Goal: Task Accomplishment & Management: Complete application form

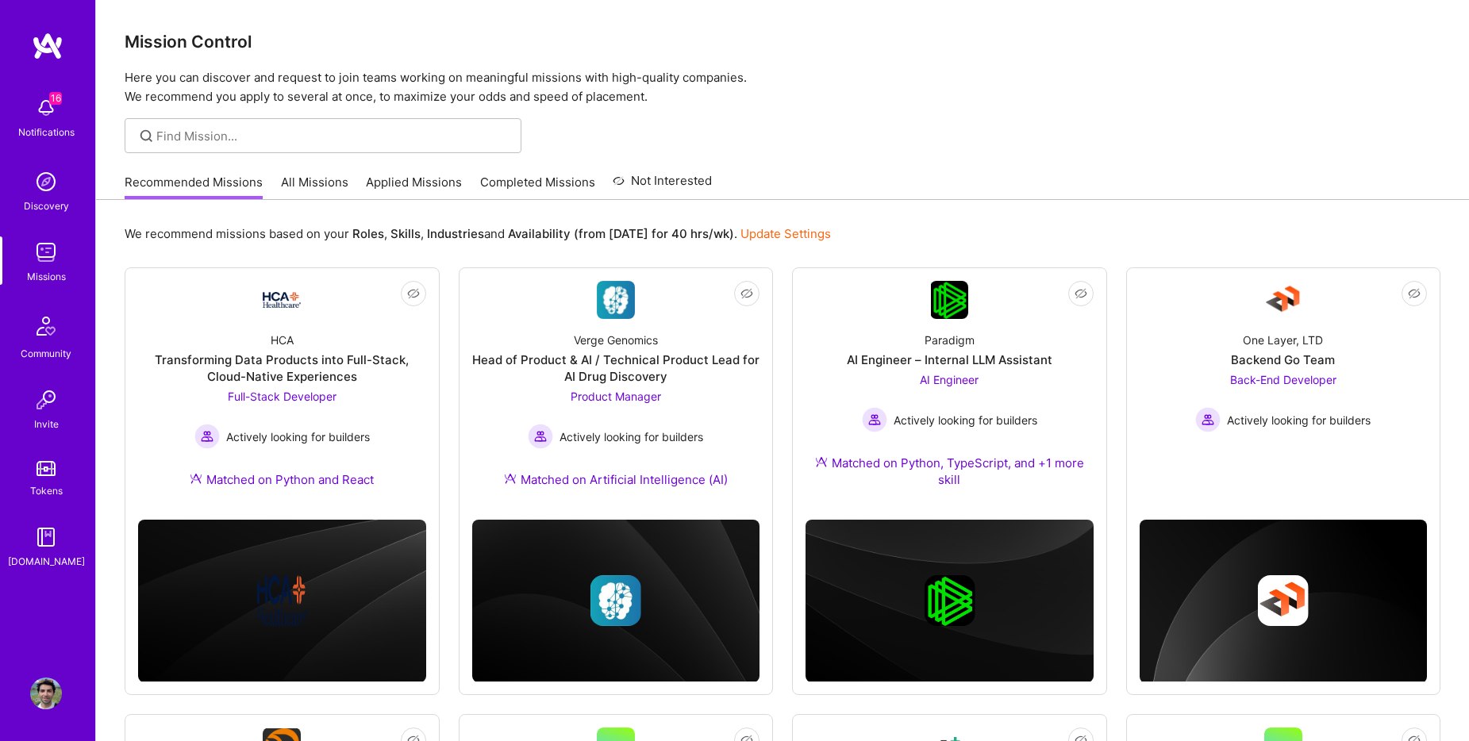
click at [314, 179] on link "All Missions" at bounding box center [314, 187] width 67 height 26
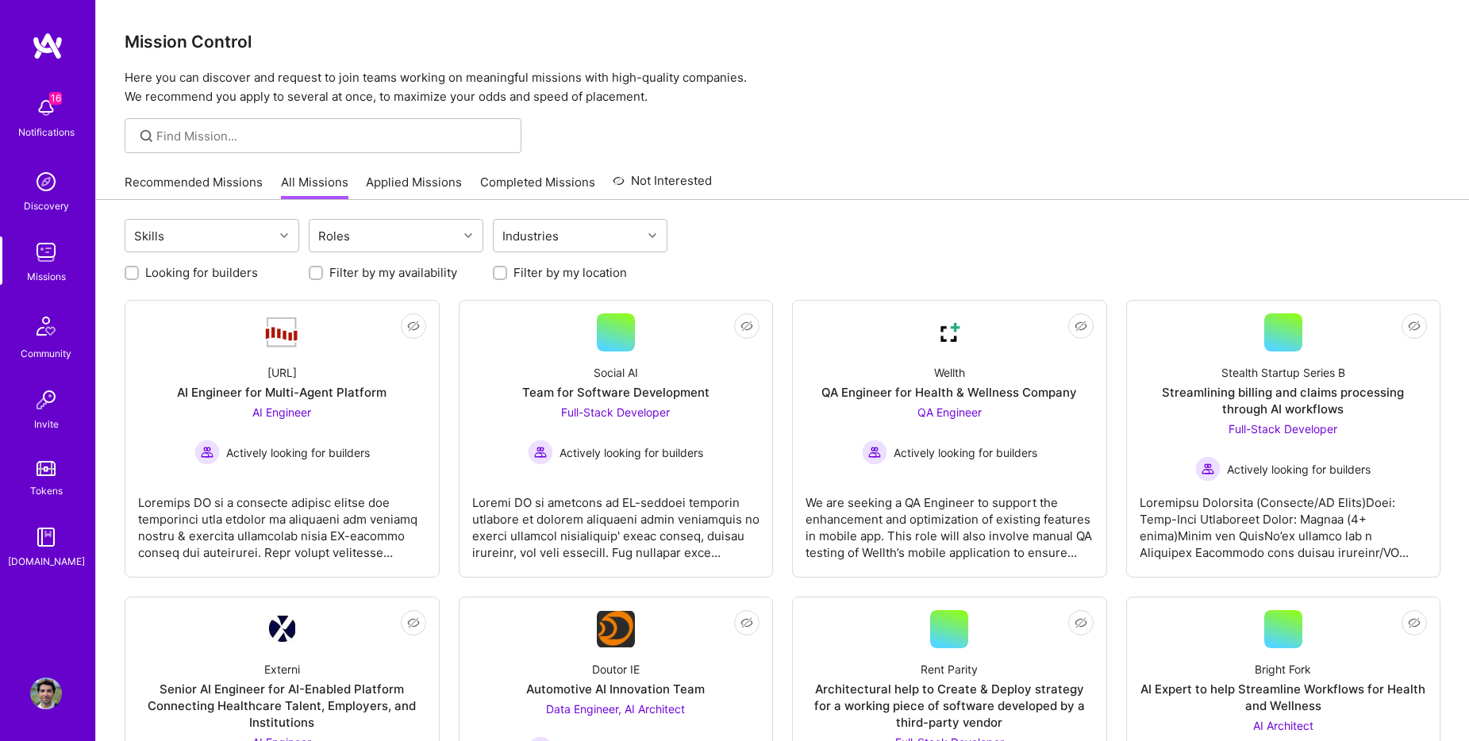
click at [175, 273] on label "Looking for builders" at bounding box center [201, 272] width 113 height 17
click at [139, 273] on input "Looking for builders" at bounding box center [133, 273] width 11 height 11
checkbox input "true"
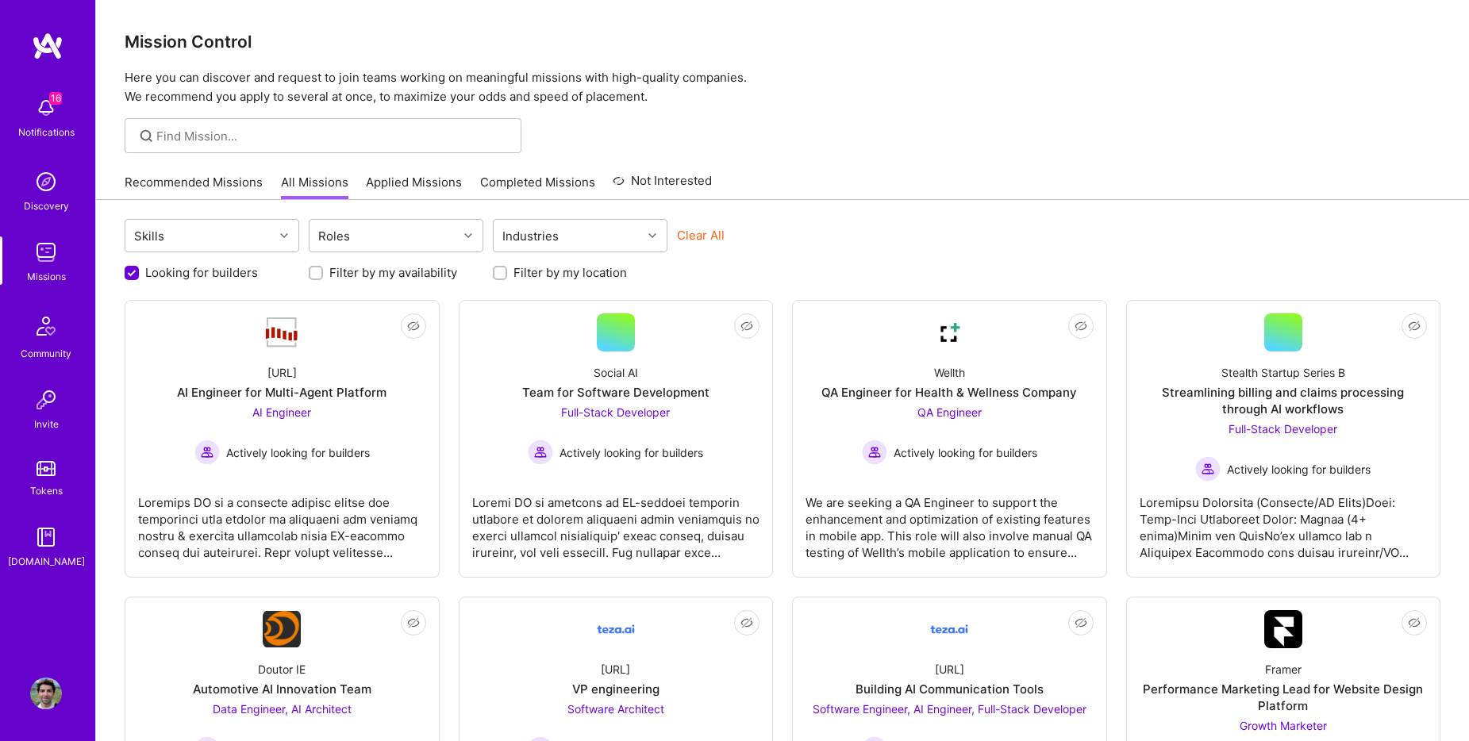
click at [518, 264] on label "Filter by my location" at bounding box center [571, 272] width 114 height 17
click at [507, 268] on input "Filter by my location" at bounding box center [501, 273] width 11 height 11
checkbox input "true"
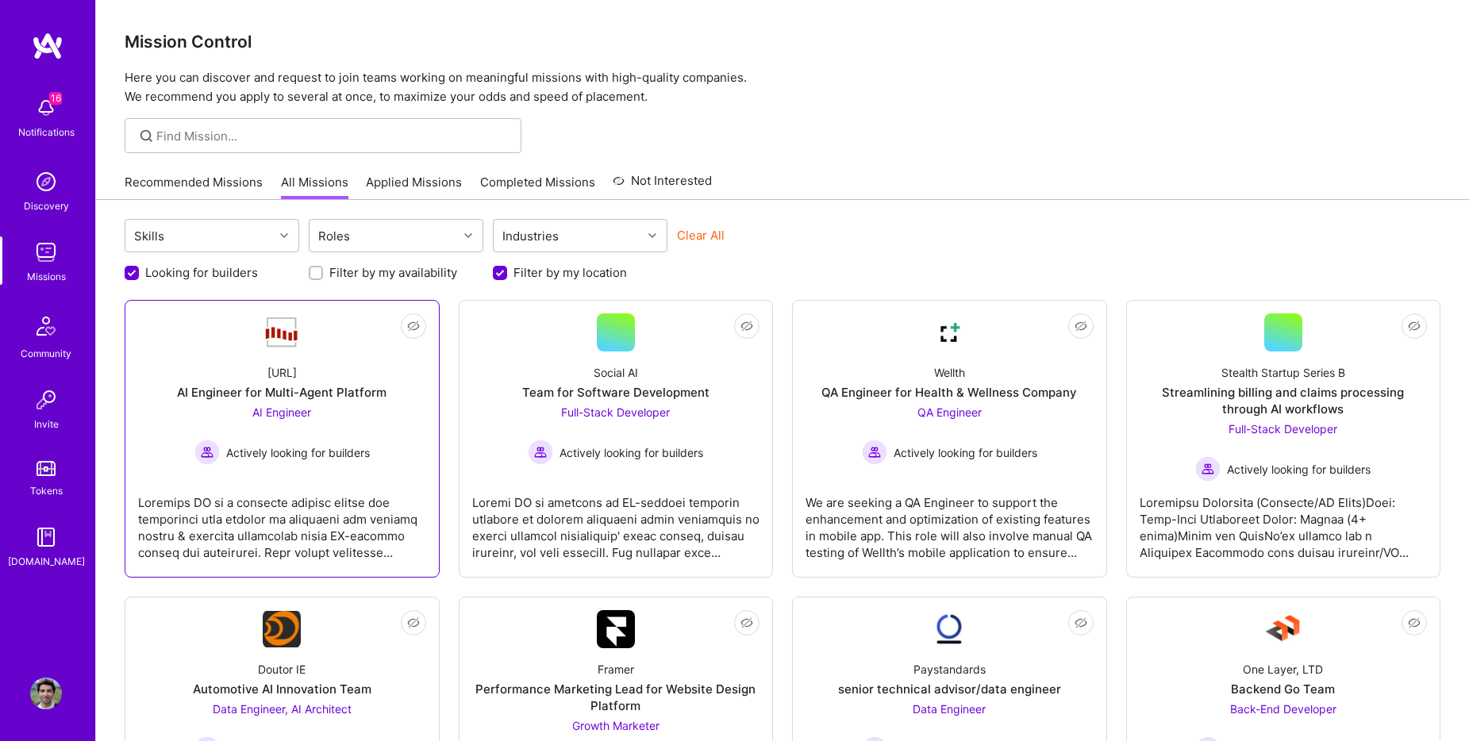
click at [295, 473] on link "Not Interested [URL] AI Engineer for Multi-Agent Platform AI Engineer Actively …" at bounding box center [282, 439] width 288 height 251
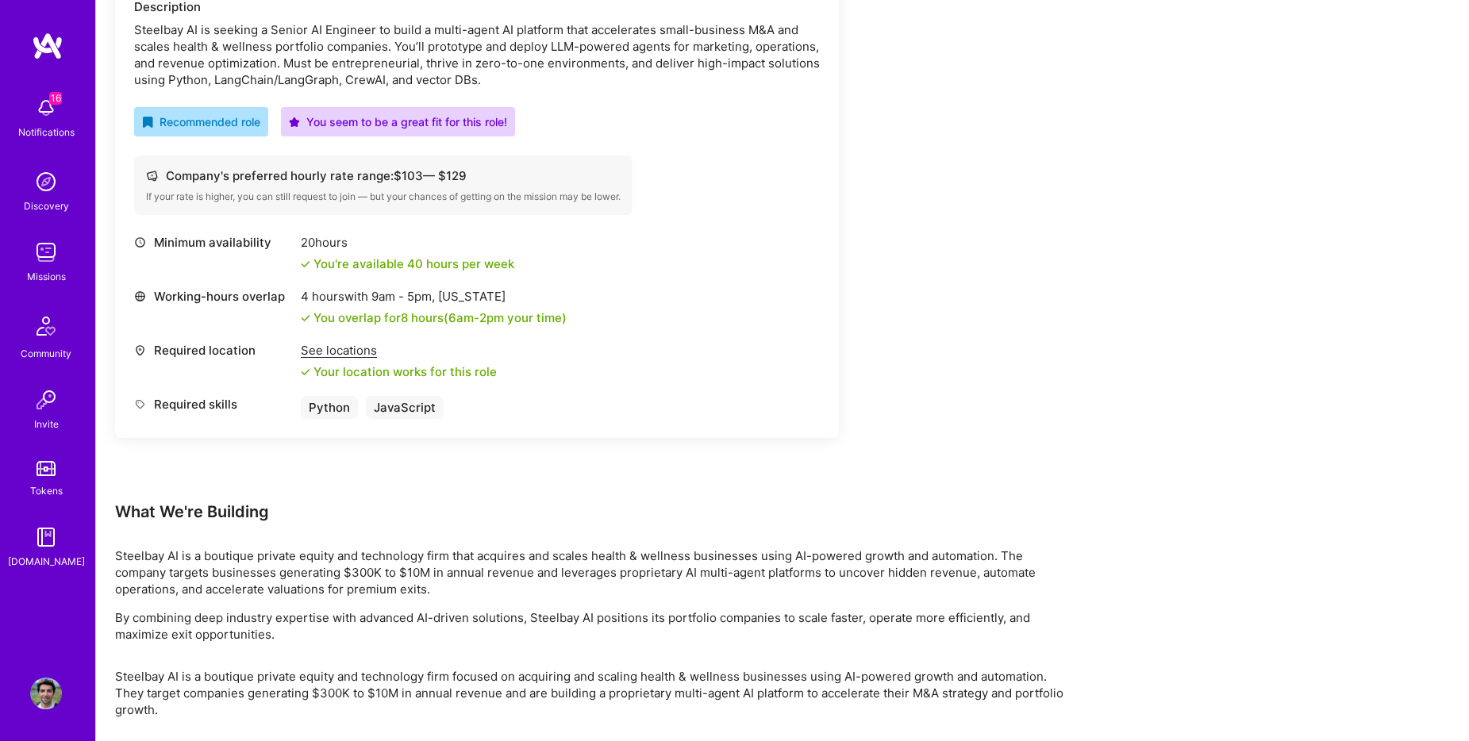
scroll to position [182, 0]
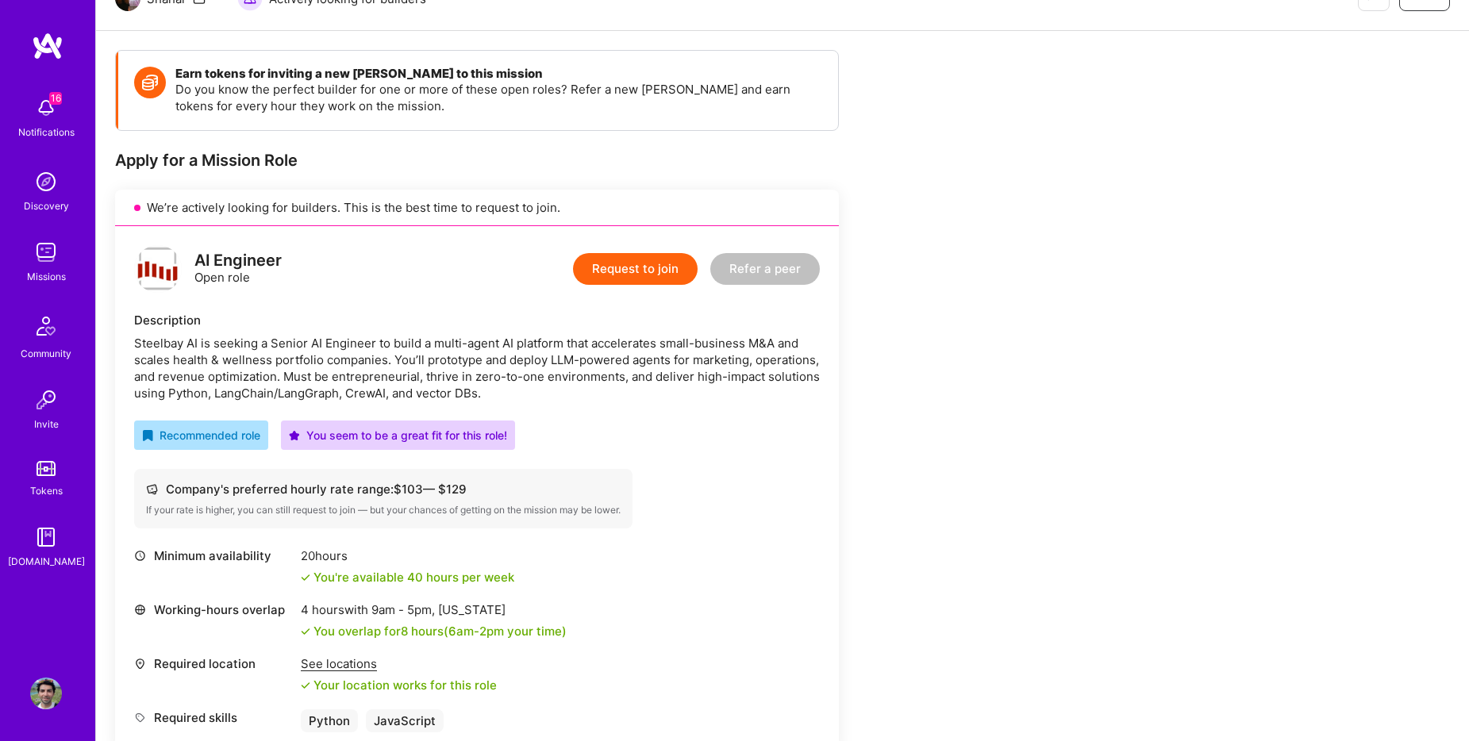
click at [626, 265] on button "Request to join" at bounding box center [635, 269] width 125 height 32
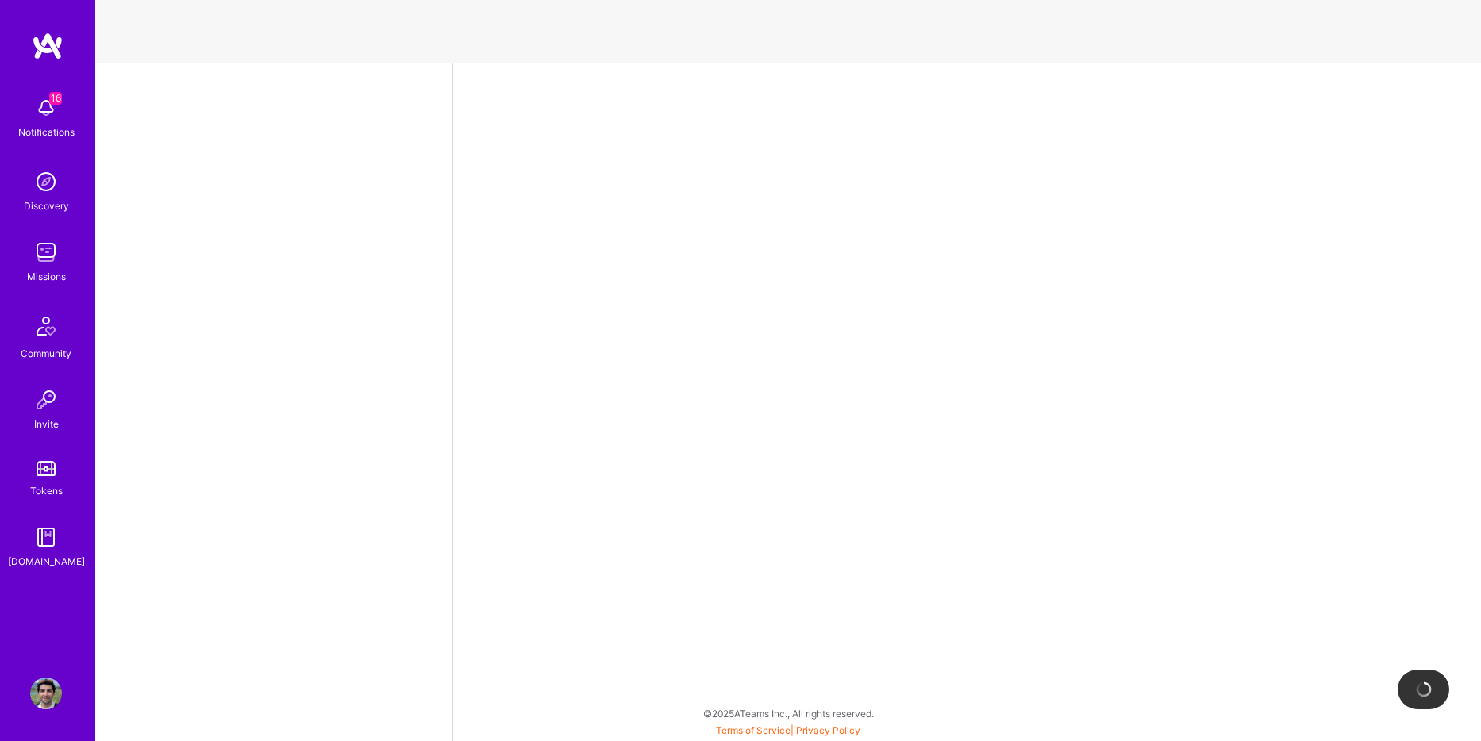
select select "US"
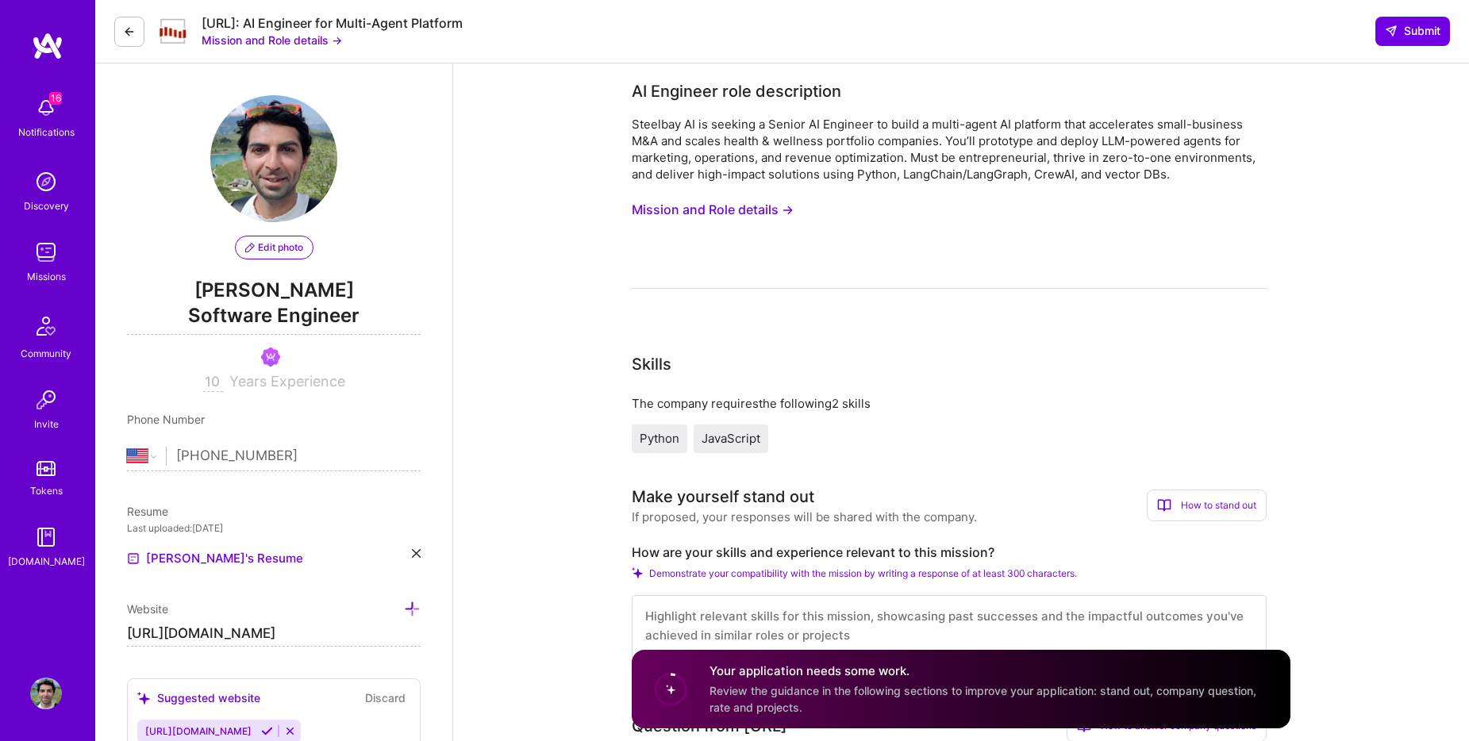
click at [723, 205] on button "Mission and Role details →" at bounding box center [713, 209] width 162 height 29
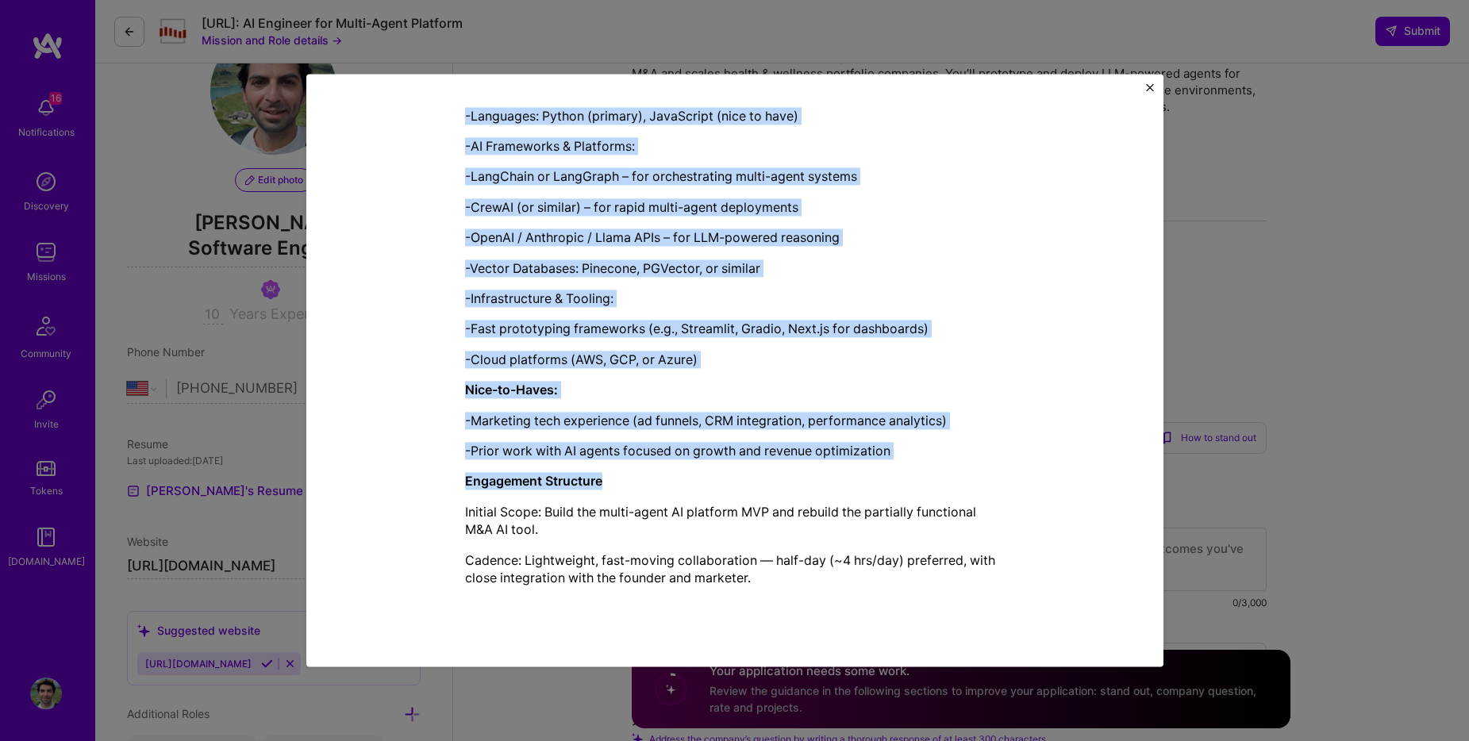
scroll to position [102, 0]
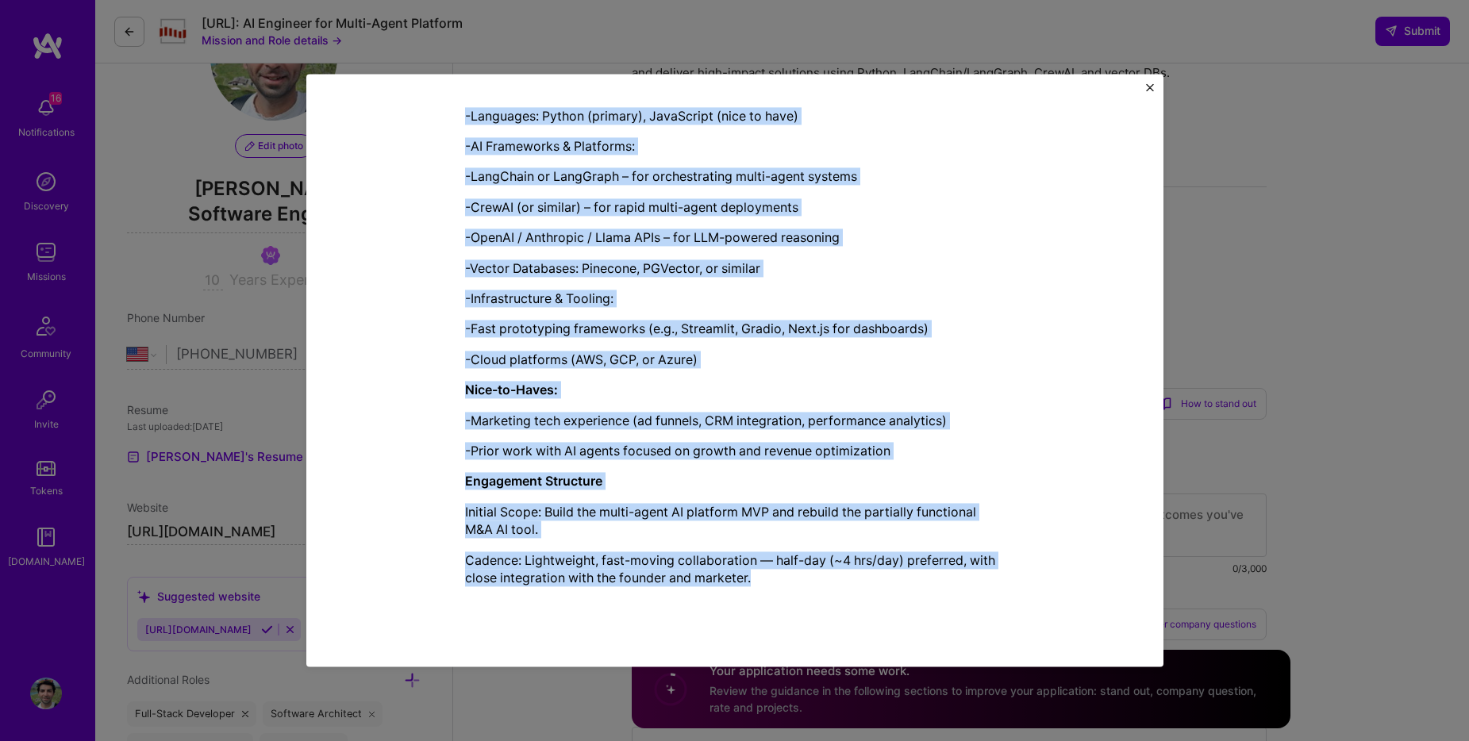
drag, startPoint x: 452, startPoint y: 189, endPoint x: 753, endPoint y: 584, distance: 497.3
copy div "LO Ipsumdol sita consectetur Adipisci EL se doeiusm t Incidi UT Laboreet do mag…"
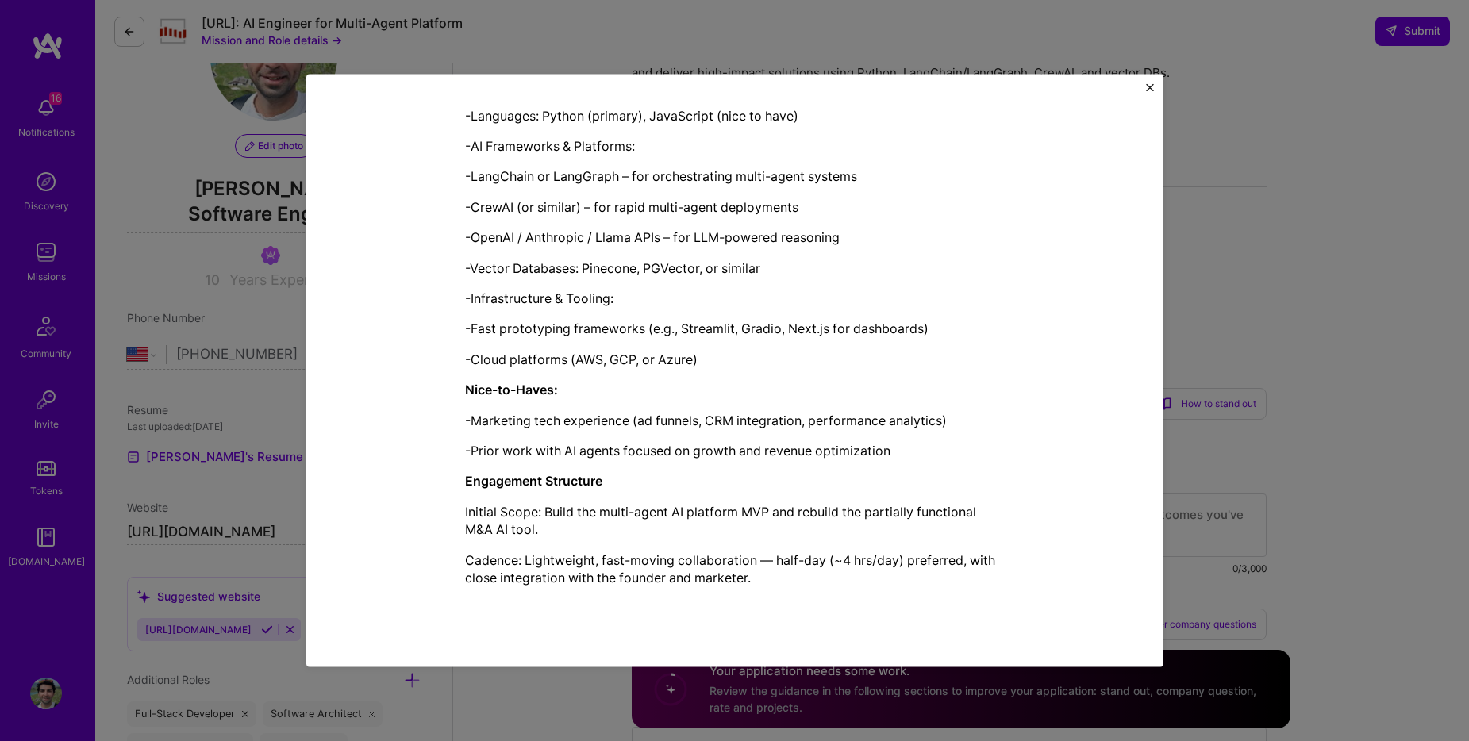
click at [1403, 293] on div "Mission Description and Role Details AI Engineer role description Steelbay AI i…" at bounding box center [734, 370] width 1469 height 741
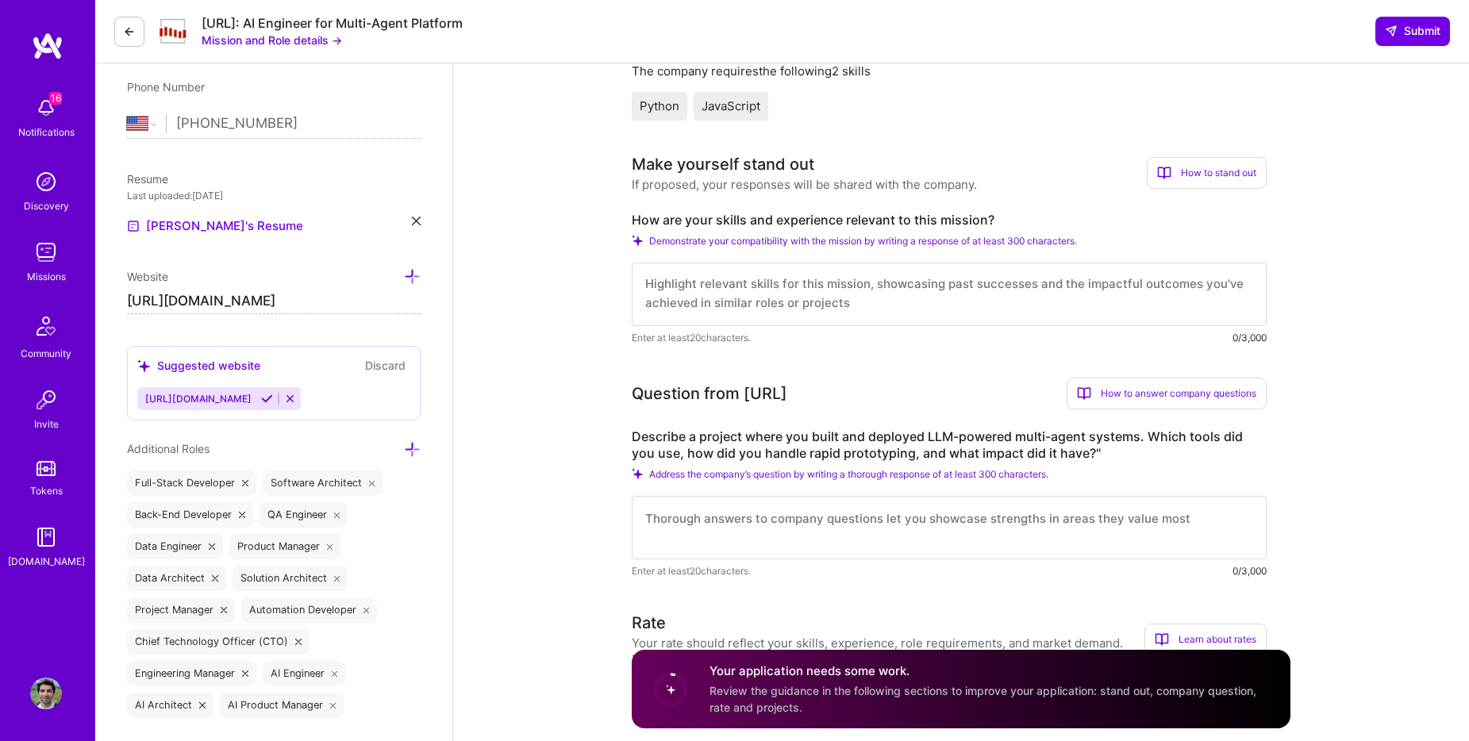
scroll to position [264, 0]
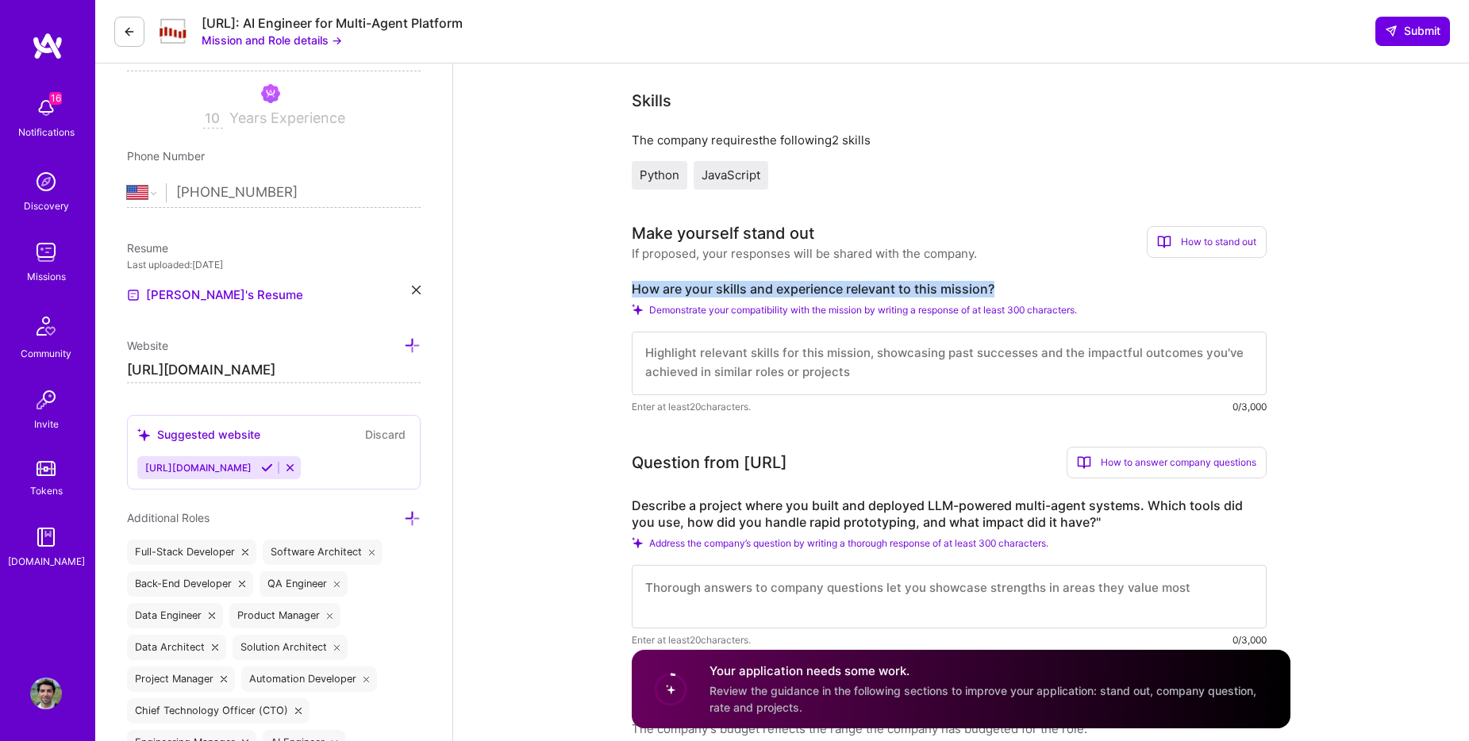
drag, startPoint x: 623, startPoint y: 291, endPoint x: 1071, endPoint y: 292, distance: 447.7
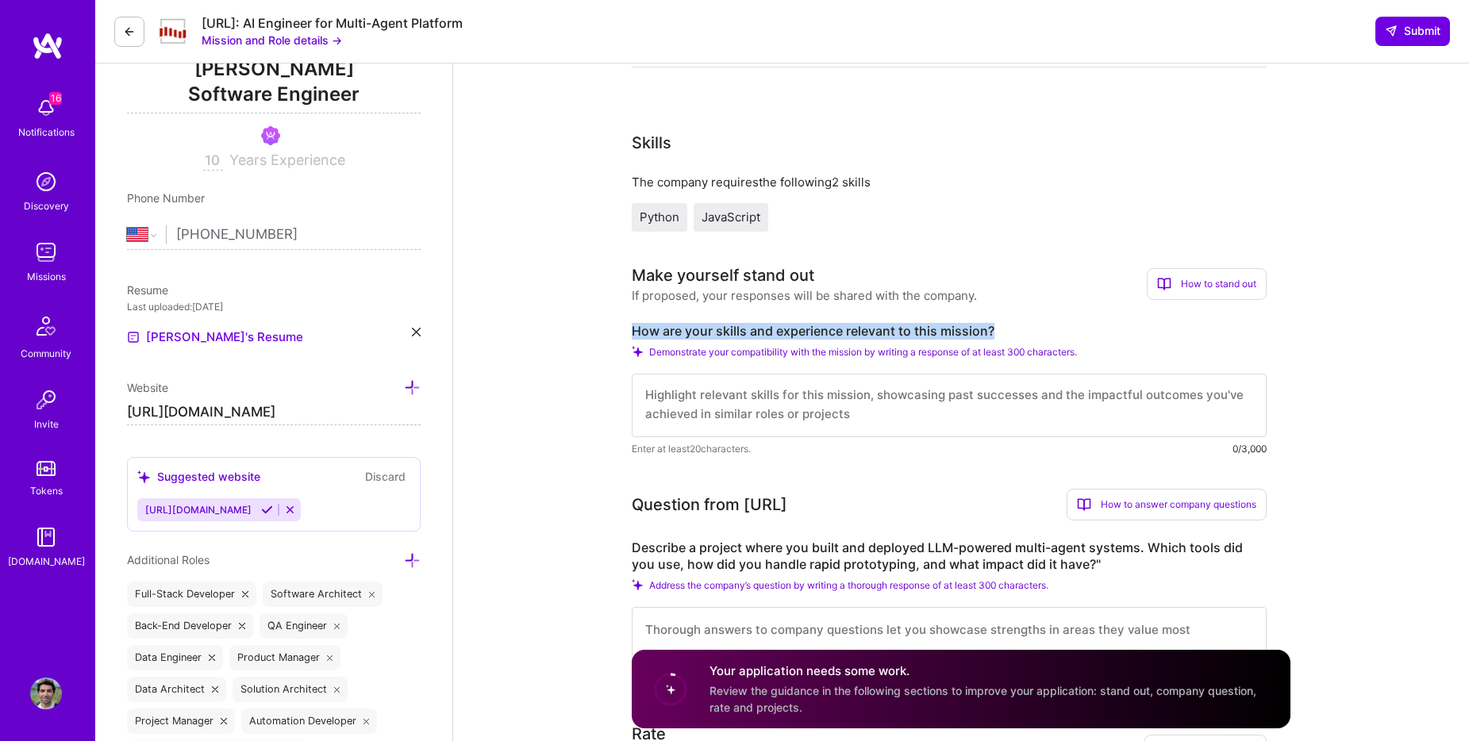
scroll to position [265, 0]
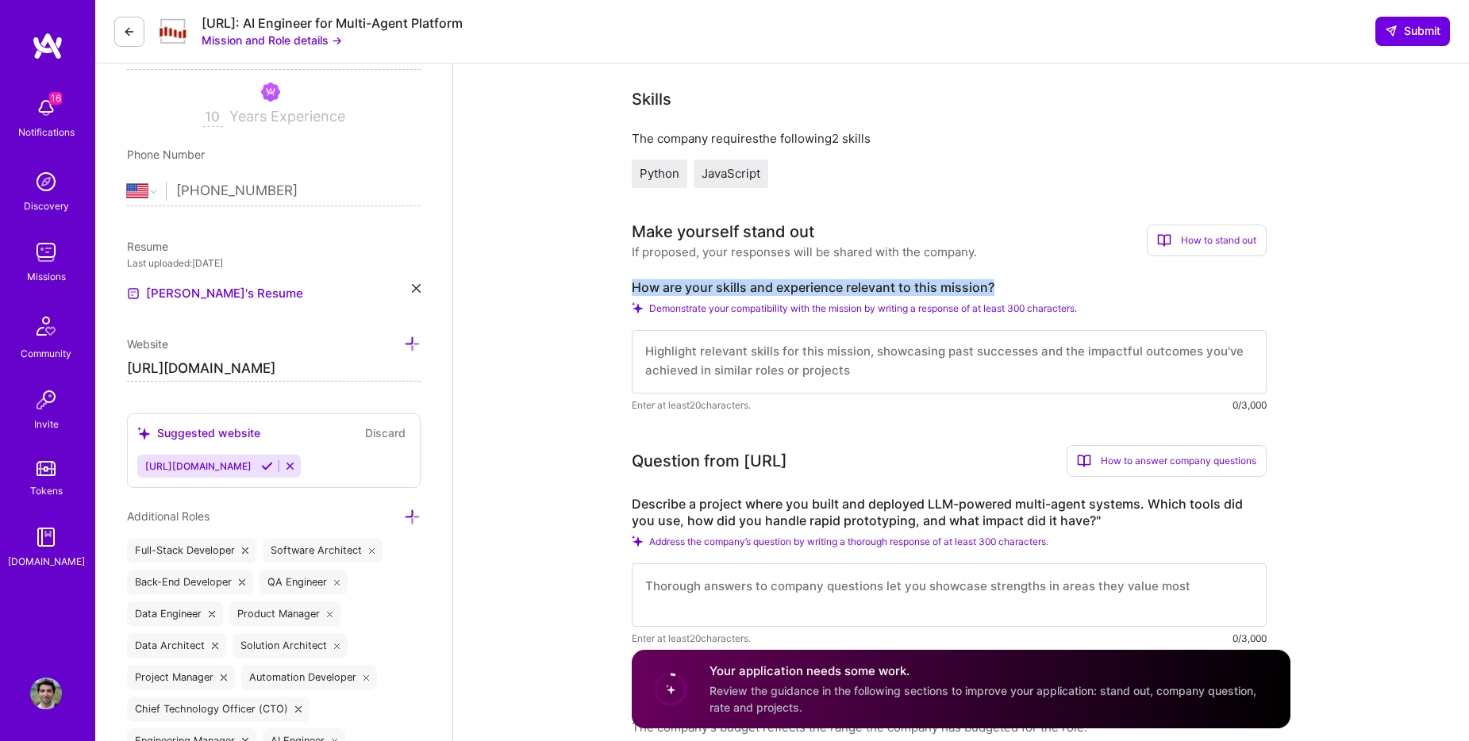
copy label "How are your skills and experience relevant to this mission?"
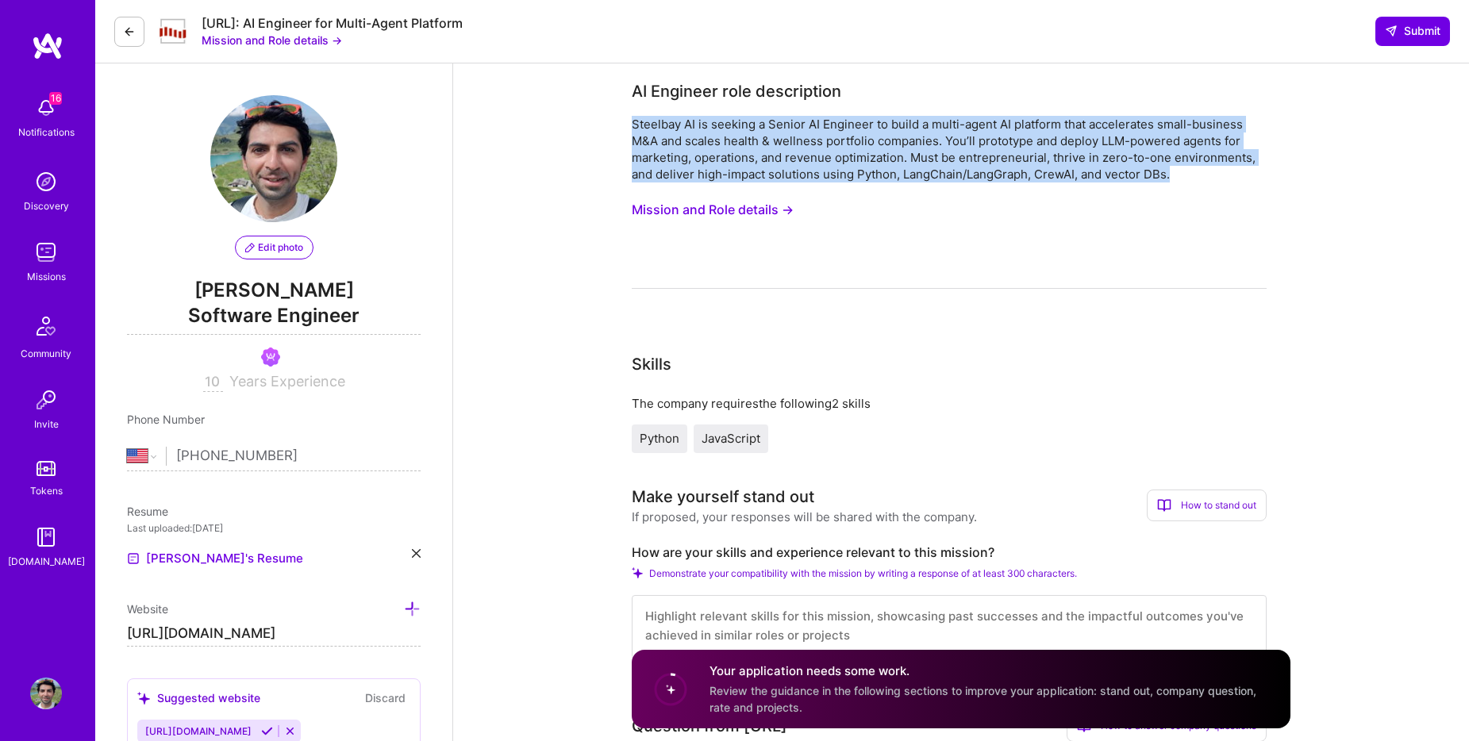
drag, startPoint x: 631, startPoint y: 123, endPoint x: 1256, endPoint y: 180, distance: 627.3
click at [1256, 180] on div "Steelbay AI is seeking a Senior AI Engineer to build a multi-agent AI platform …" at bounding box center [949, 149] width 635 height 67
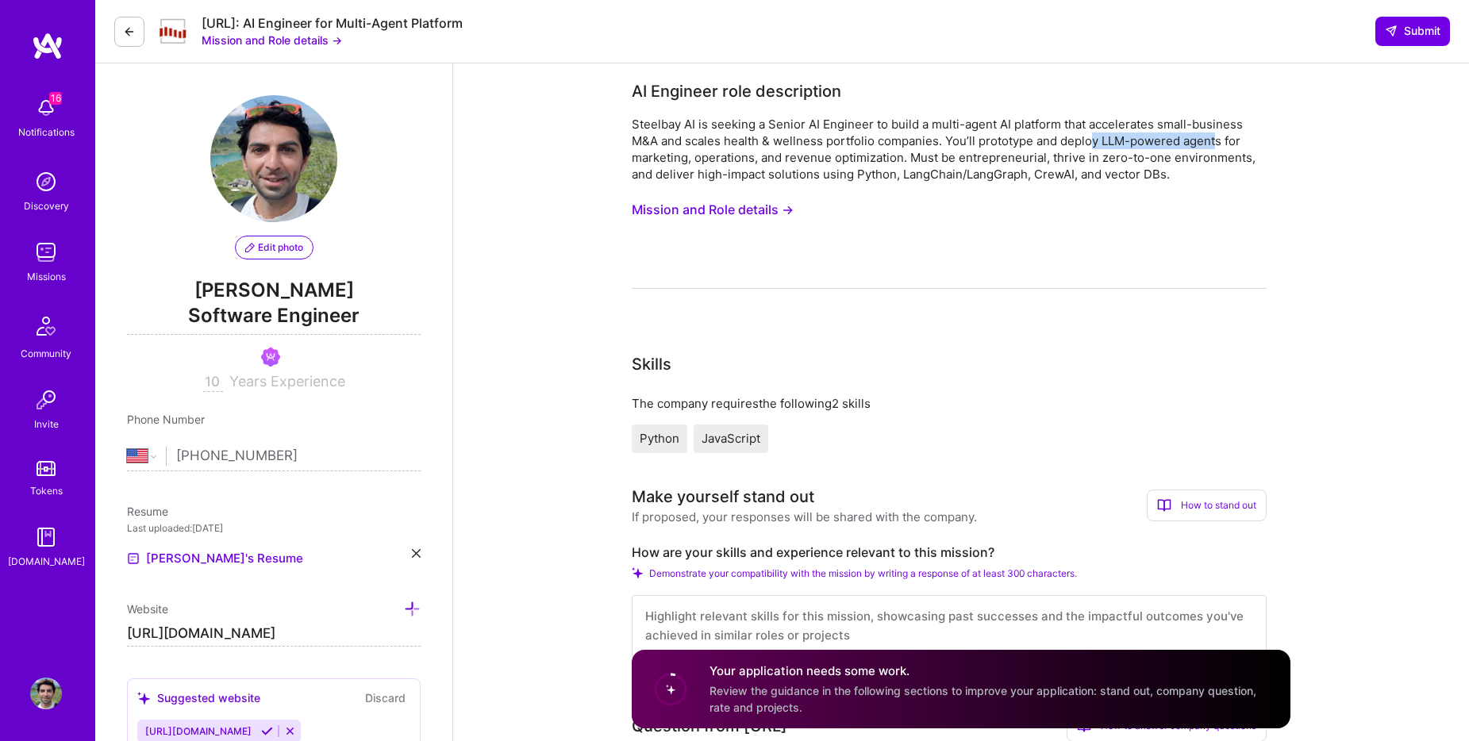
drag, startPoint x: 1091, startPoint y: 143, endPoint x: 705, endPoint y: 116, distance: 387.5
click at [1216, 141] on div "Steelbay AI is seeking a Senior AI Engineer to build a multi-agent AI platform …" at bounding box center [949, 149] width 635 height 67
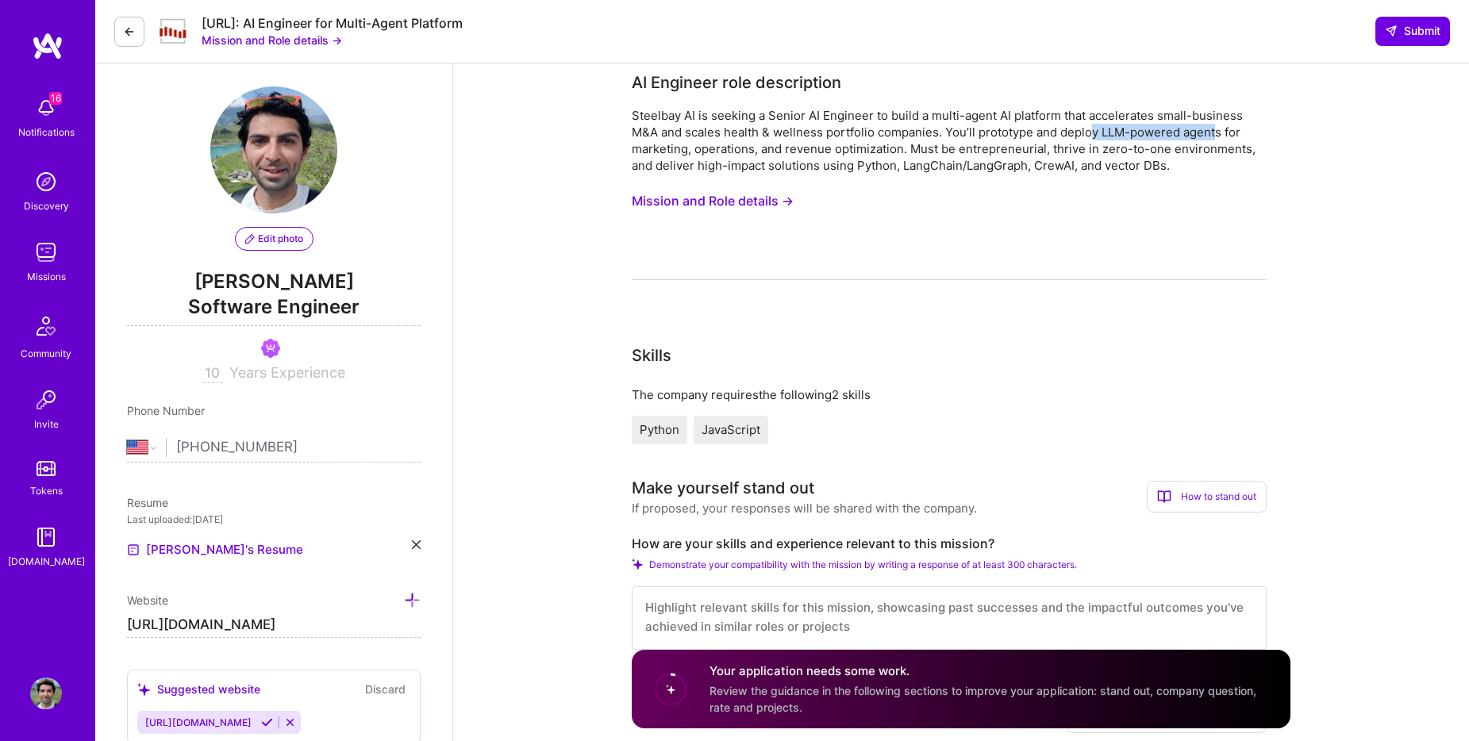
scroll to position [4, 0]
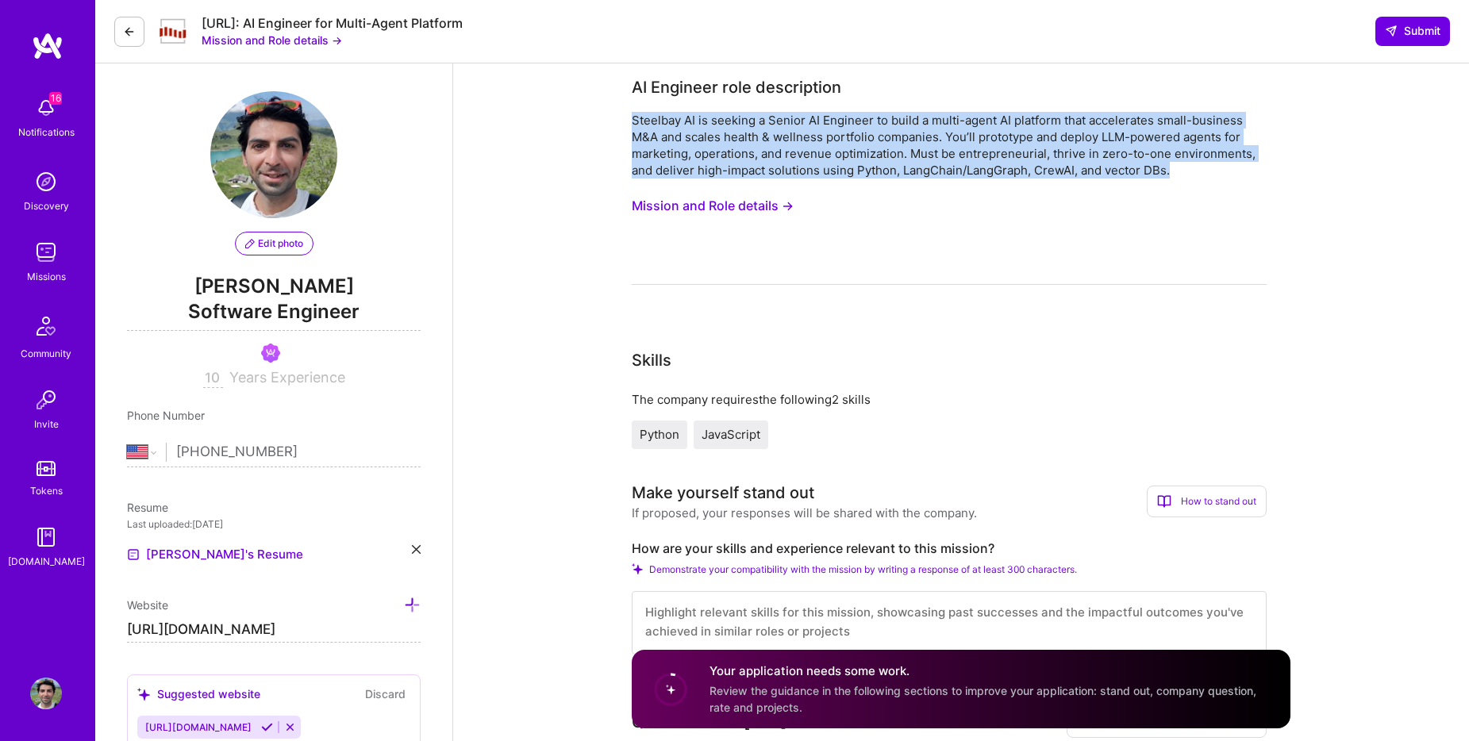
drag, startPoint x: 1088, startPoint y: 170, endPoint x: 620, endPoint y: 117, distance: 471.3
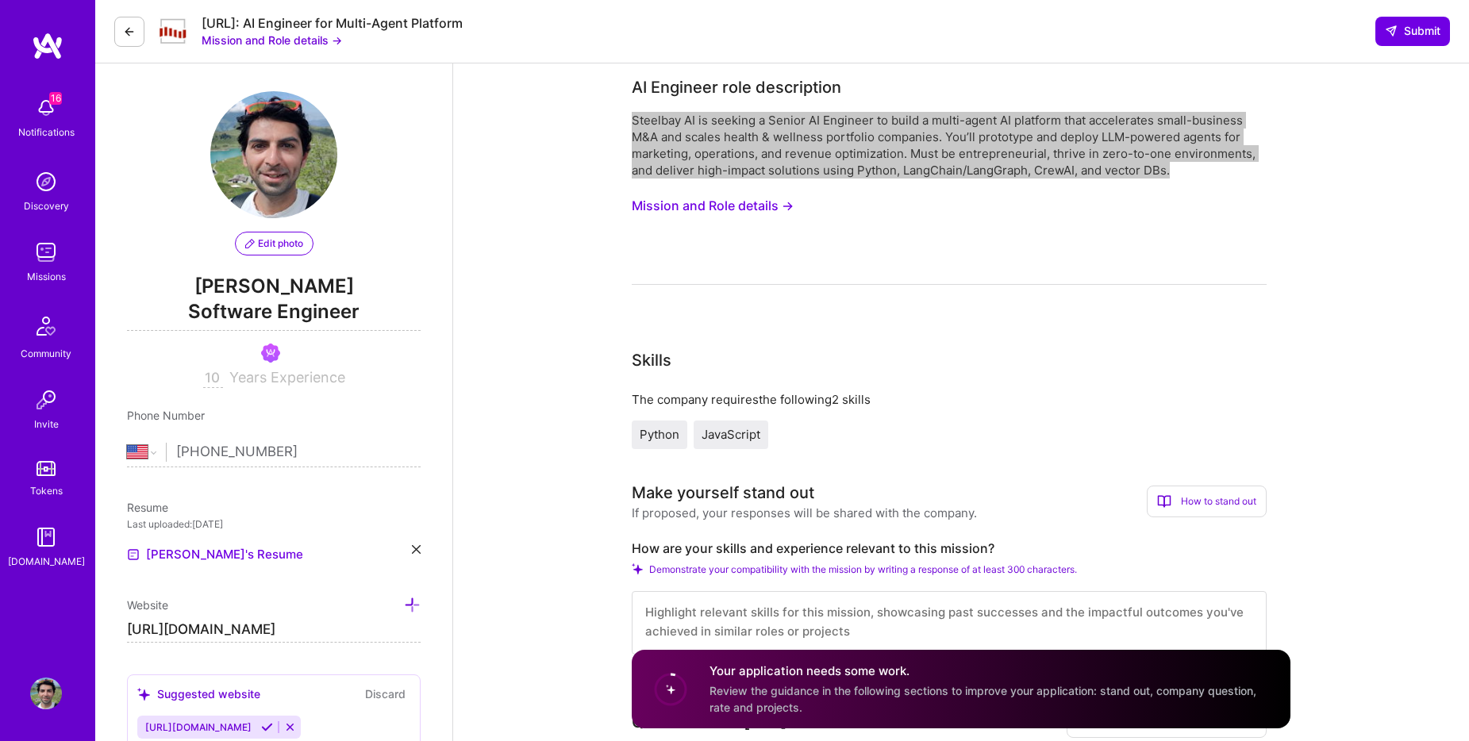
copy div "Steelbay AI is seeking a Senior AI Engineer to build a multi-agent AI platform …"
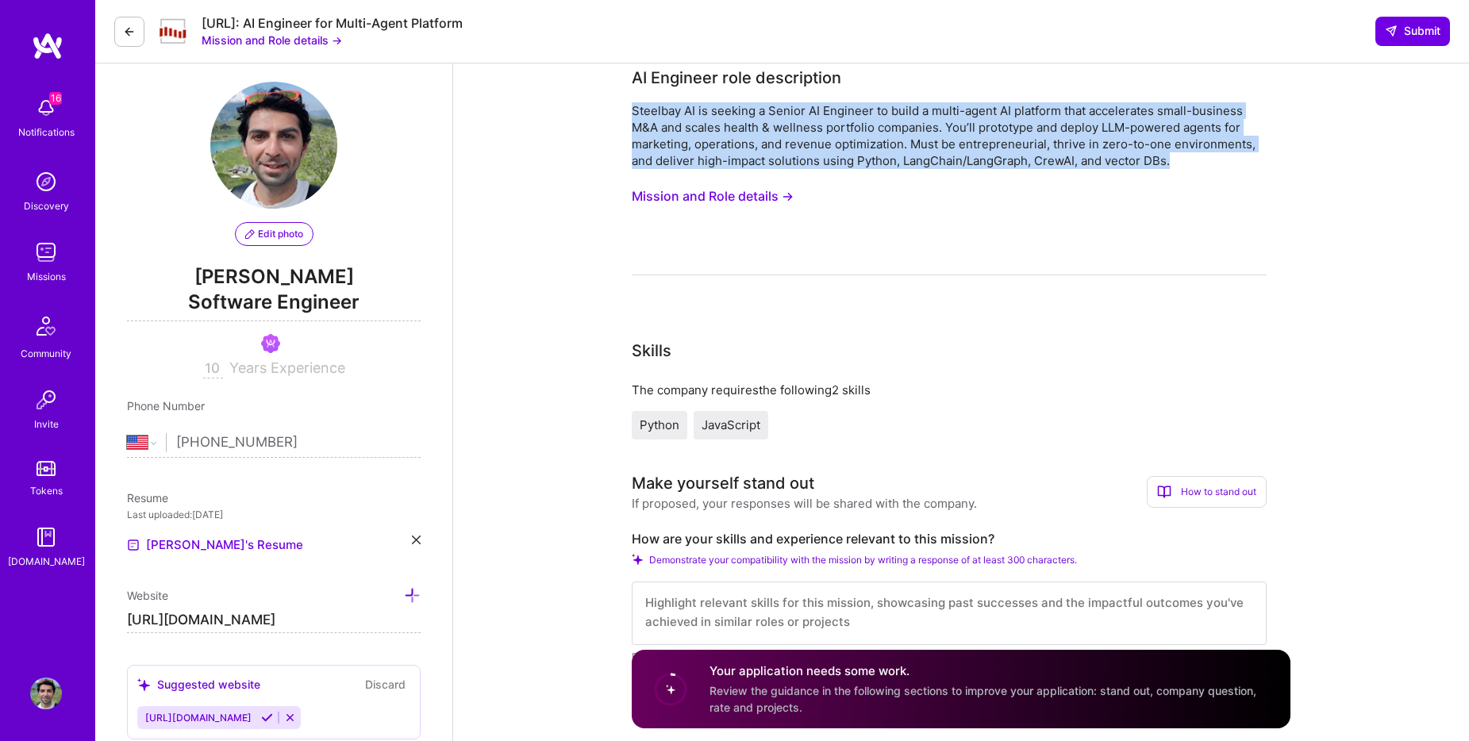
scroll to position [0, 0]
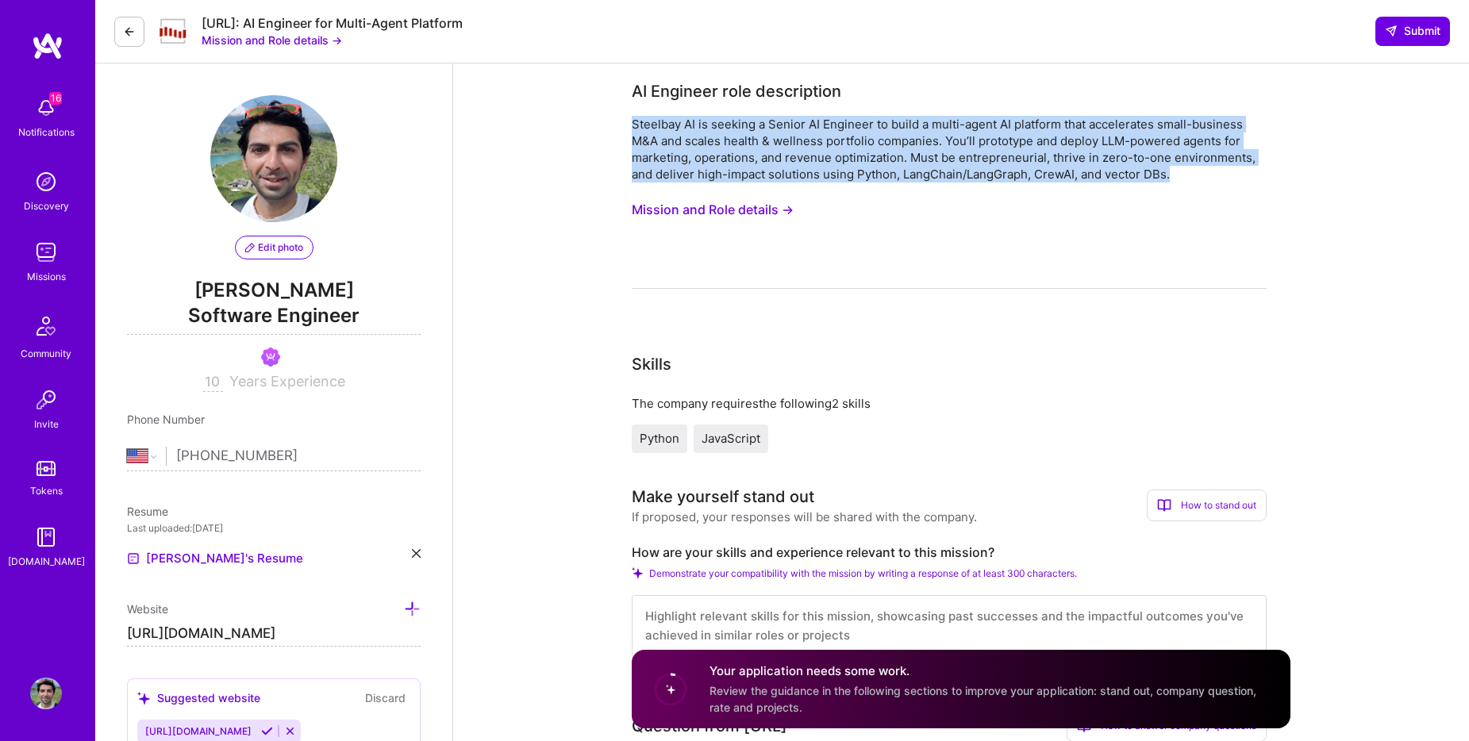
click at [720, 211] on button "Mission and Role details →" at bounding box center [713, 209] width 162 height 29
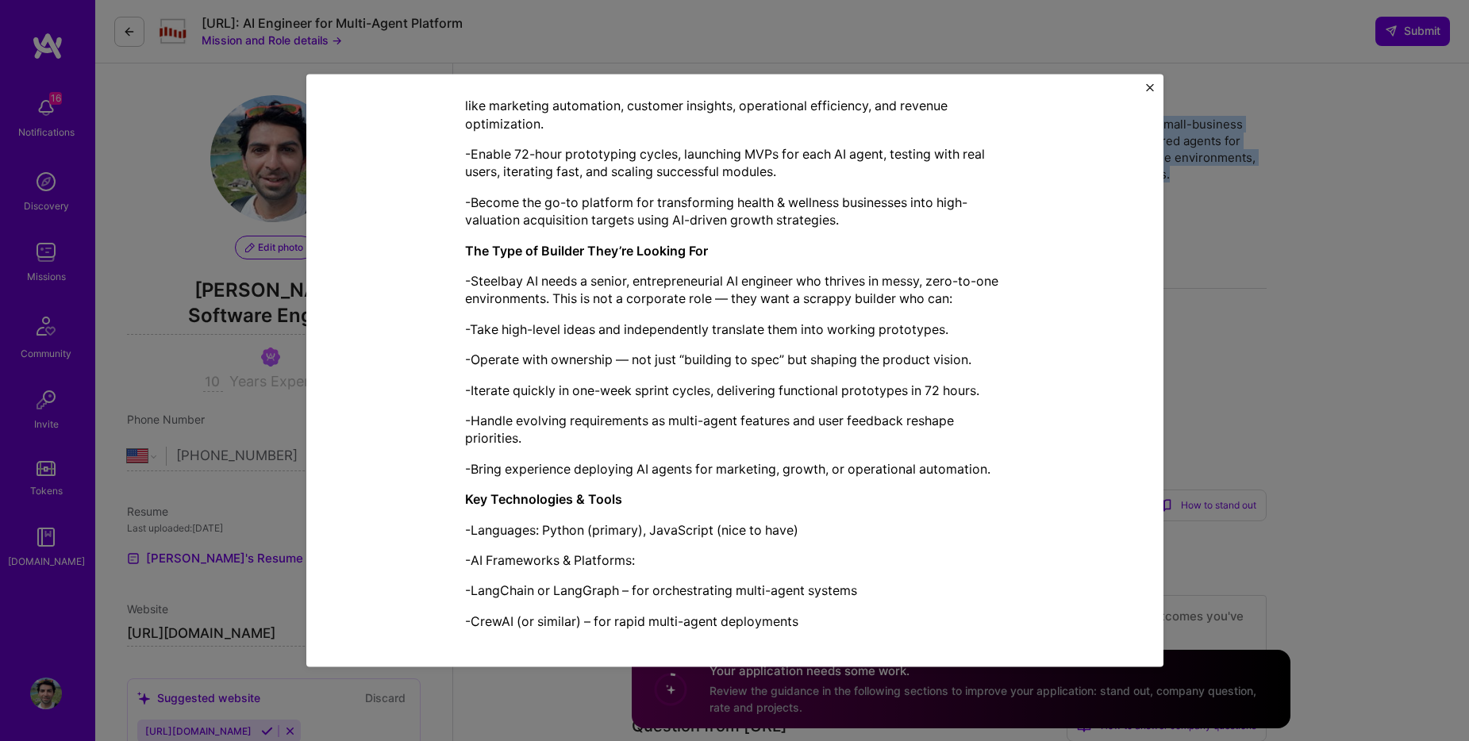
scroll to position [803, 0]
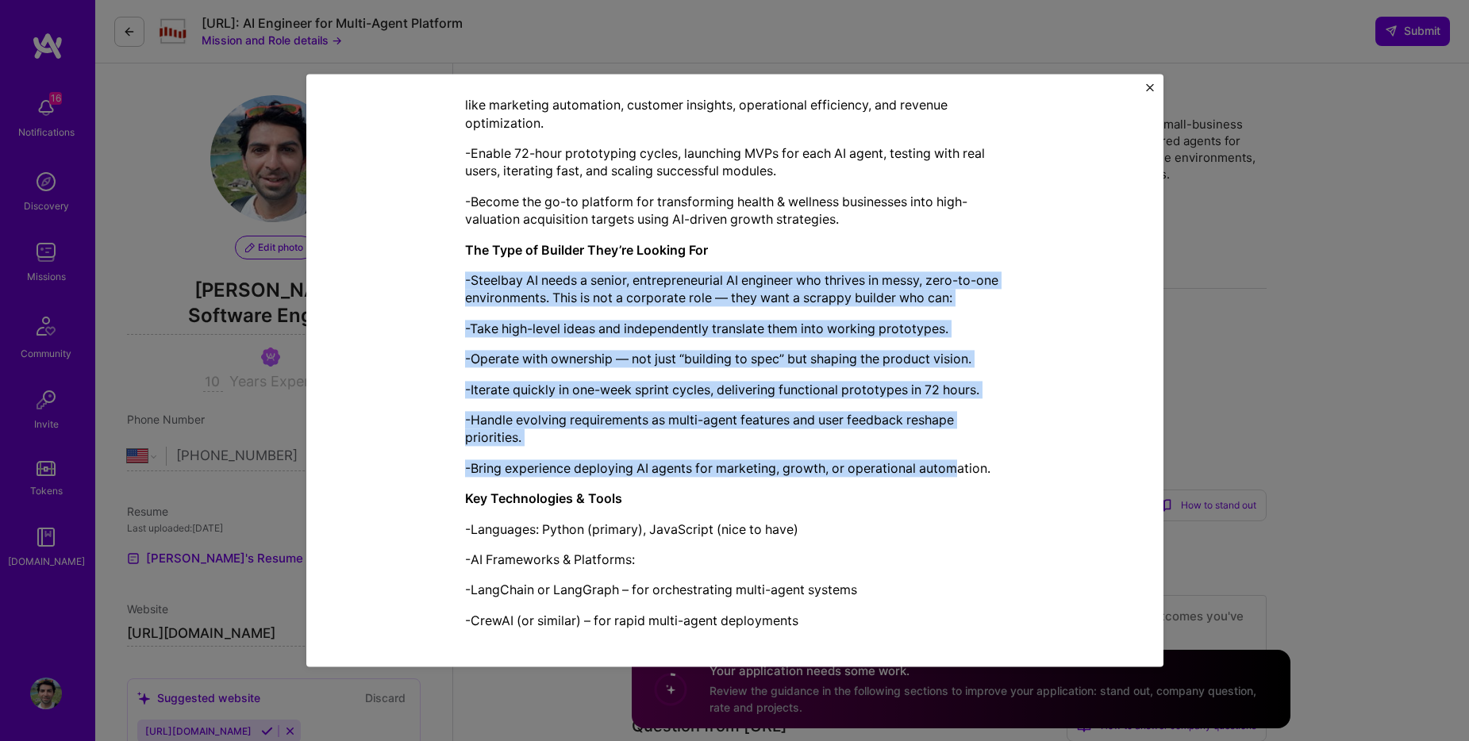
drag, startPoint x: 457, startPoint y: 280, endPoint x: 949, endPoint y: 468, distance: 526.6
click at [949, 468] on div "Mission Description and Role Details AI Engineer role description Steelbay AI i…" at bounding box center [735, 176] width 784 height 1736
drag, startPoint x: 922, startPoint y: 449, endPoint x: 433, endPoint y: 283, distance: 516.1
click at [433, 283] on div "Mission Description and Role Details AI Engineer role description Steelbay AI i…" at bounding box center [735, 176] width 784 height 1736
click at [730, 395] on p "-Iterate quickly in one-week sprint cycles, delivering functional prototypes in…" at bounding box center [735, 389] width 540 height 17
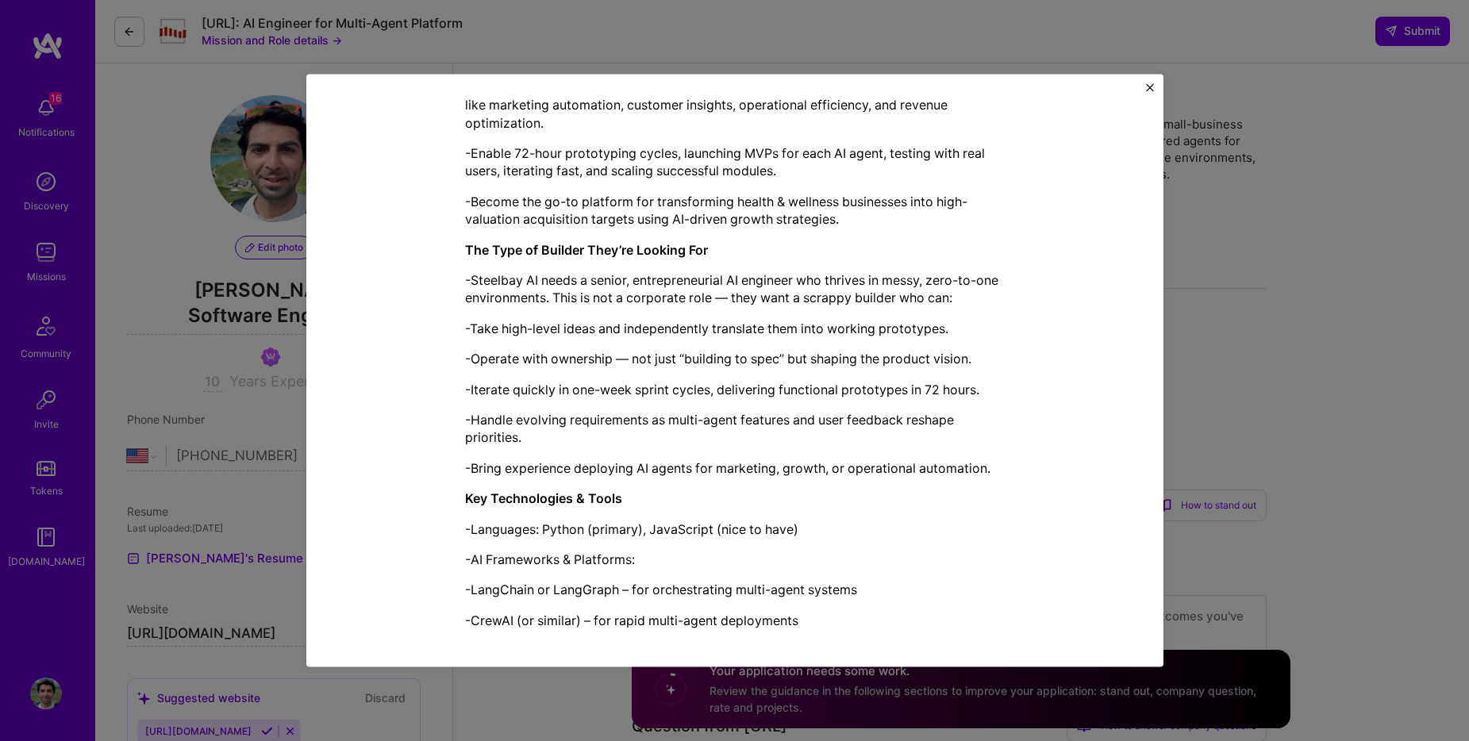
click at [549, 322] on p "-Take high-level ideas and independently translate them into working prototypes." at bounding box center [735, 328] width 540 height 17
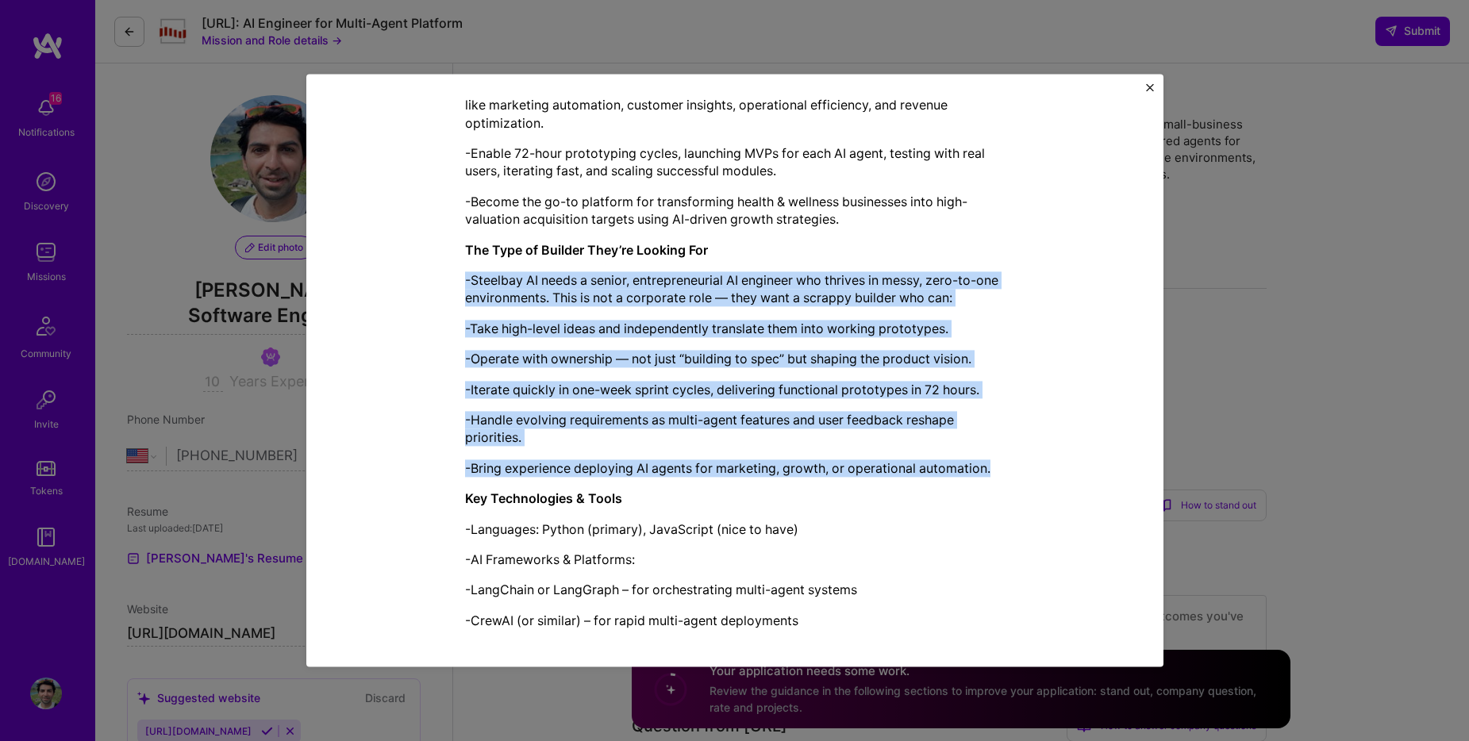
drag, startPoint x: 455, startPoint y: 281, endPoint x: 1011, endPoint y: 473, distance: 587.9
click at [1011, 473] on div "Mission Description and Role Details AI Engineer role description Steelbay AI i…" at bounding box center [735, 176] width 784 height 1736
copy div "-Steelbay AI needs a senior, entrepreneurial AI engineer who thrives in messy, …"
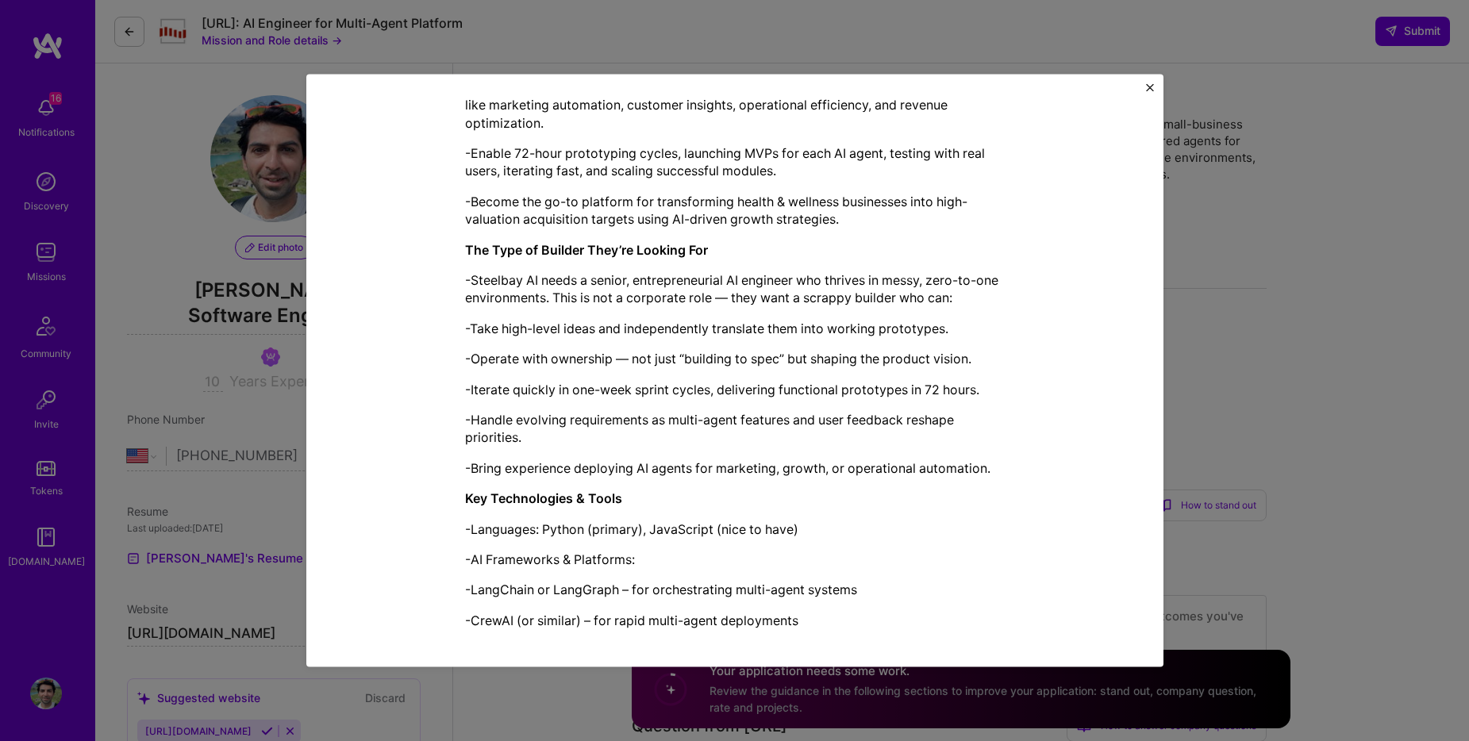
click at [1282, 302] on div "Mission Description and Role Details AI Engineer role description Steelbay AI i…" at bounding box center [734, 370] width 1469 height 741
click at [1397, 306] on div "Mission Description and Role Details AI Engineer role description Steelbay AI i…" at bounding box center [734, 370] width 1469 height 741
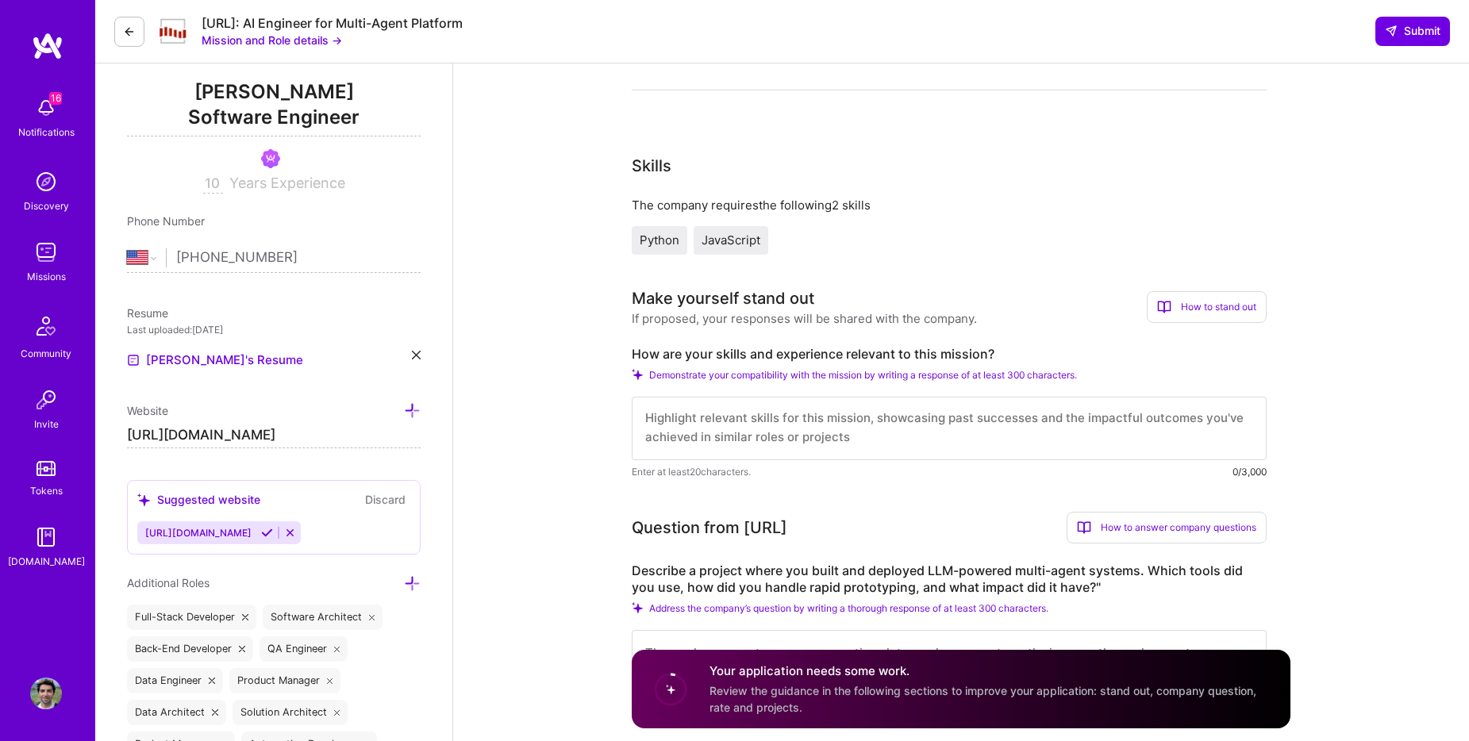
scroll to position [0, 0]
click at [821, 429] on textarea at bounding box center [949, 429] width 635 height 64
paste textarea "I thrive in messy, zero-to-one environments where speed and ownership matter. A…"
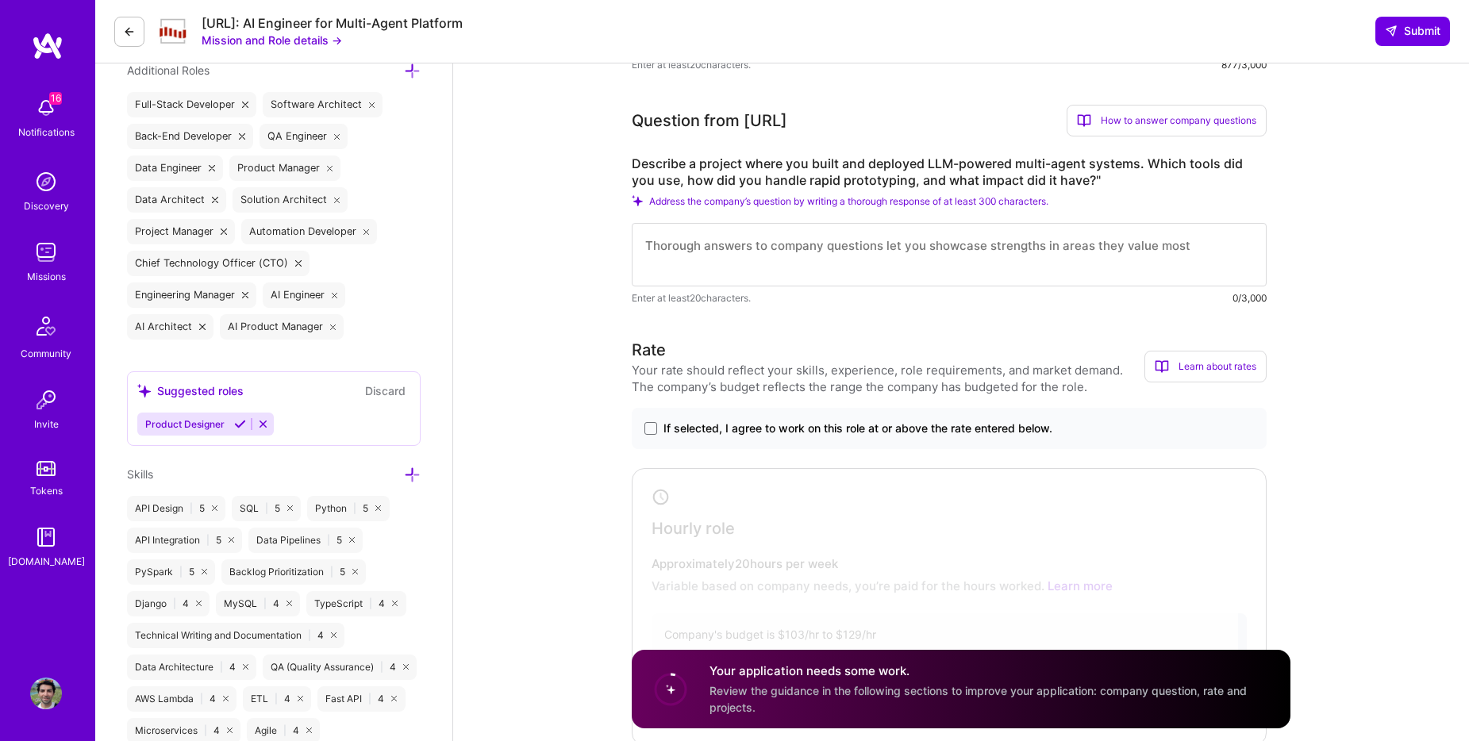
scroll to position [708, 0]
type textarea "I thrive in messy, zero-to-one environments where speed and ownership matter. A…"
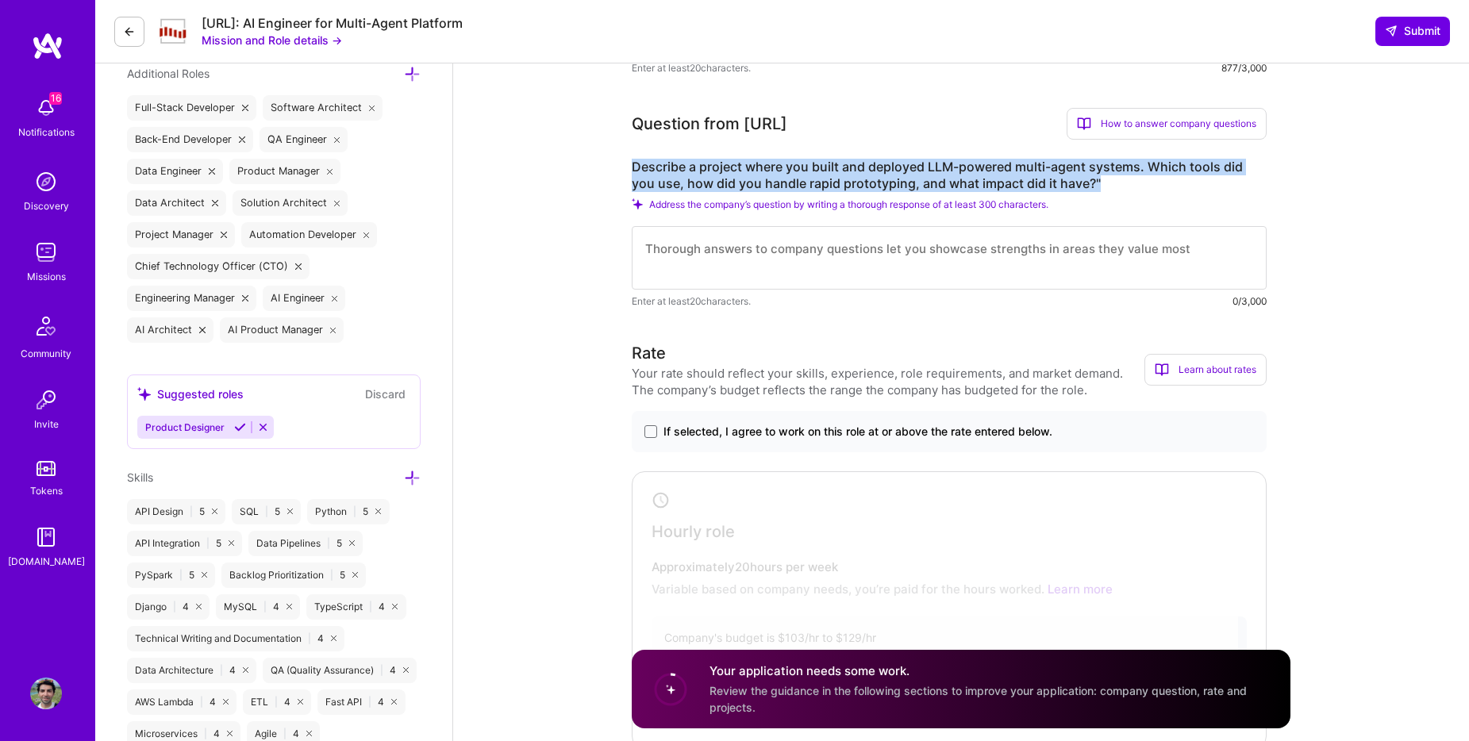
drag, startPoint x: 628, startPoint y: 165, endPoint x: 1132, endPoint y: 176, distance: 504.2
copy label "Describe a project where you built and deployed LLM-powered multi-agent systems…"
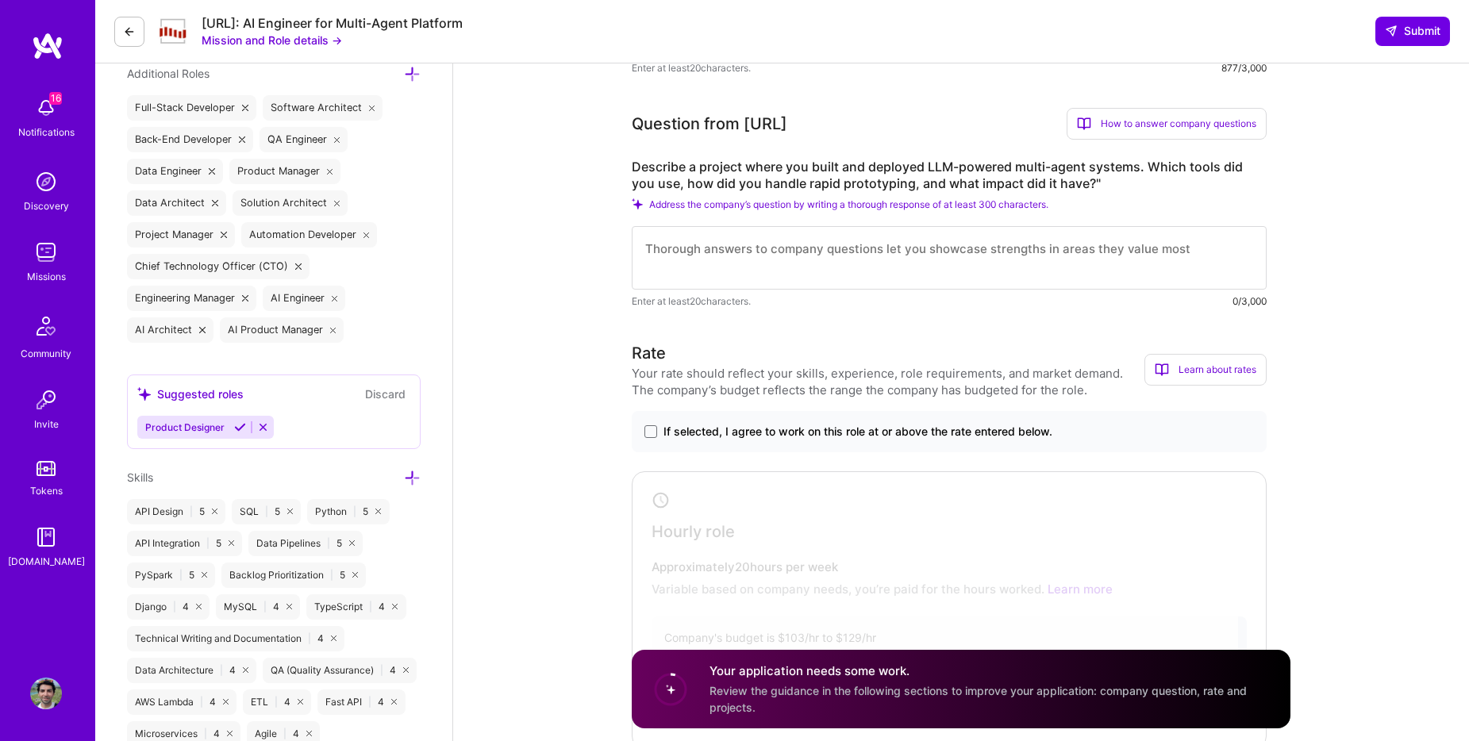
click at [919, 542] on div at bounding box center [938, 607] width 602 height 262
click at [793, 251] on textarea at bounding box center [949, 258] width 635 height 64
drag, startPoint x: 1046, startPoint y: 266, endPoint x: 524, endPoint y: 252, distance: 522.5
paste textarea "One example is PodPotion, an AI web app I built that generated full podcasts fr…"
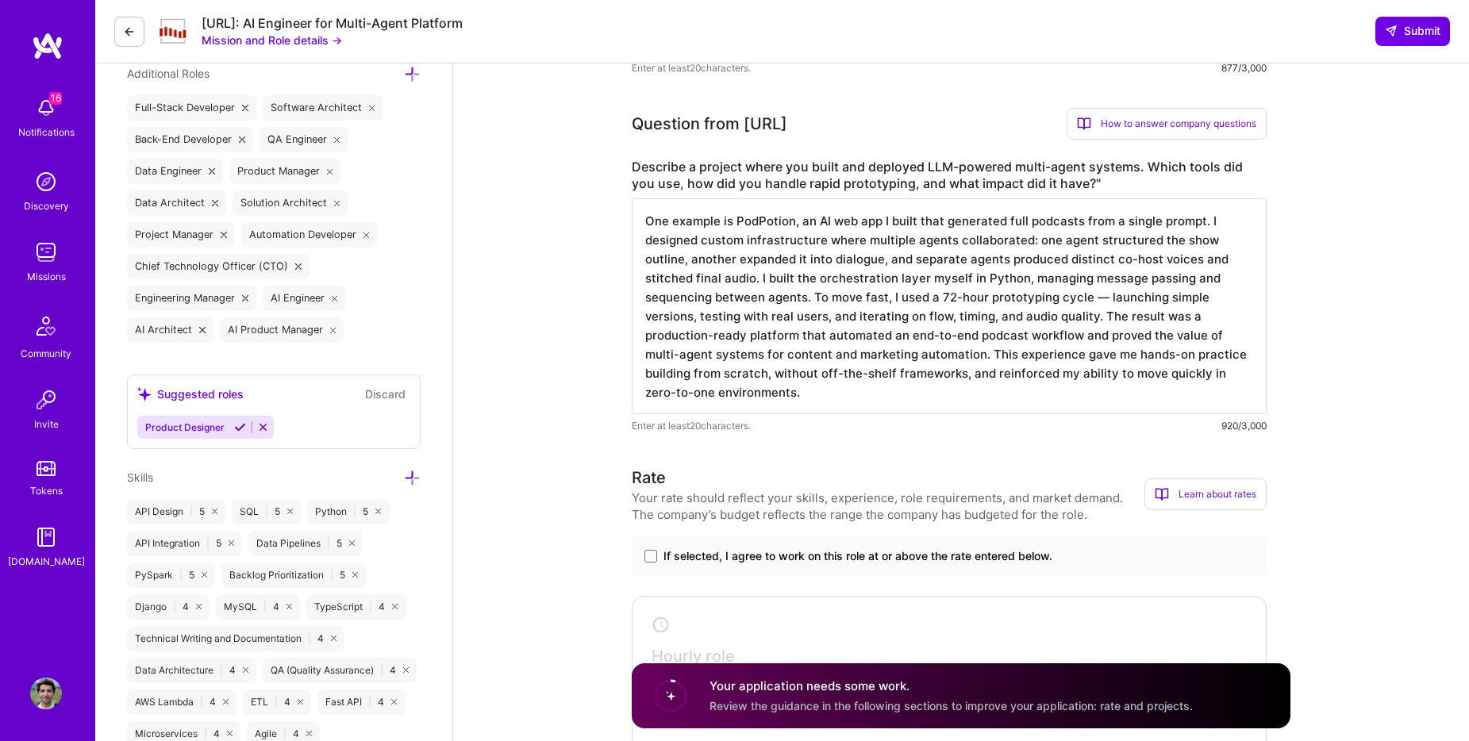
drag, startPoint x: 864, startPoint y: 221, endPoint x: 1015, endPoint y: 221, distance: 150.8
click at [1015, 221] on textarea "One example is PodPotion, an AI web app I built that generated full podcasts fr…" at bounding box center [949, 306] width 635 height 216
drag, startPoint x: 793, startPoint y: 224, endPoint x: 830, endPoint y: 254, distance: 48.0
click at [793, 224] on textarea "One example is PodPotion, an AI web app I built that generated full podcasts fr…" at bounding box center [949, 306] width 635 height 216
click at [1002, 260] on textarea "One example is PodPotion ([DOMAIN_NAME]), an AI web app I built that generated …" at bounding box center [949, 306] width 635 height 216
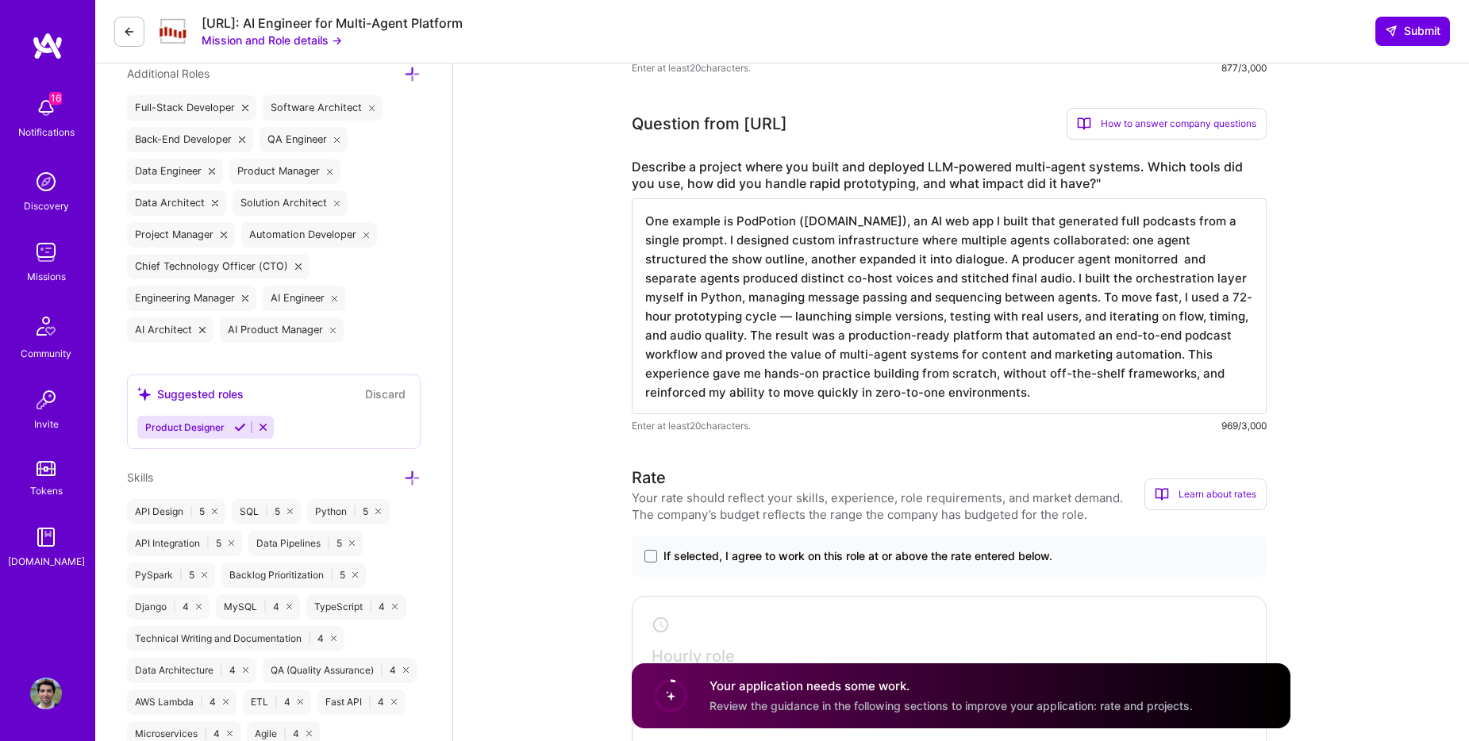
click at [810, 264] on textarea "One example is PodPotion ([DOMAIN_NAME]), an AI web app I built that generated …" at bounding box center [949, 306] width 635 height 216
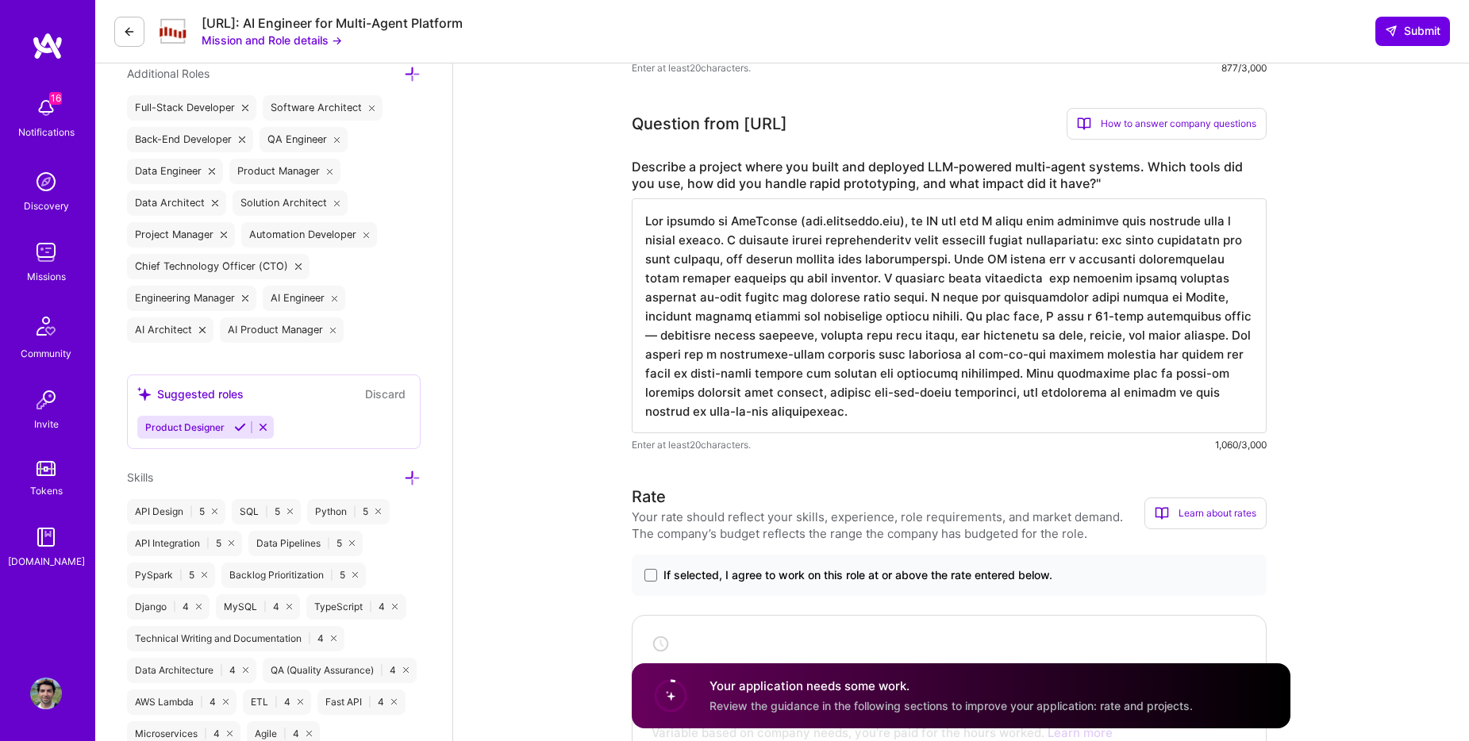
click at [692, 274] on textarea at bounding box center [949, 315] width 635 height 235
drag, startPoint x: 760, startPoint y: 279, endPoint x: 958, endPoint y: 282, distance: 198.5
click at [958, 282] on textarea at bounding box center [949, 315] width 635 height 235
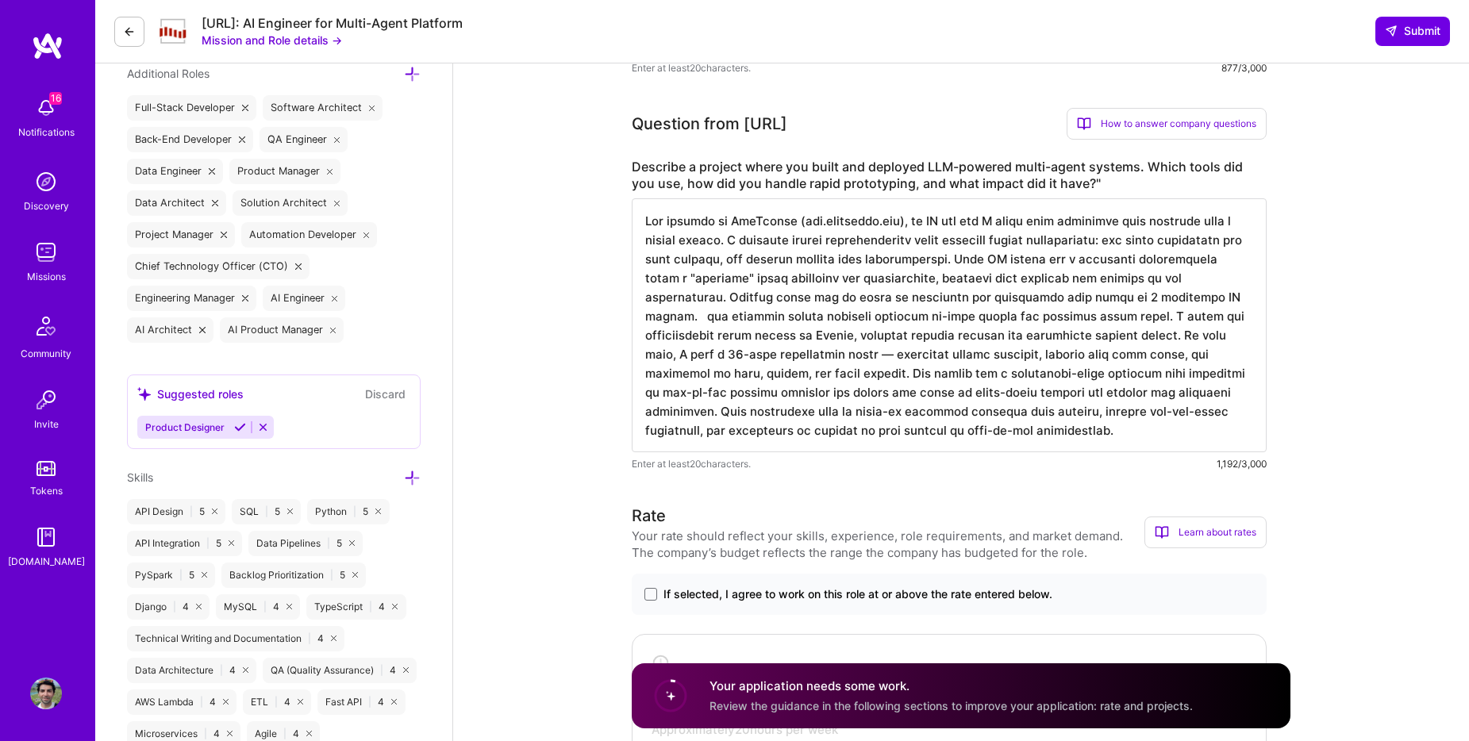
click at [1094, 320] on textarea at bounding box center [949, 325] width 635 height 254
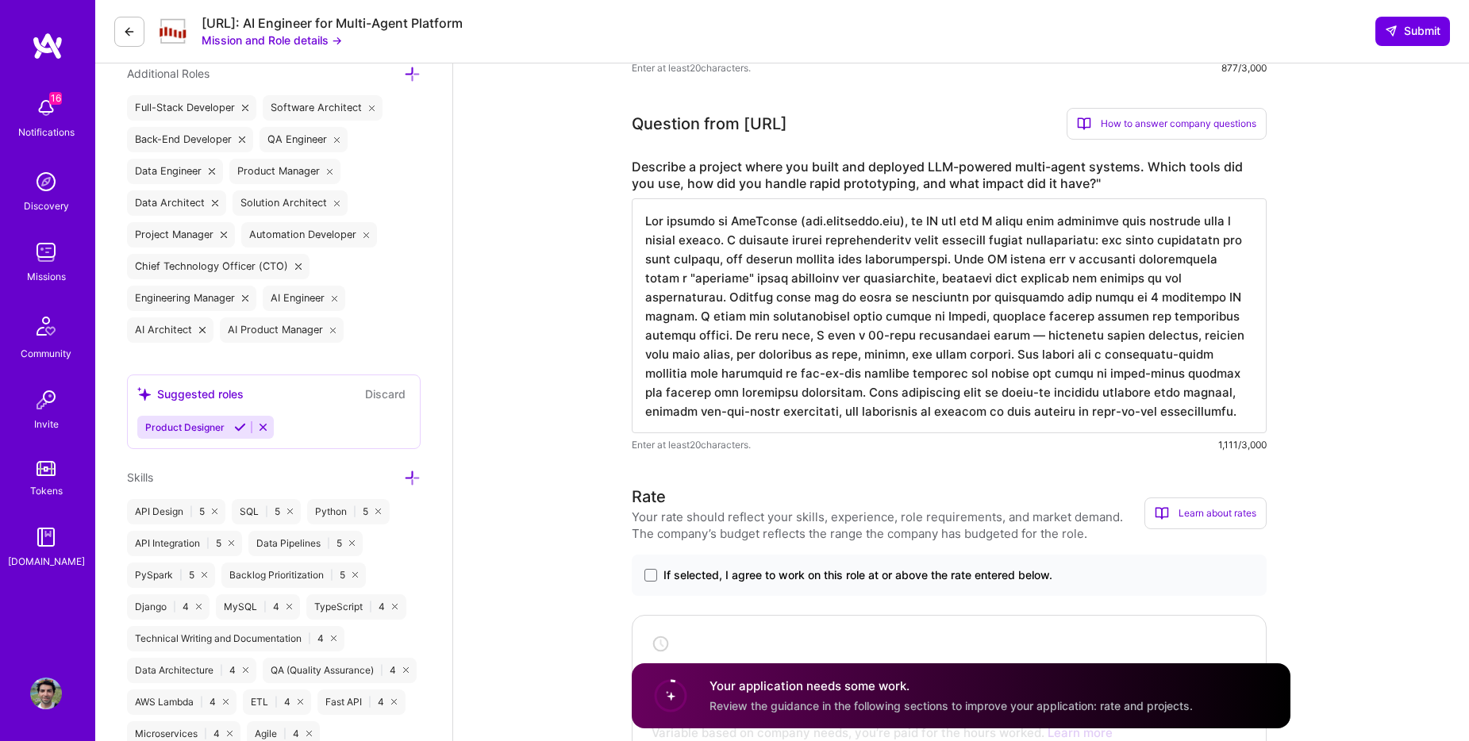
click at [944, 291] on textarea at bounding box center [949, 315] width 635 height 235
click at [1158, 376] on textarea at bounding box center [949, 315] width 635 height 235
click at [794, 395] on textarea at bounding box center [949, 315] width 635 height 235
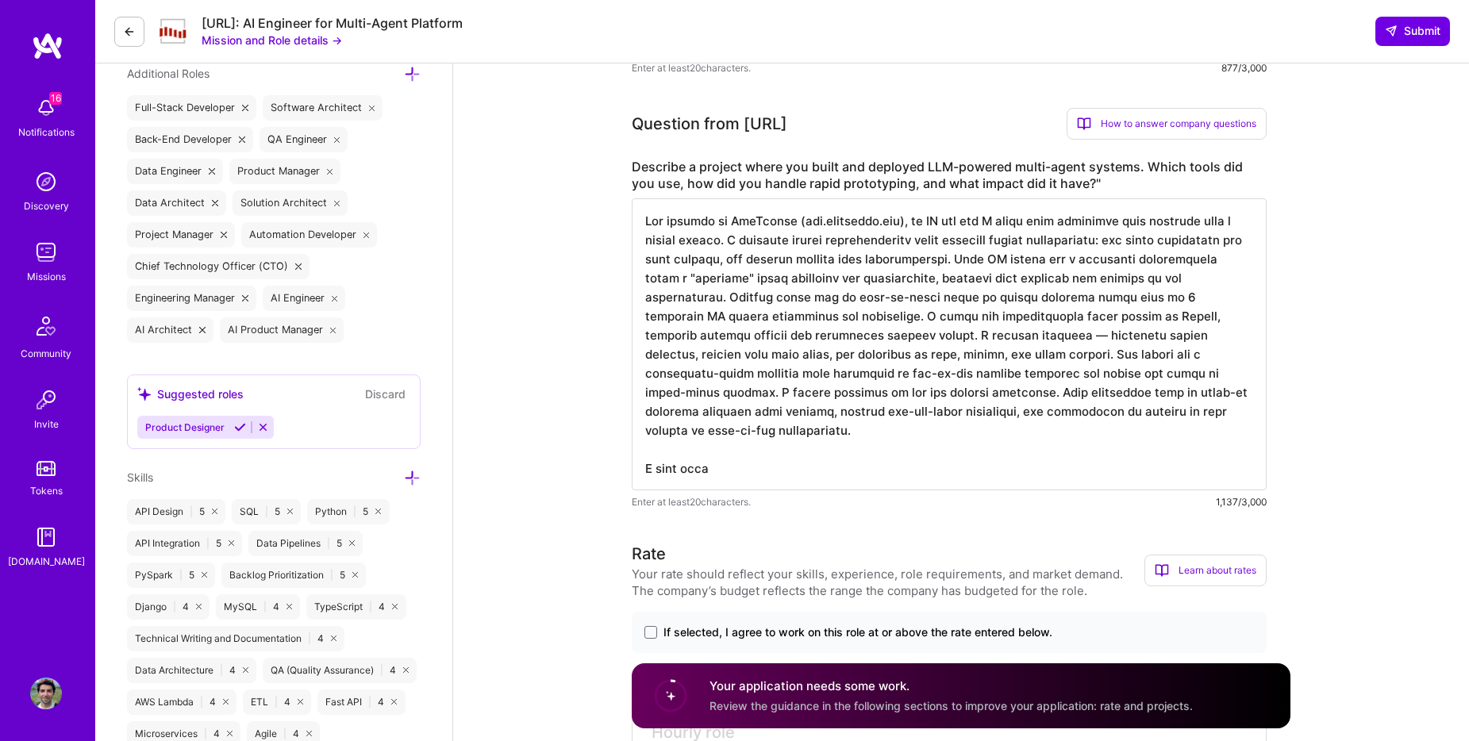
type textarea "Lor ipsumdo si AmeTconse (adi.elitseddo.eiu), te IN utl etd M aliqu enim admini…"
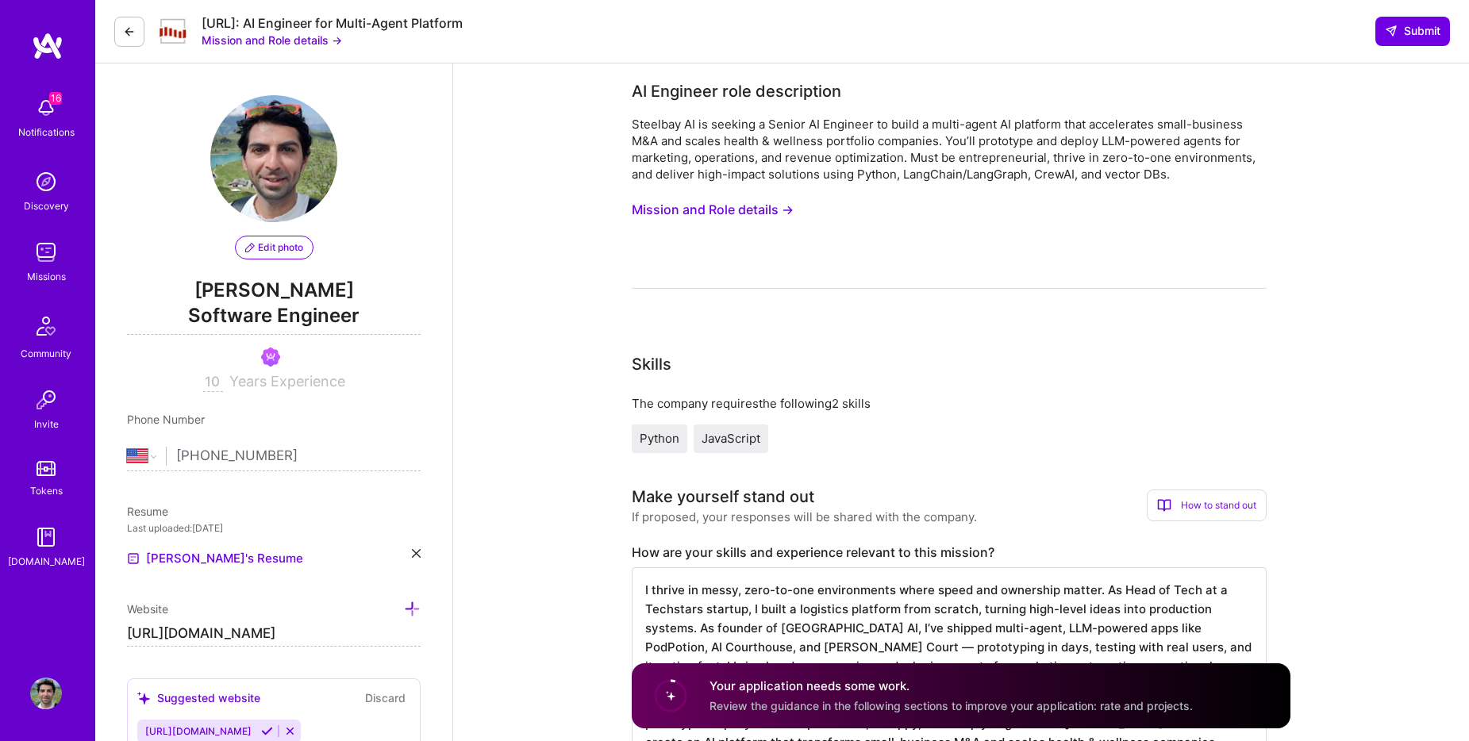
select select "US"
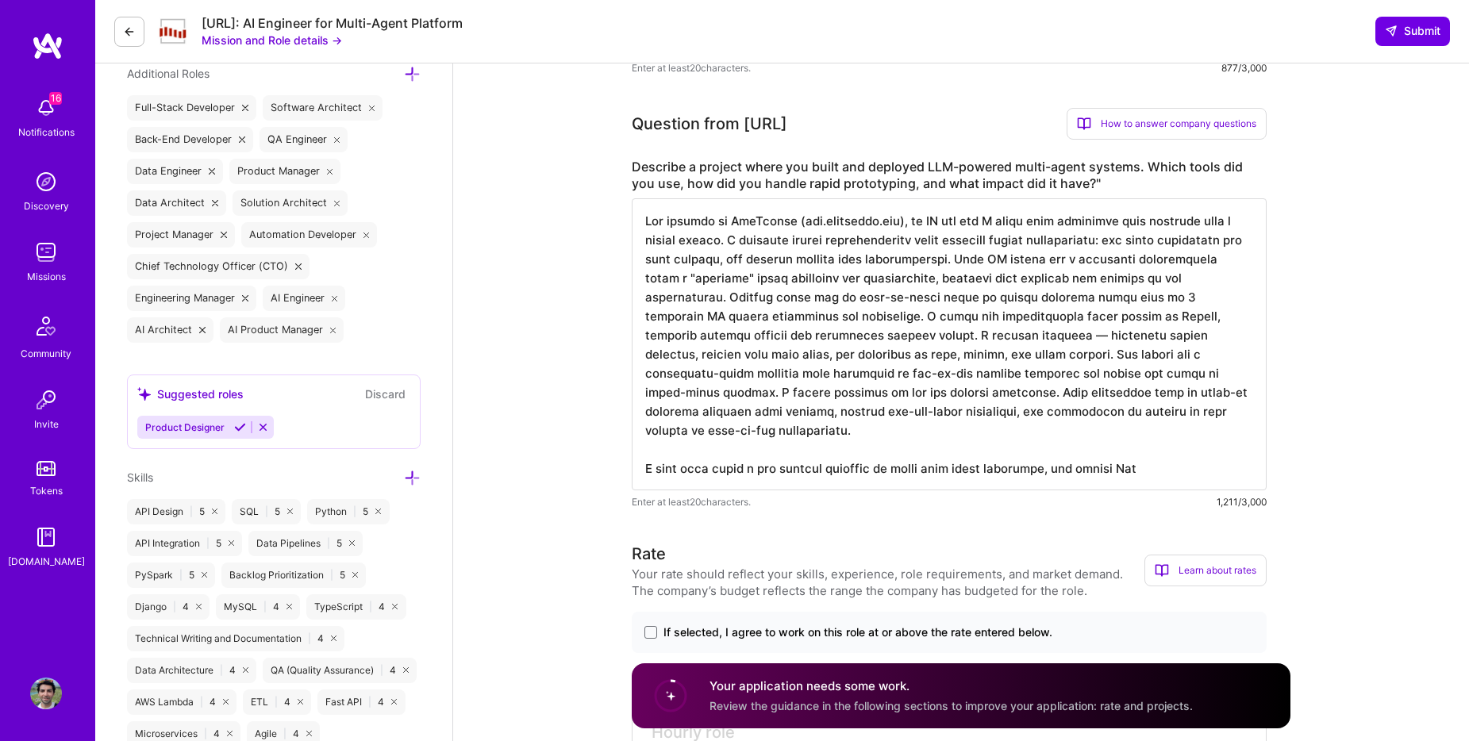
scroll to position [2, 0]
drag, startPoint x: 1155, startPoint y: 468, endPoint x: 591, endPoint y: 471, distance: 564.4
click at [765, 435] on textarea at bounding box center [949, 344] width 635 height 292
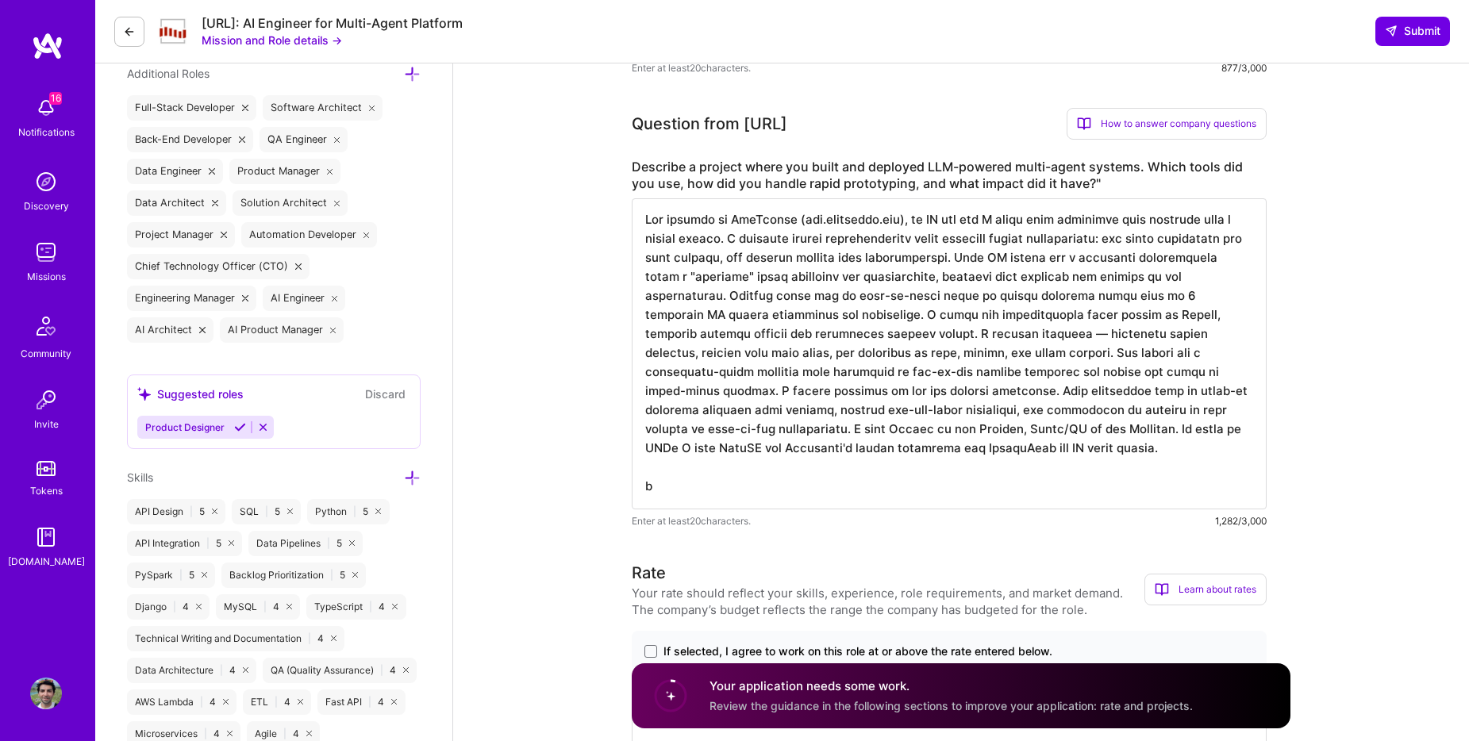
scroll to position [0, 0]
click at [916, 295] on textarea at bounding box center [949, 353] width 635 height 311
drag, startPoint x: 783, startPoint y: 496, endPoint x: 767, endPoint y: 494, distance: 16.8
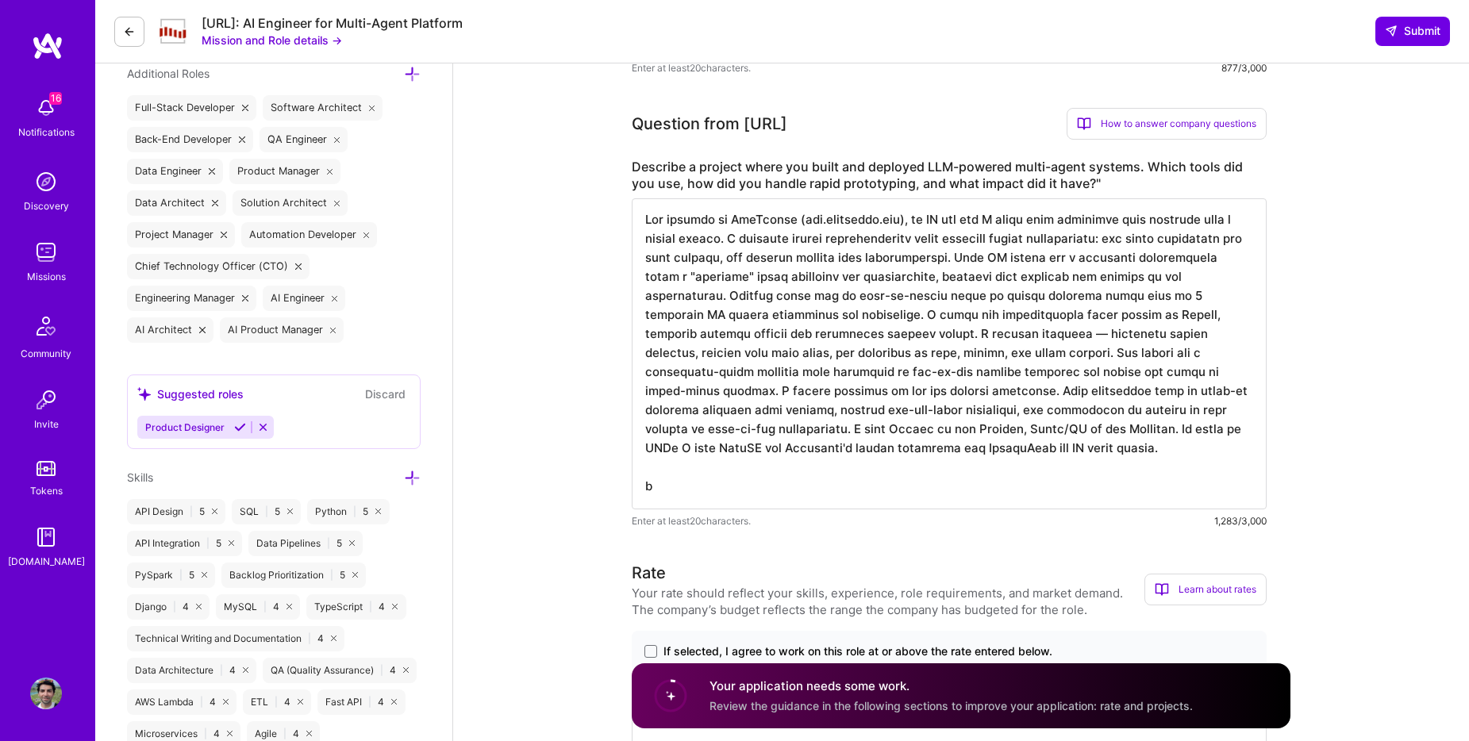
click at [768, 496] on textarea at bounding box center [949, 353] width 635 height 311
drag, startPoint x: 732, startPoint y: 484, endPoint x: 579, endPoint y: 474, distance: 152.8
drag, startPoint x: 672, startPoint y: 480, endPoint x: 593, endPoint y: 485, distance: 79.5
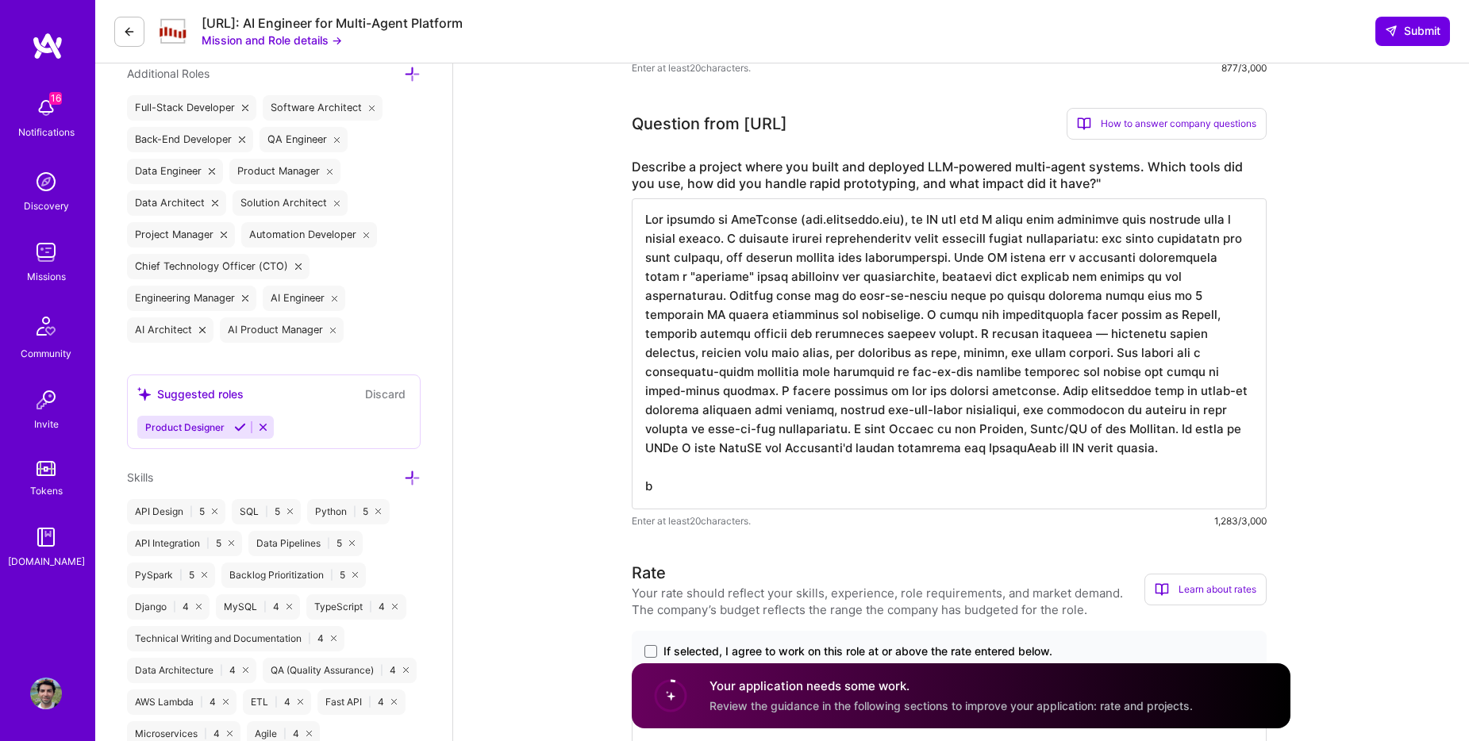
drag, startPoint x: 984, startPoint y: 474, endPoint x: 670, endPoint y: 496, distance: 314.3
click at [670, 496] on textarea at bounding box center [949, 353] width 635 height 311
paste textarea "While this project didn’t use LangChain or vector DBs, I’ve since completed Dee…"
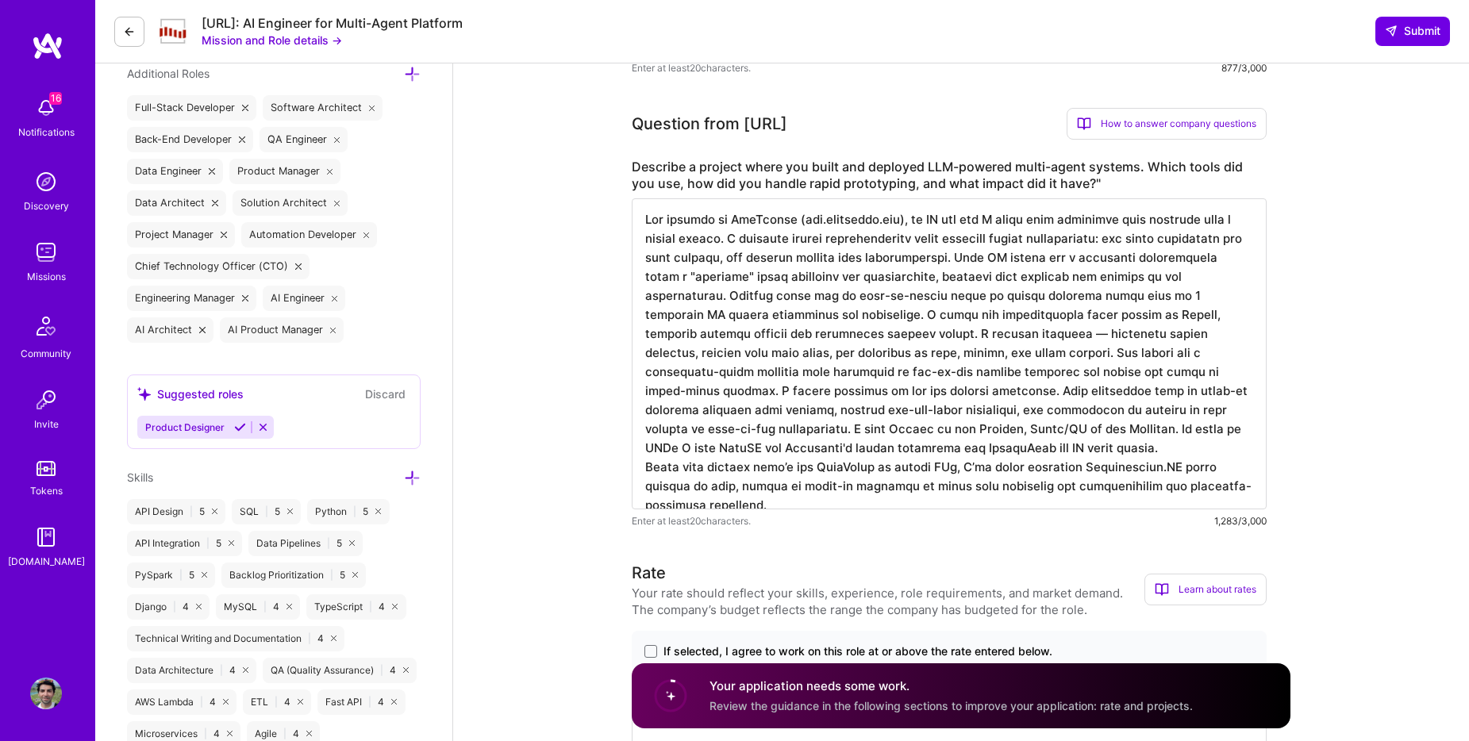
scroll to position [0, 0]
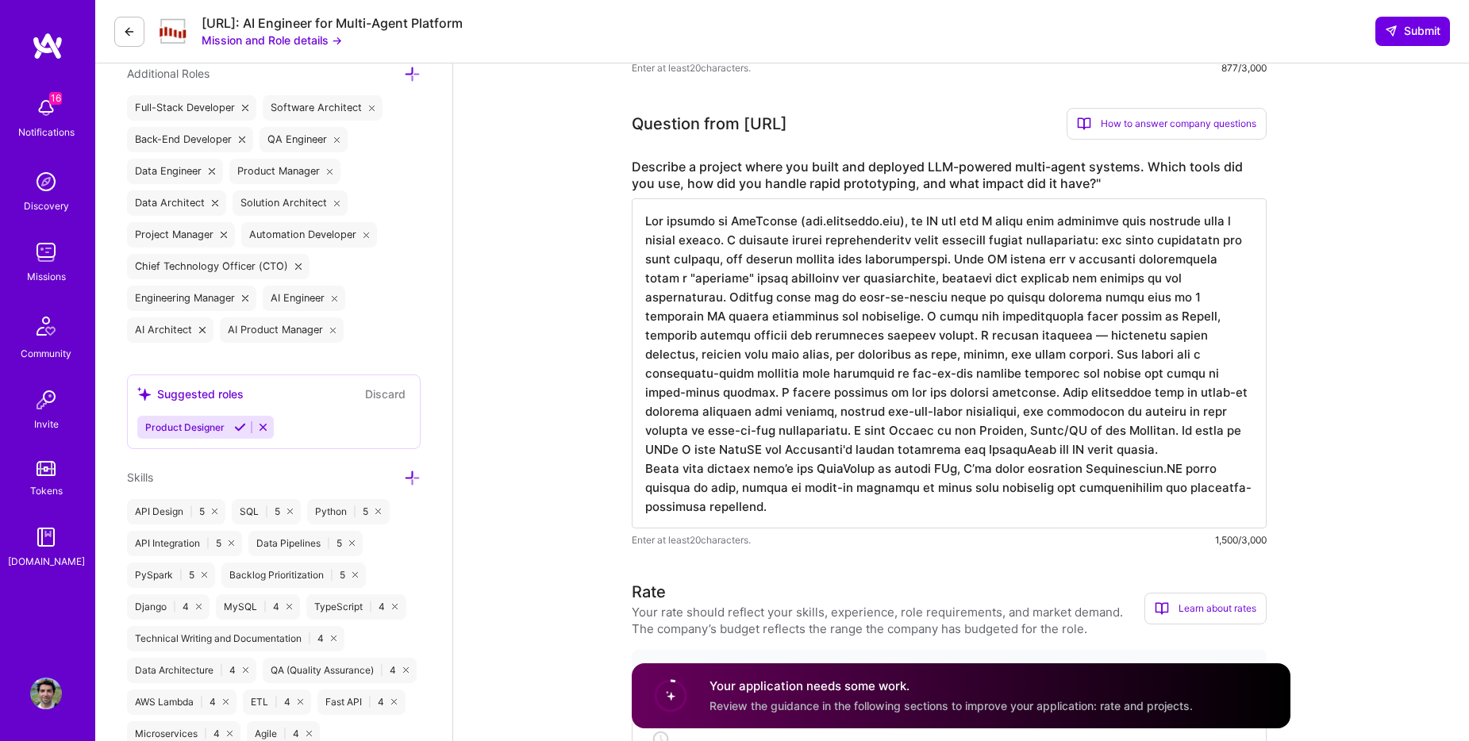
click at [648, 470] on textarea at bounding box center [949, 363] width 635 height 330
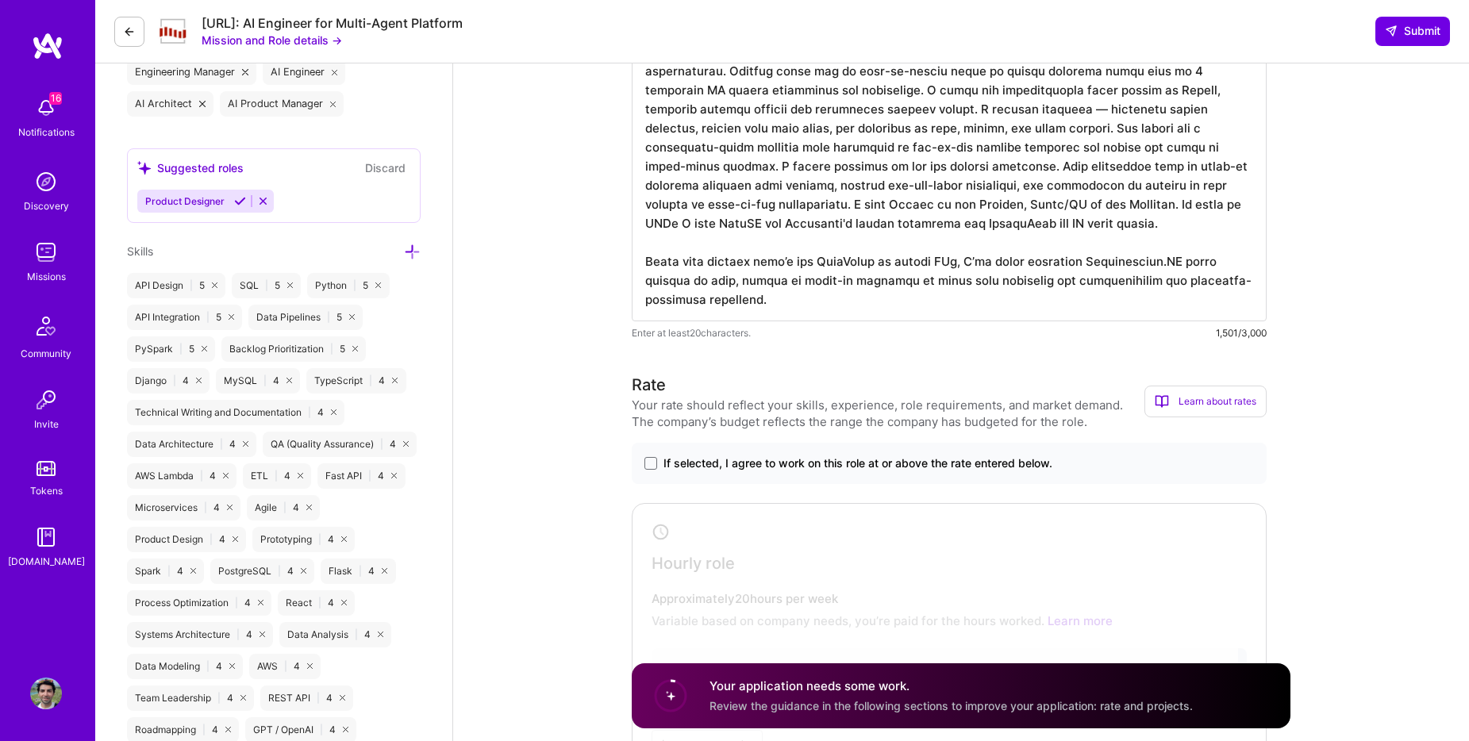
scroll to position [2, 0]
type textarea "One example is PodPotion (www.podpotion.com), an AI web app I built that genera…"
click at [651, 470] on label "If selected, I agree to work on this role at or above the rate entered below." at bounding box center [950, 464] width 610 height 16
click at [0, 0] on input "If selected, I agree to work on this role at or above the rate entered below." at bounding box center [0, 0] width 0 height 0
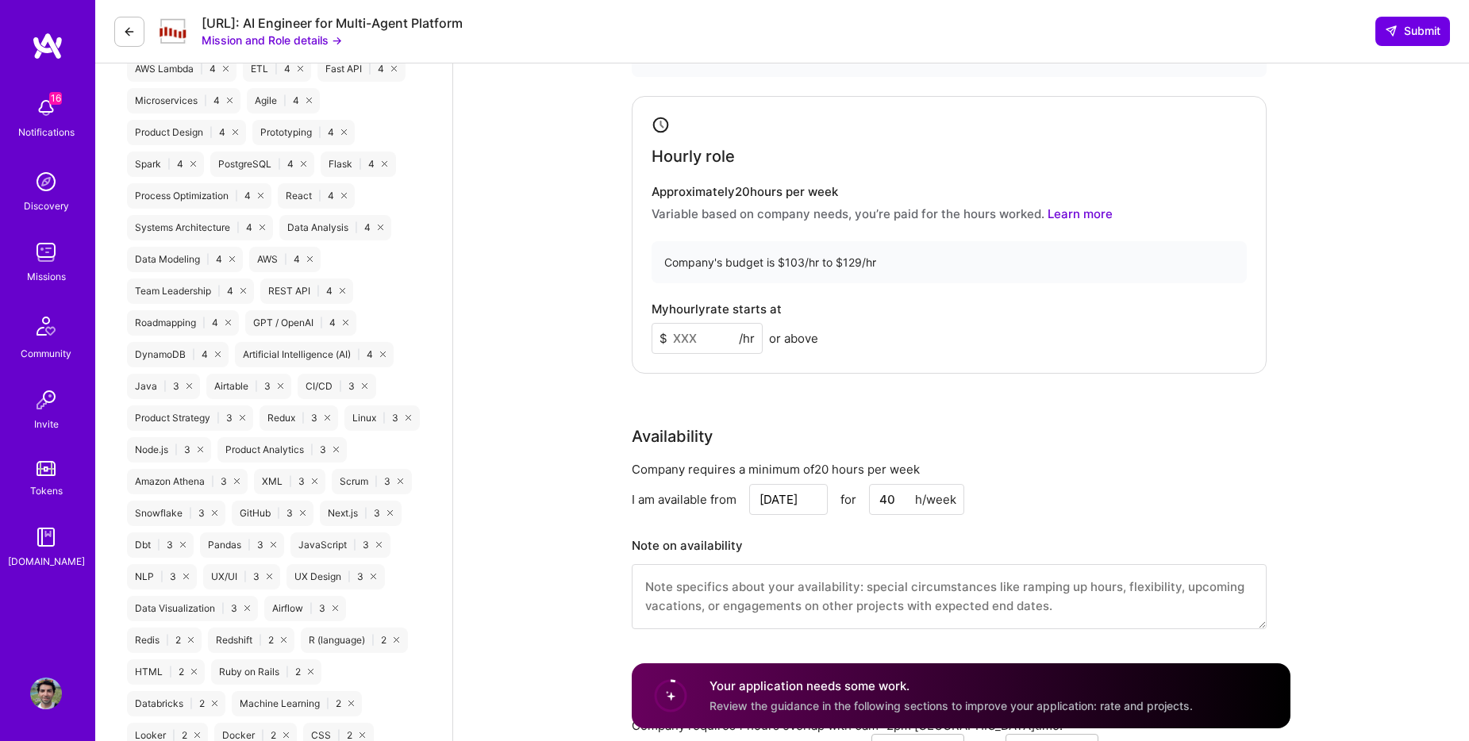
scroll to position [1340, 0]
click at [690, 347] on input at bounding box center [707, 340] width 111 height 31
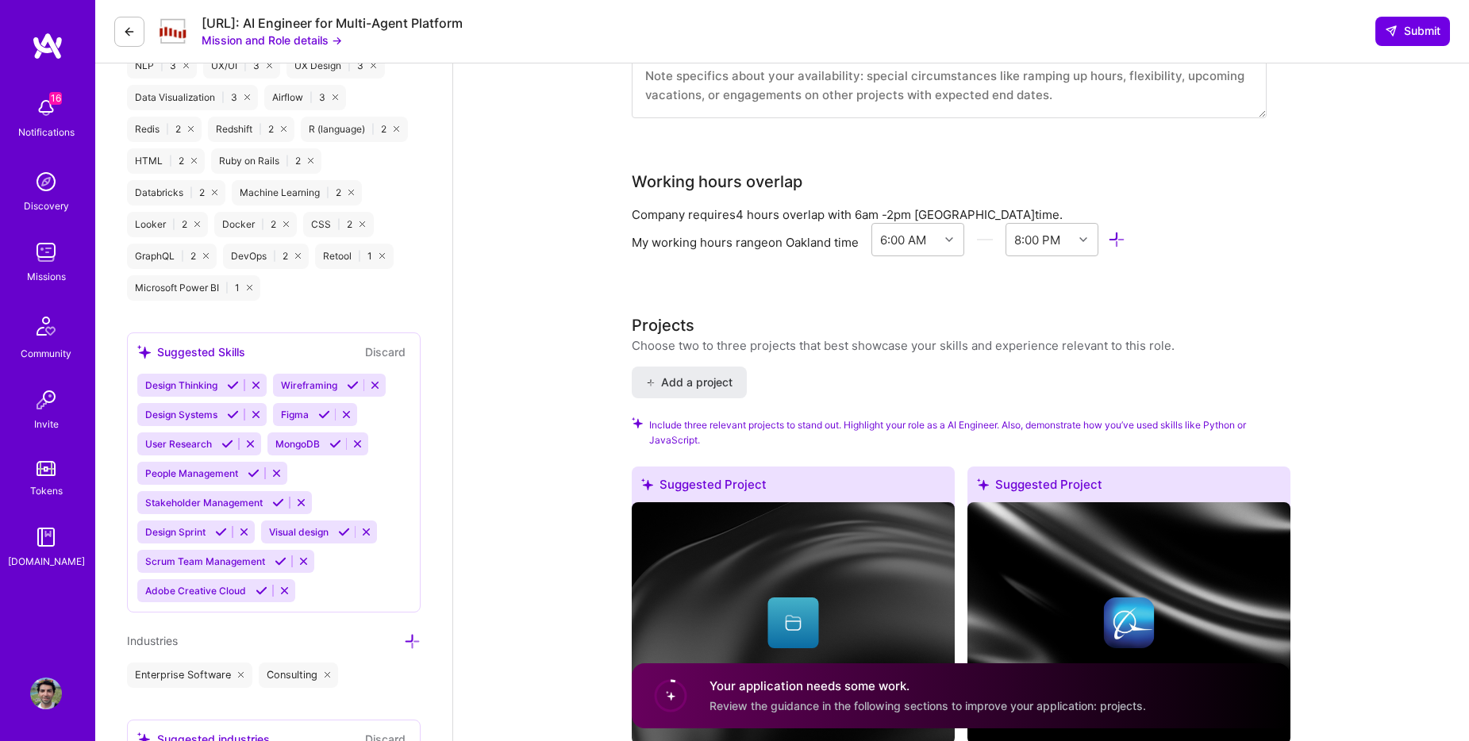
scroll to position [1854, 0]
type input "125"
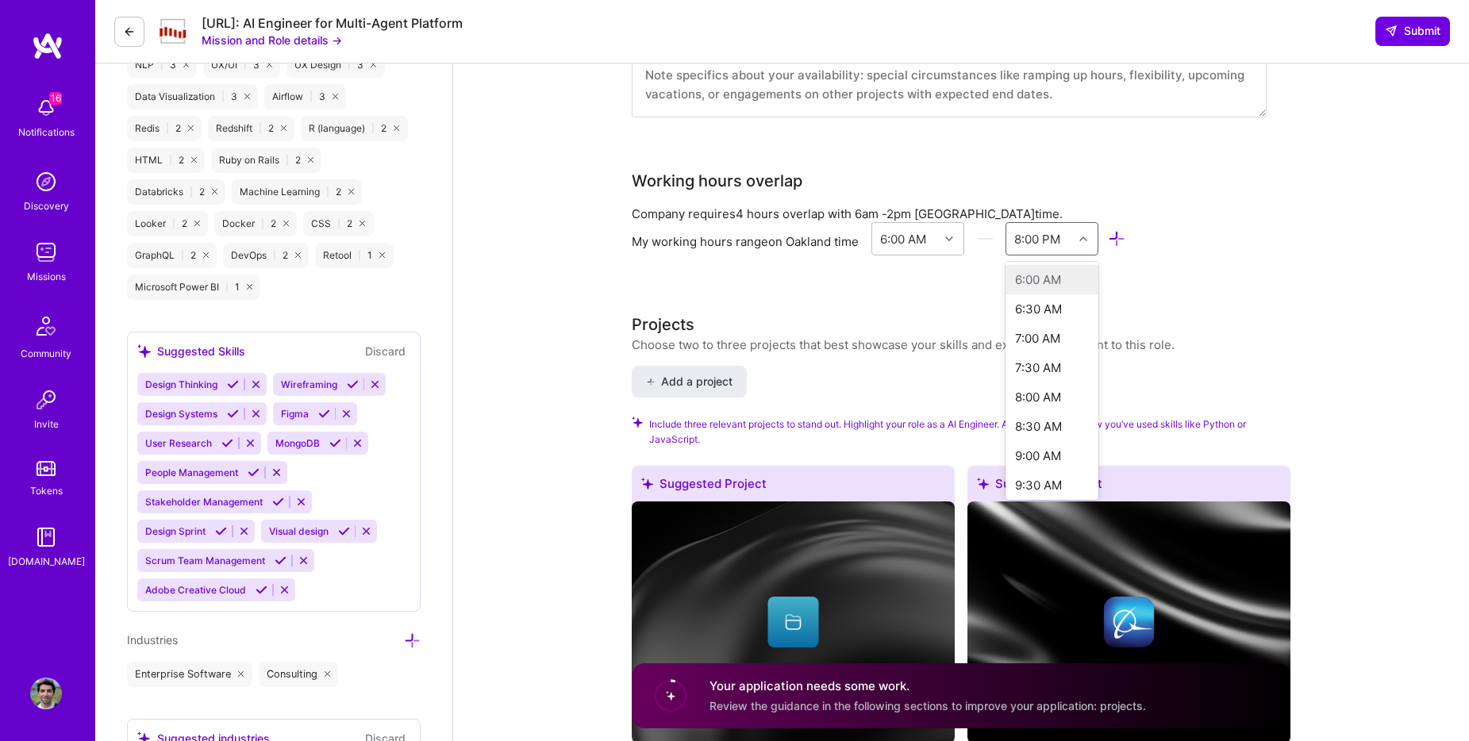
click at [1026, 250] on div "8:00 PM" at bounding box center [1040, 239] width 67 height 32
click at [1053, 283] on div "7:00 PM" at bounding box center [1052, 274] width 93 height 29
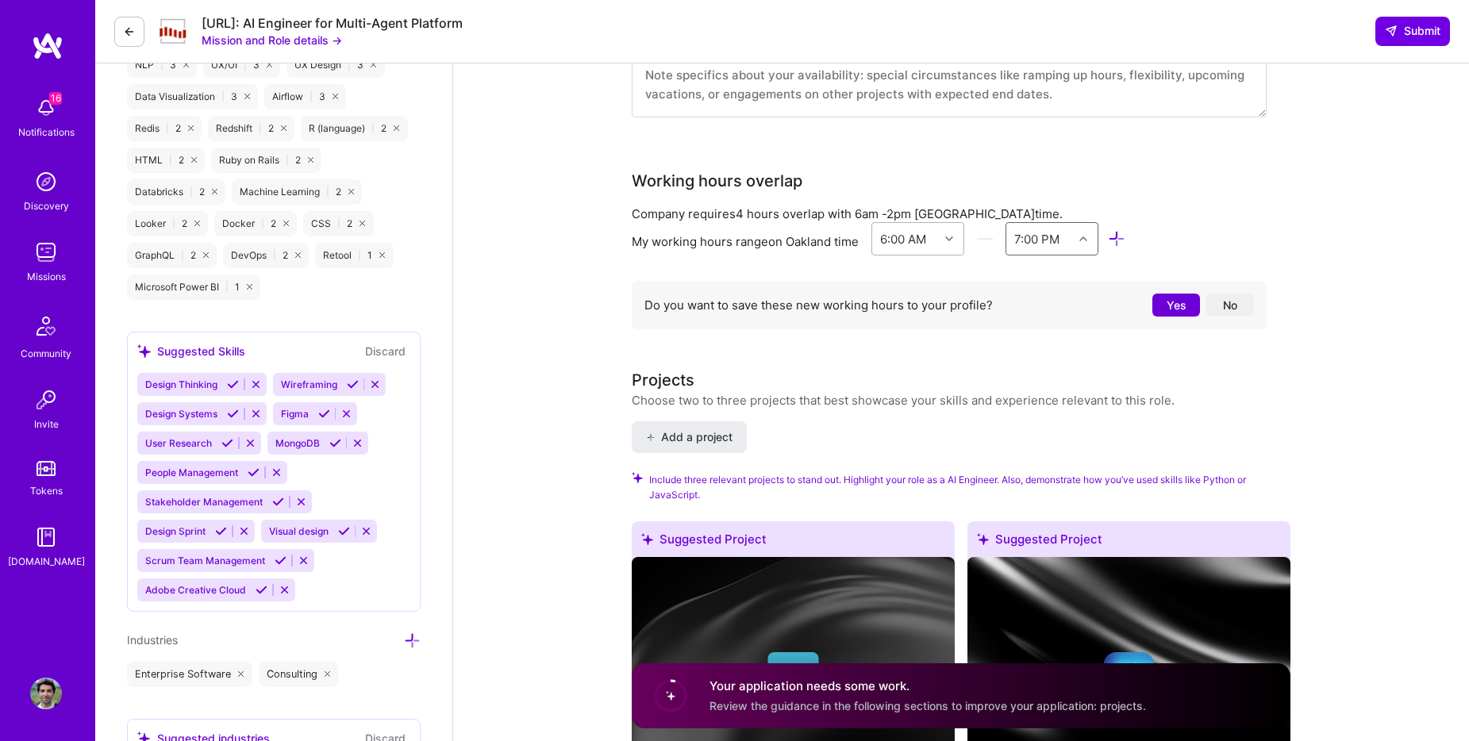
click at [959, 248] on div at bounding box center [951, 239] width 25 height 21
click at [1261, 256] on div "My working hours range on Oakland time 6:00 AM 7:00 PM" at bounding box center [949, 242] width 635 height 40
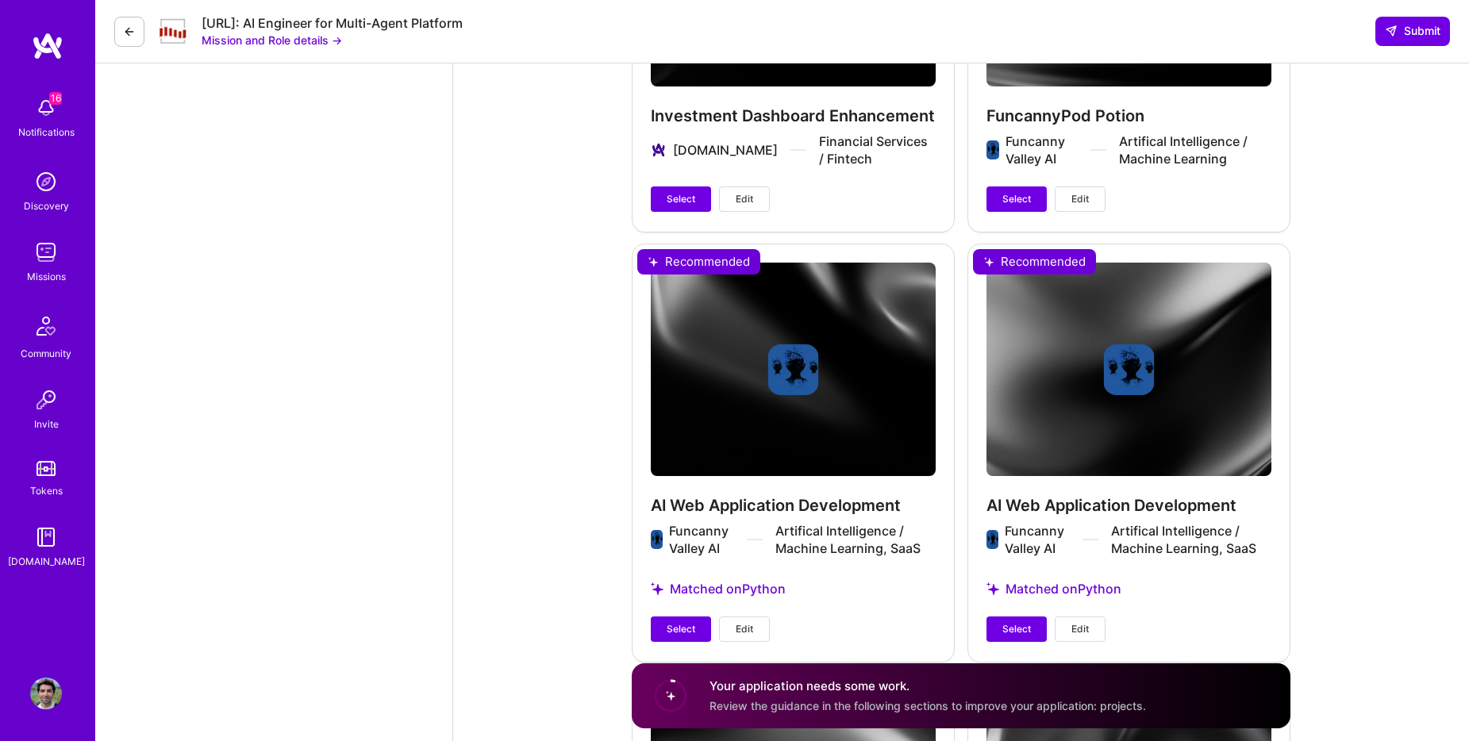
scroll to position [2955, 0]
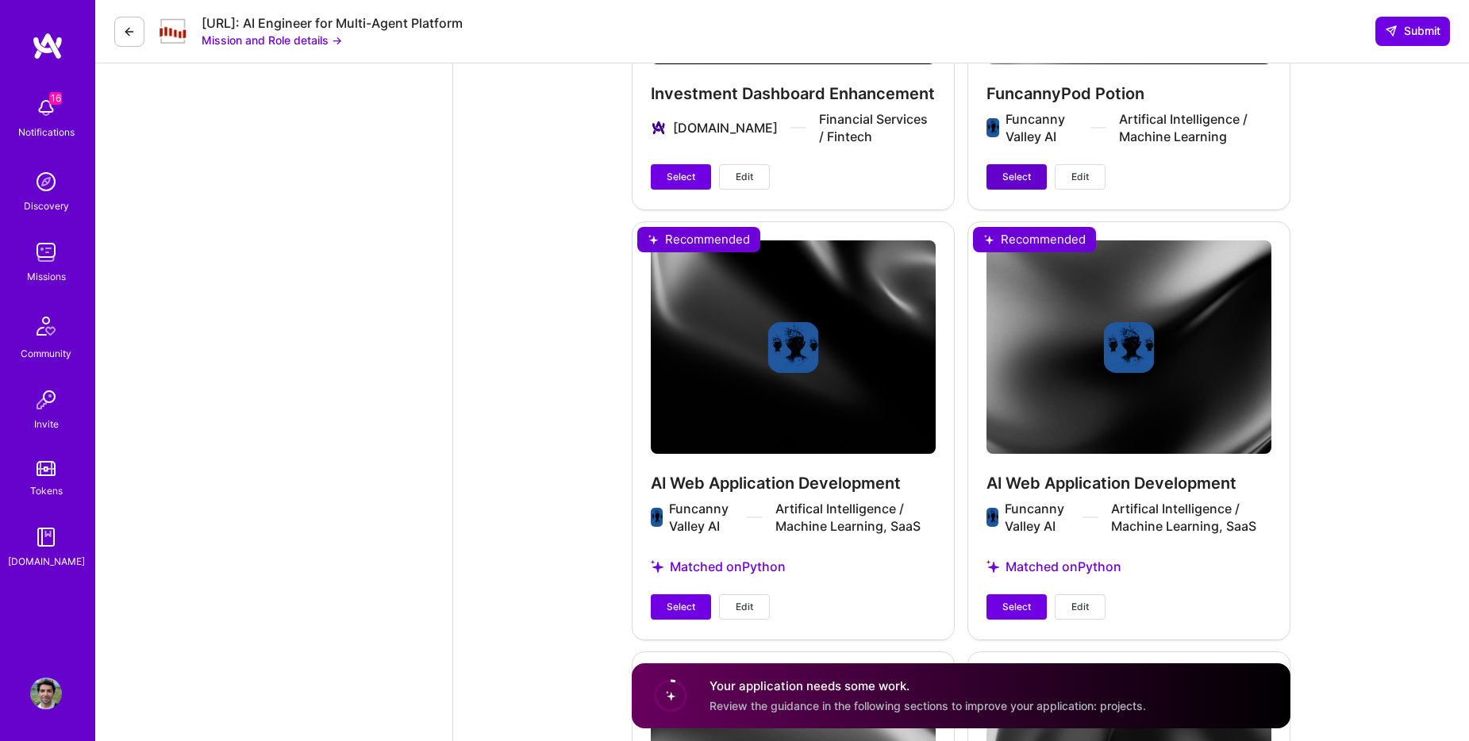
click at [1016, 171] on span "Select" at bounding box center [1017, 177] width 29 height 14
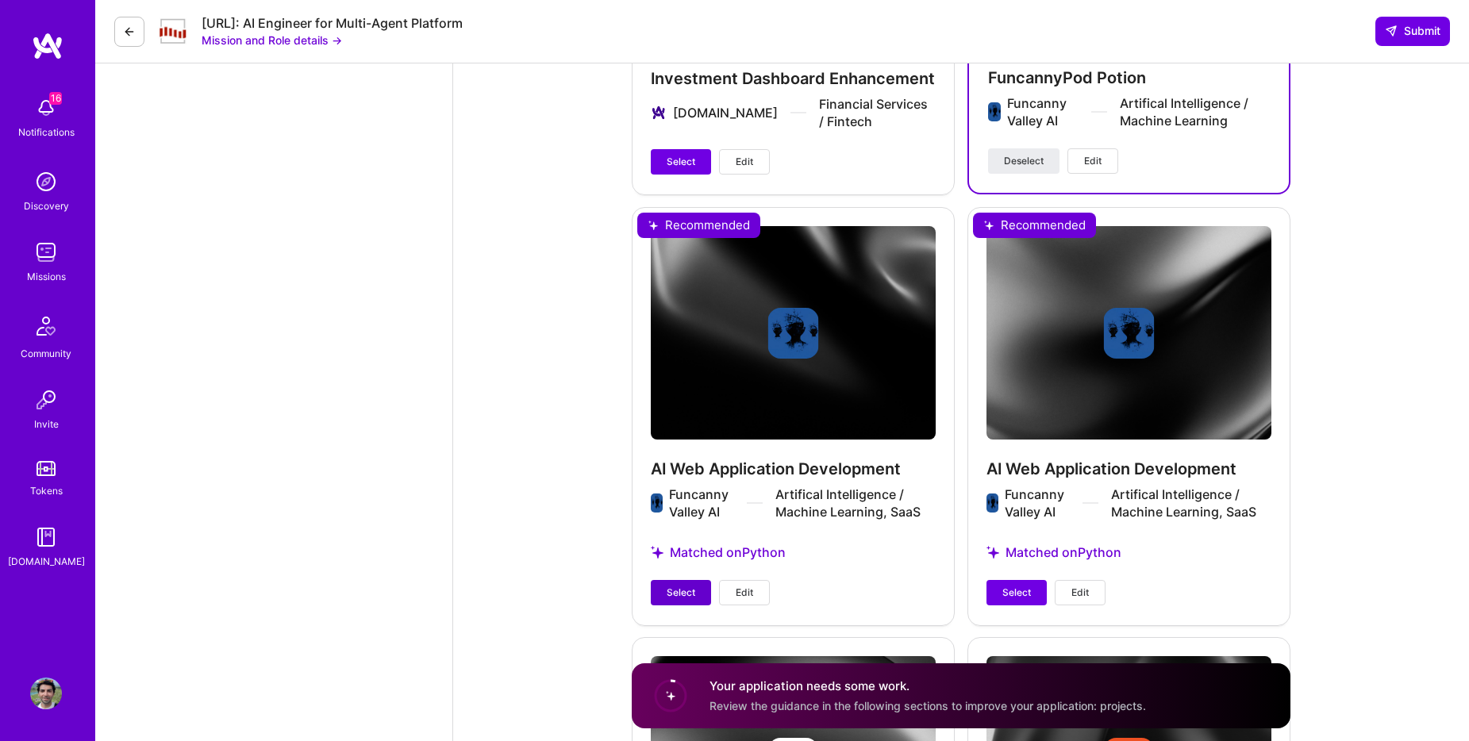
click at [658, 600] on button "Select" at bounding box center [681, 592] width 60 height 25
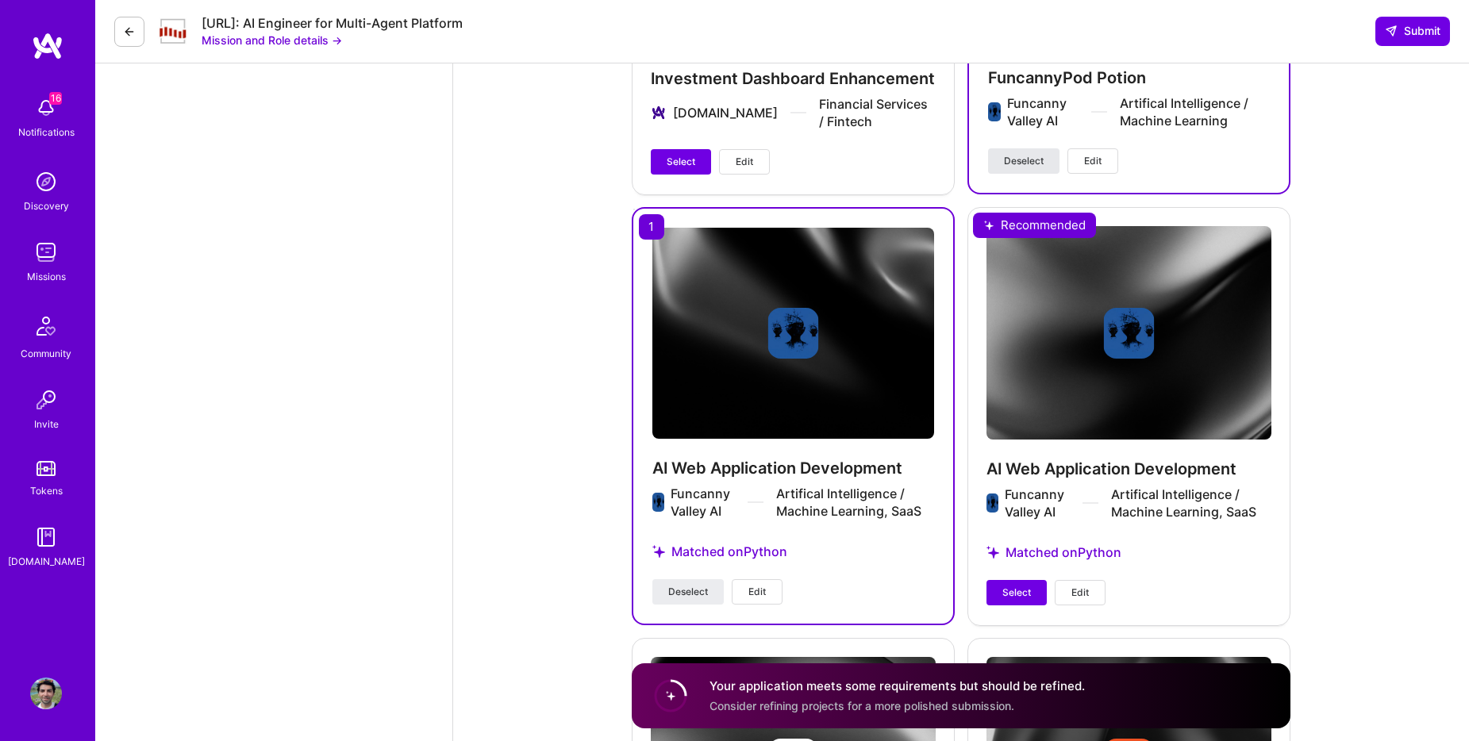
click at [1019, 163] on span "Deselect" at bounding box center [1024, 161] width 40 height 14
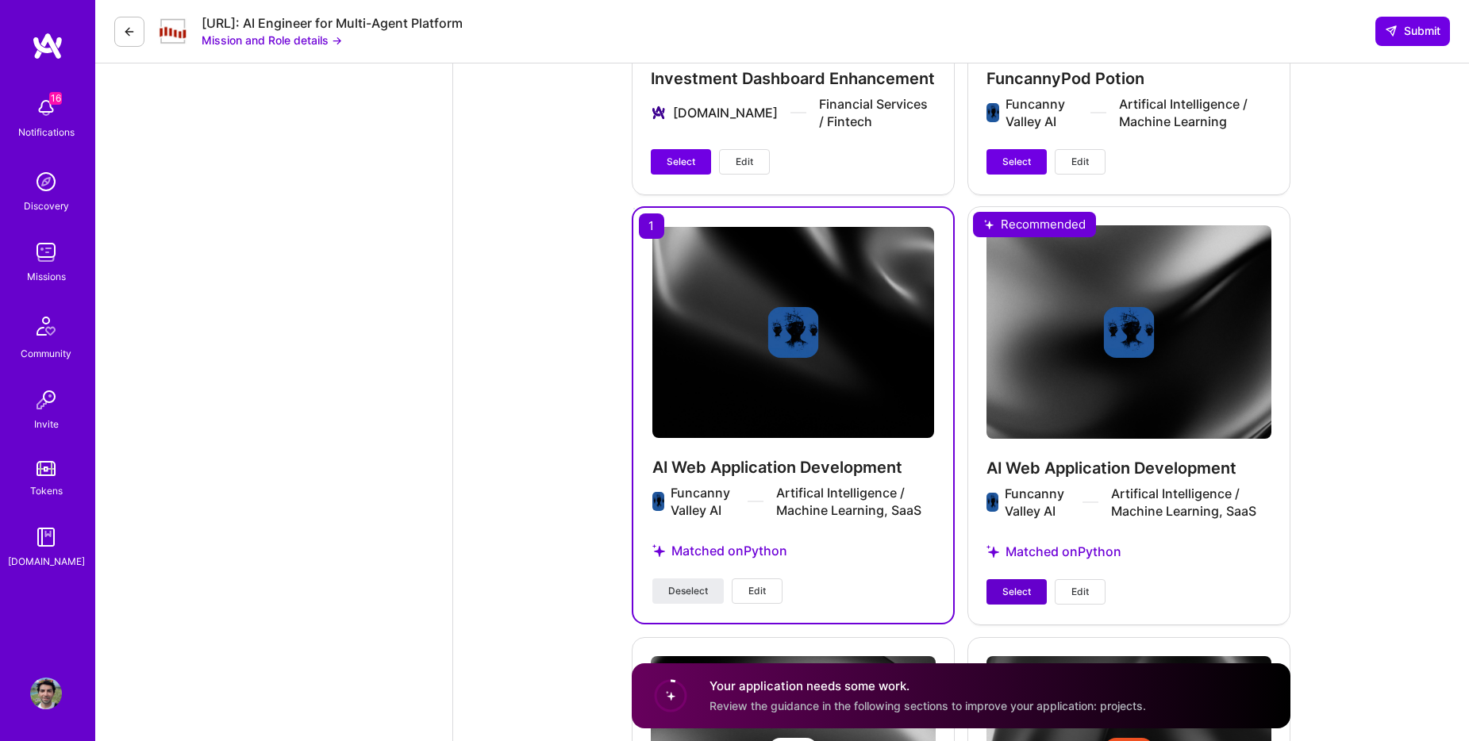
click at [999, 591] on button "Select" at bounding box center [1017, 591] width 60 height 25
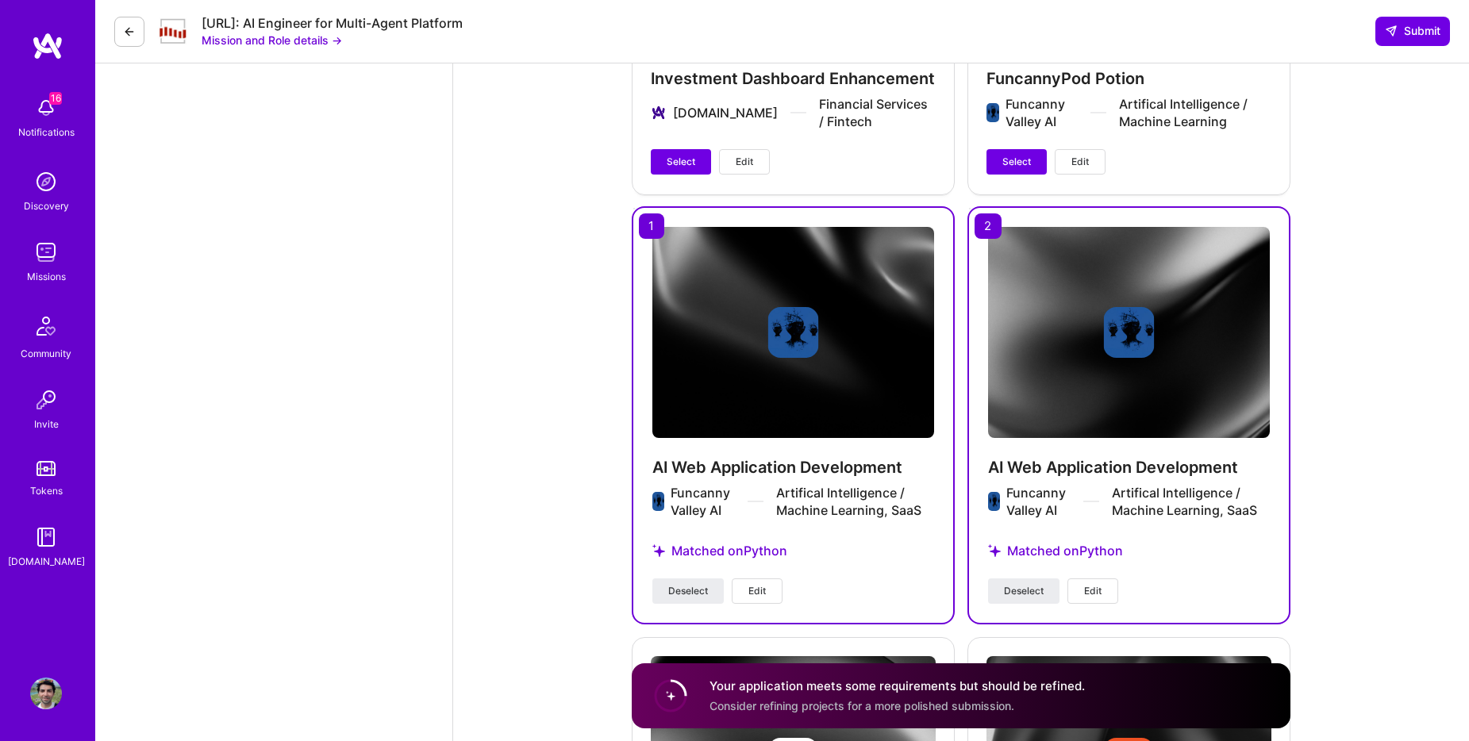
scroll to position [2959, 0]
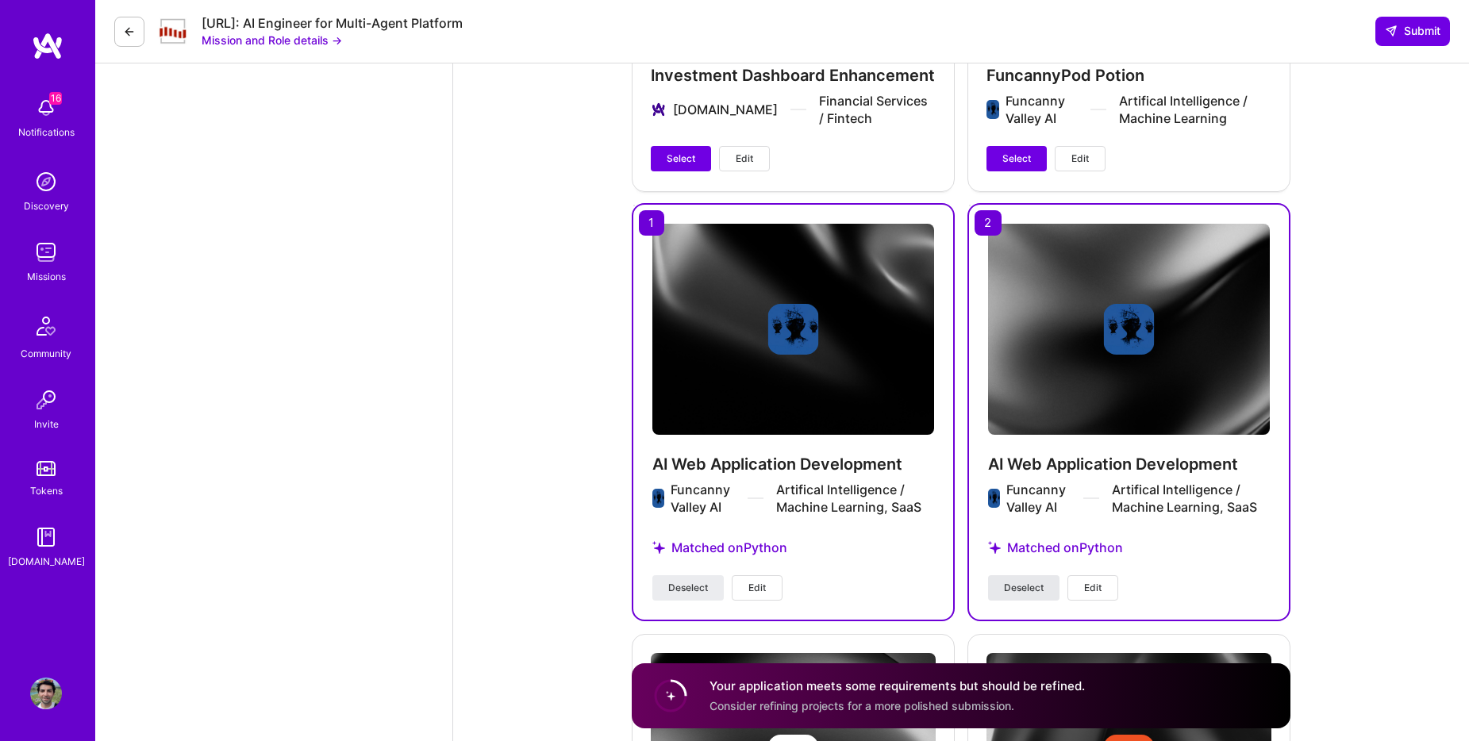
click at [1026, 590] on span "Deselect" at bounding box center [1024, 588] width 40 height 14
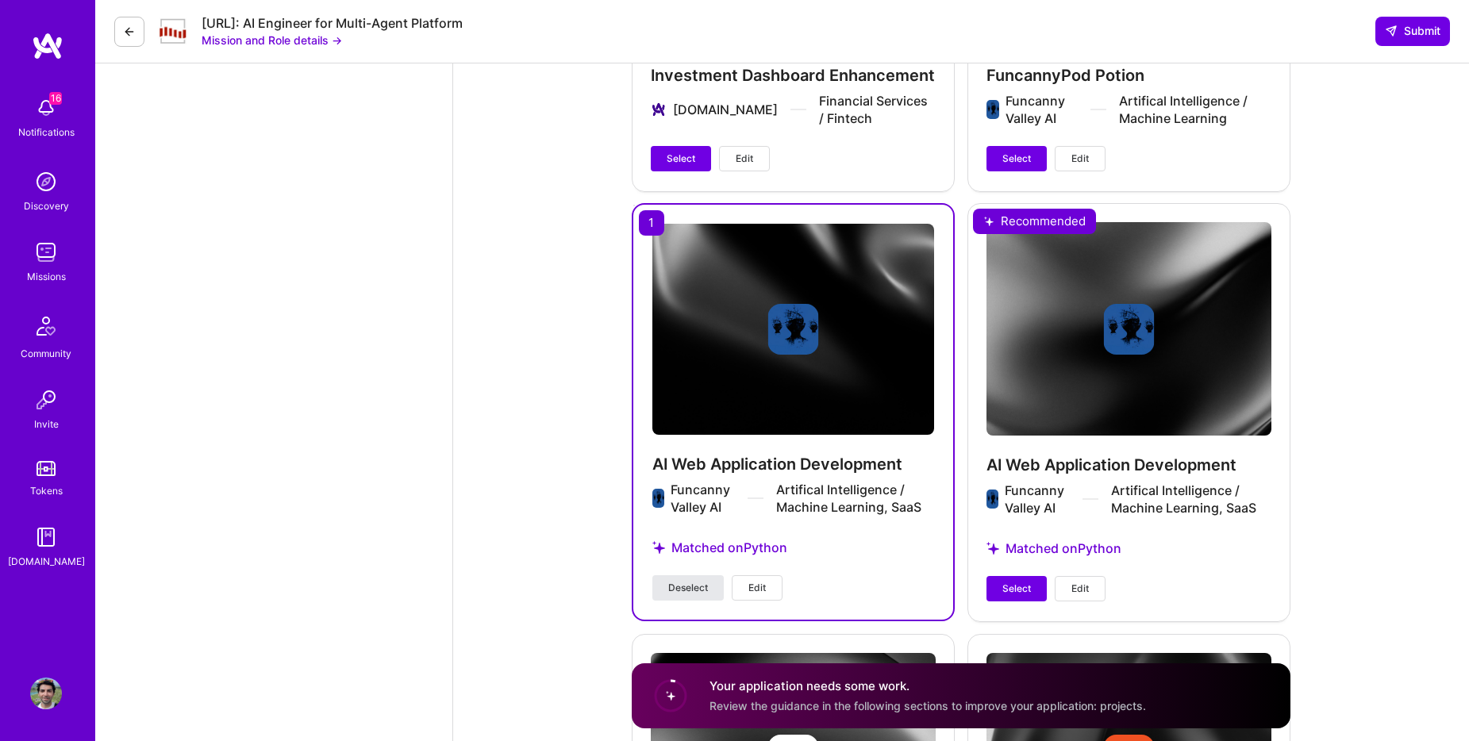
click at [684, 583] on span "Deselect" at bounding box center [688, 588] width 40 height 14
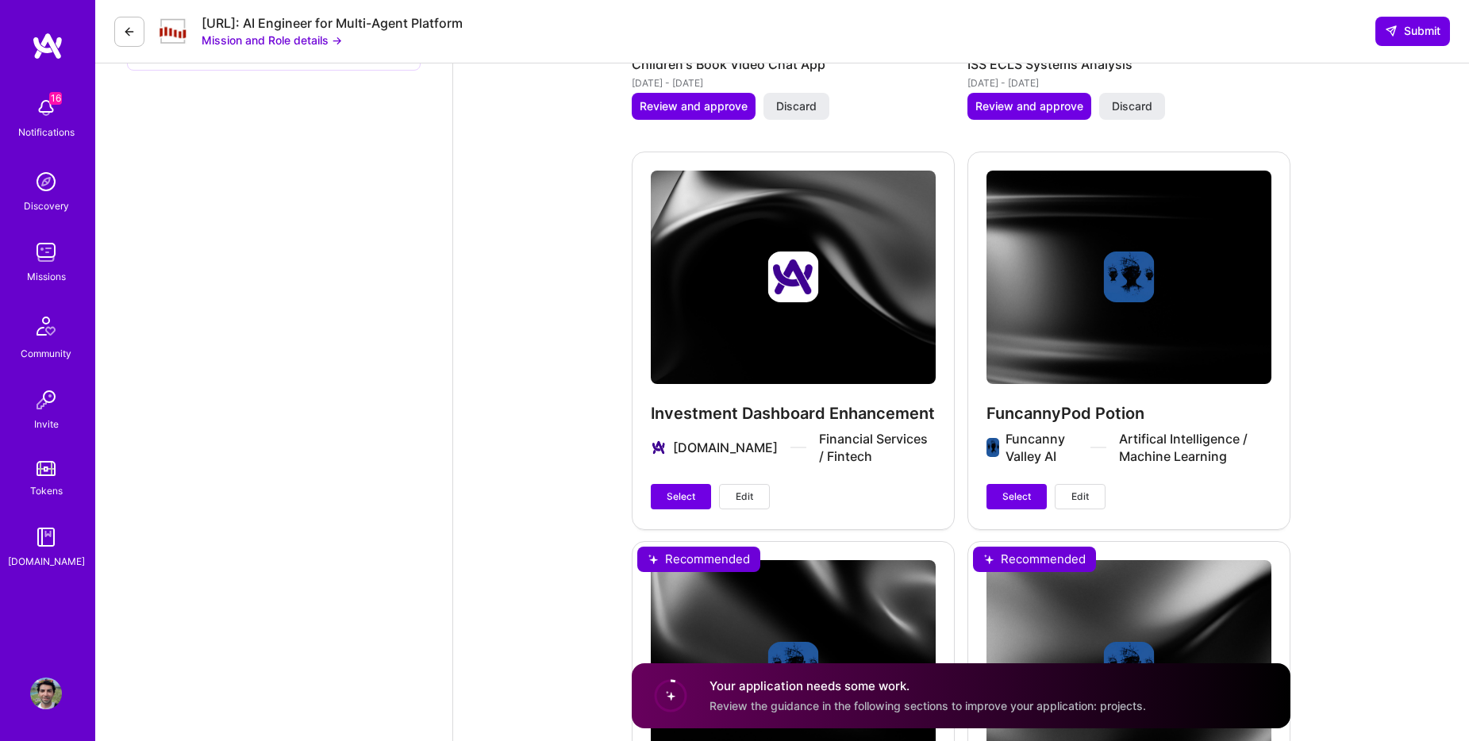
scroll to position [2966, 0]
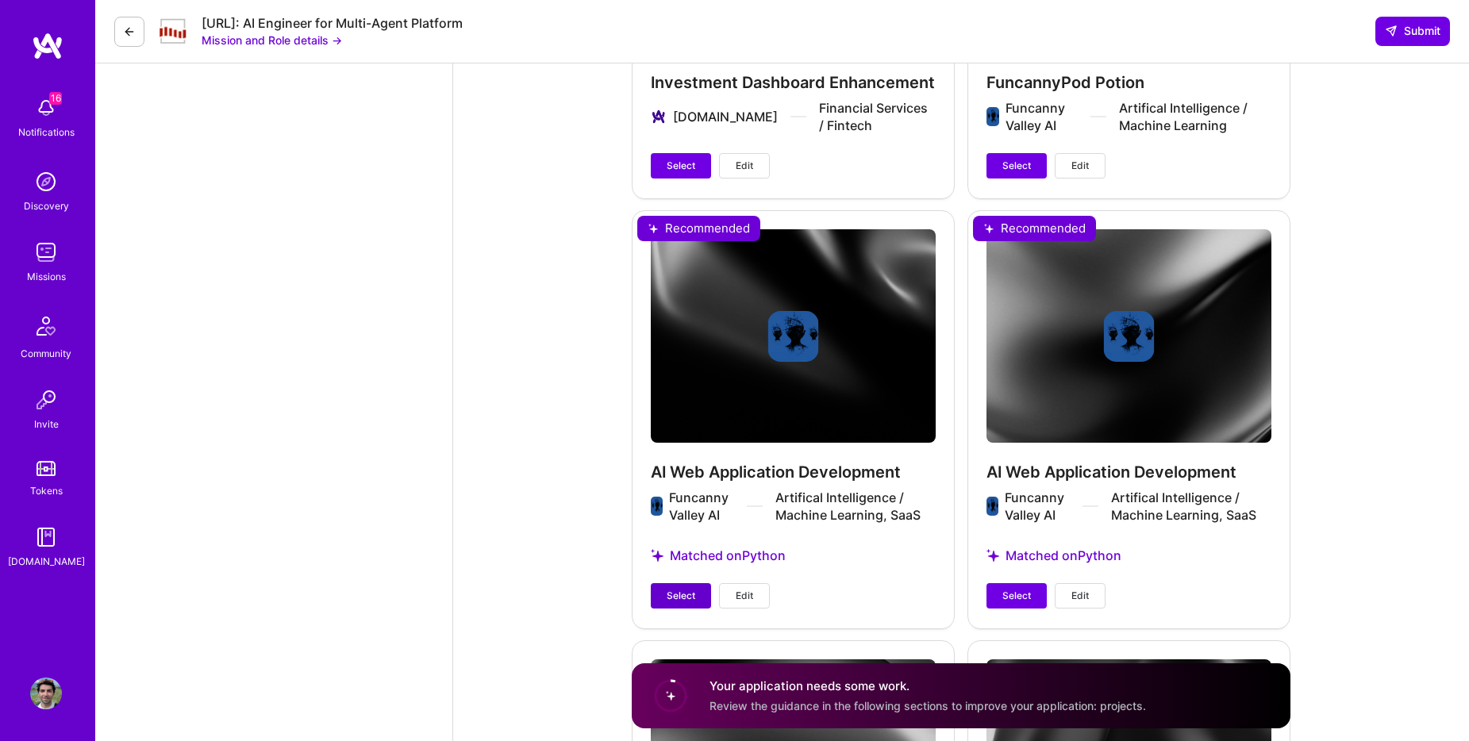
click at [679, 596] on span "Select" at bounding box center [681, 596] width 29 height 14
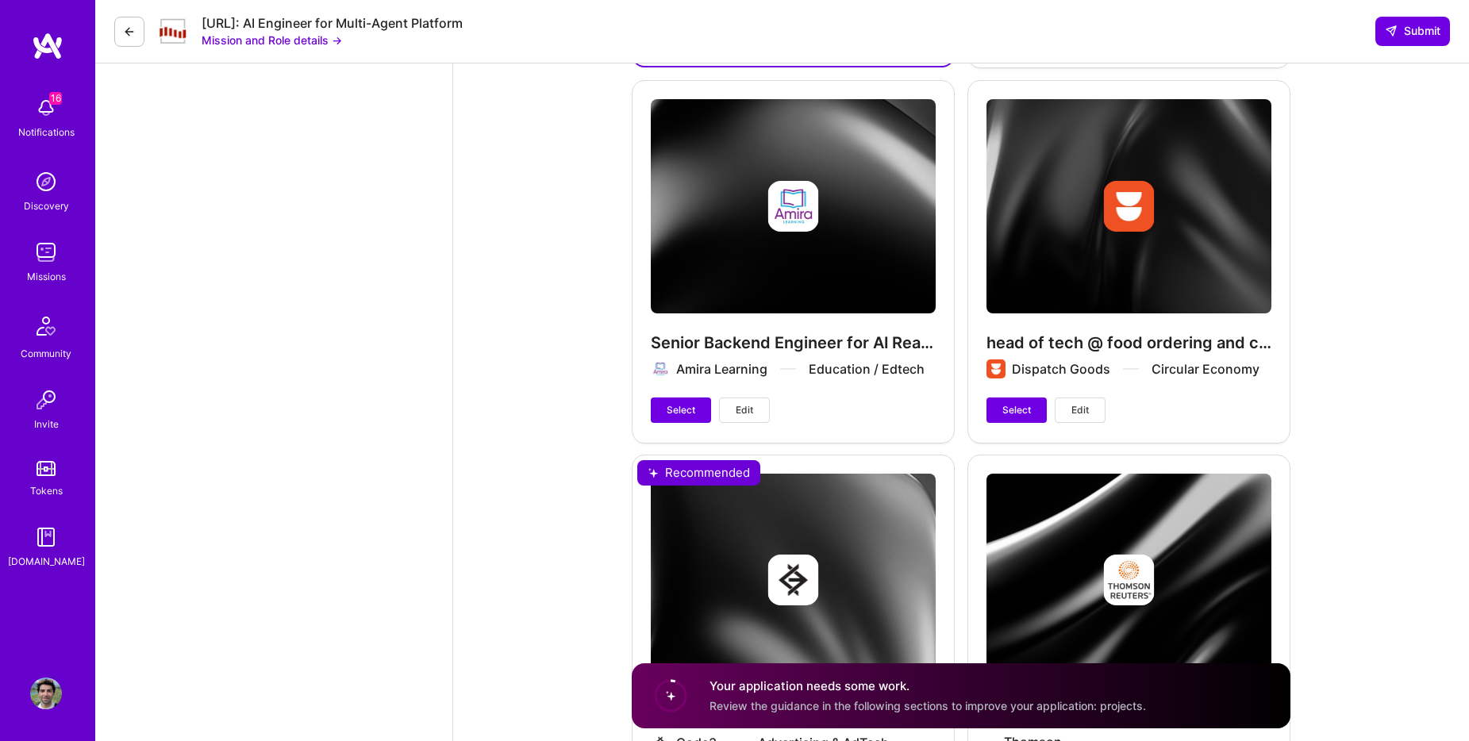
scroll to position [3492, 0]
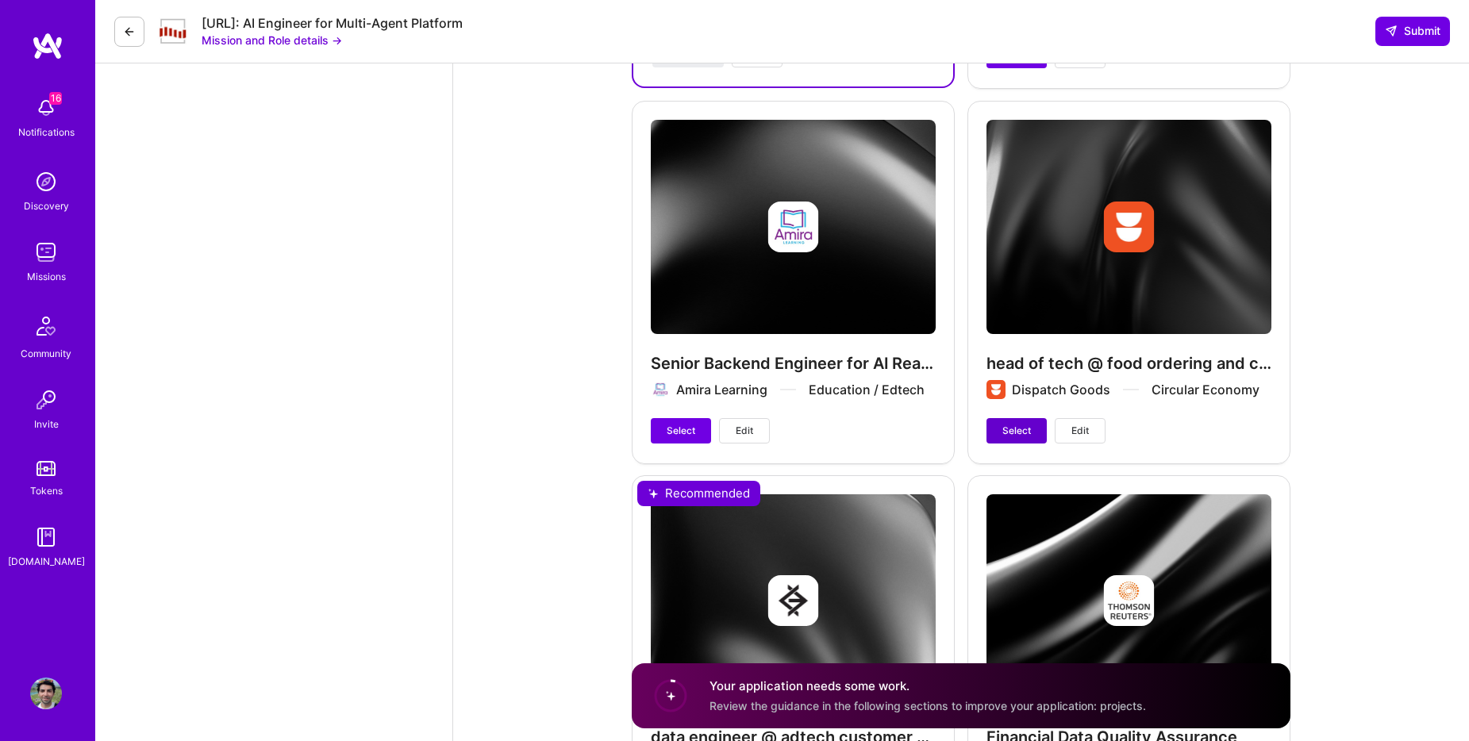
click at [1022, 422] on button "Select" at bounding box center [1017, 430] width 60 height 25
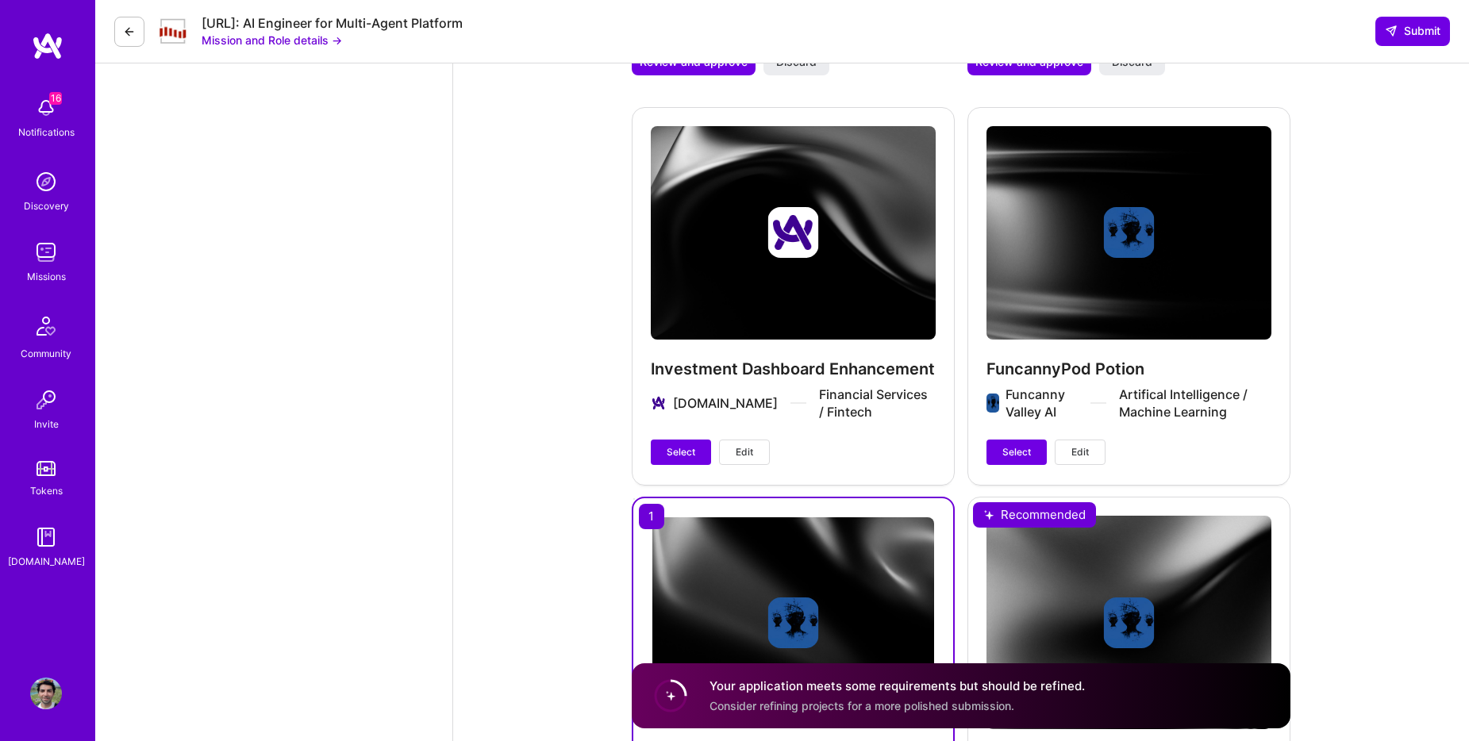
scroll to position [2832, 0]
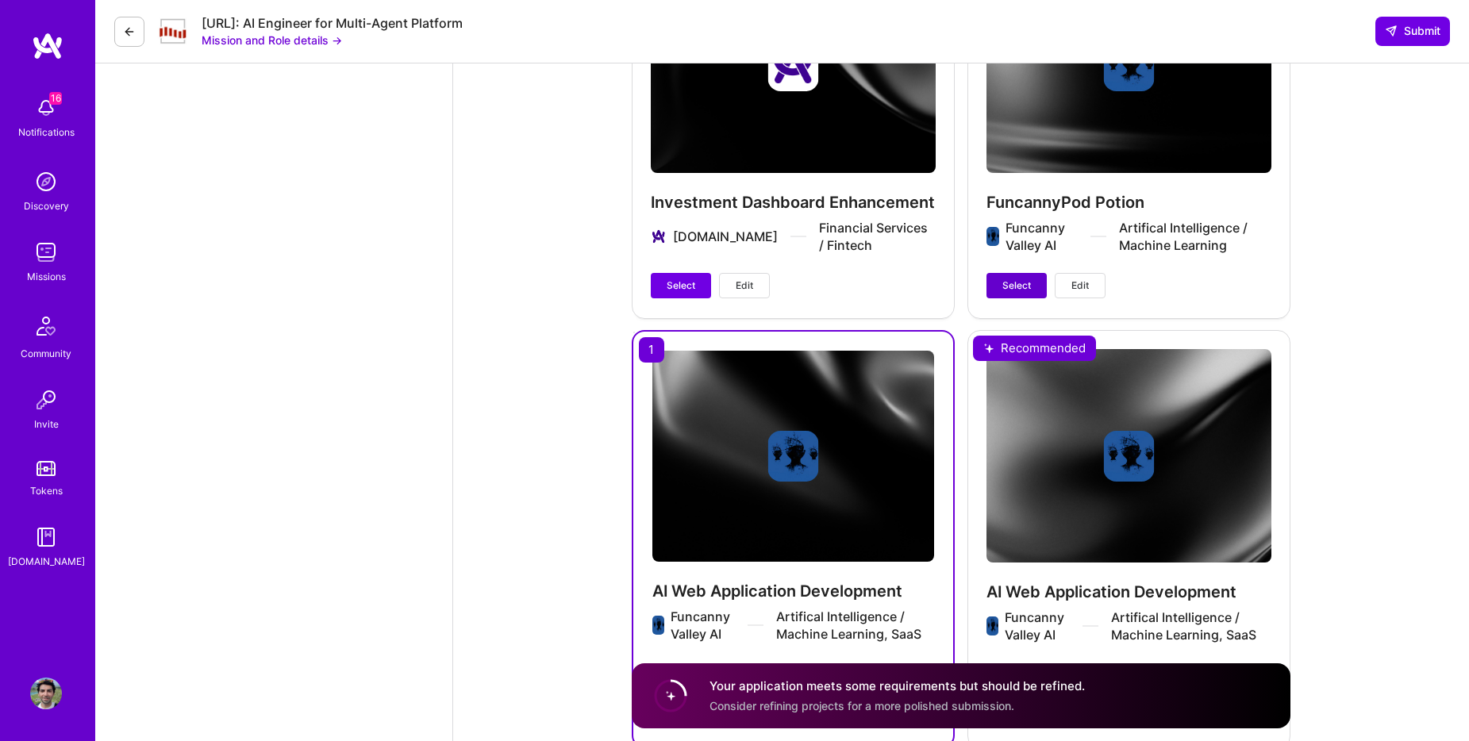
click at [1011, 290] on span "Select" at bounding box center [1017, 286] width 29 height 14
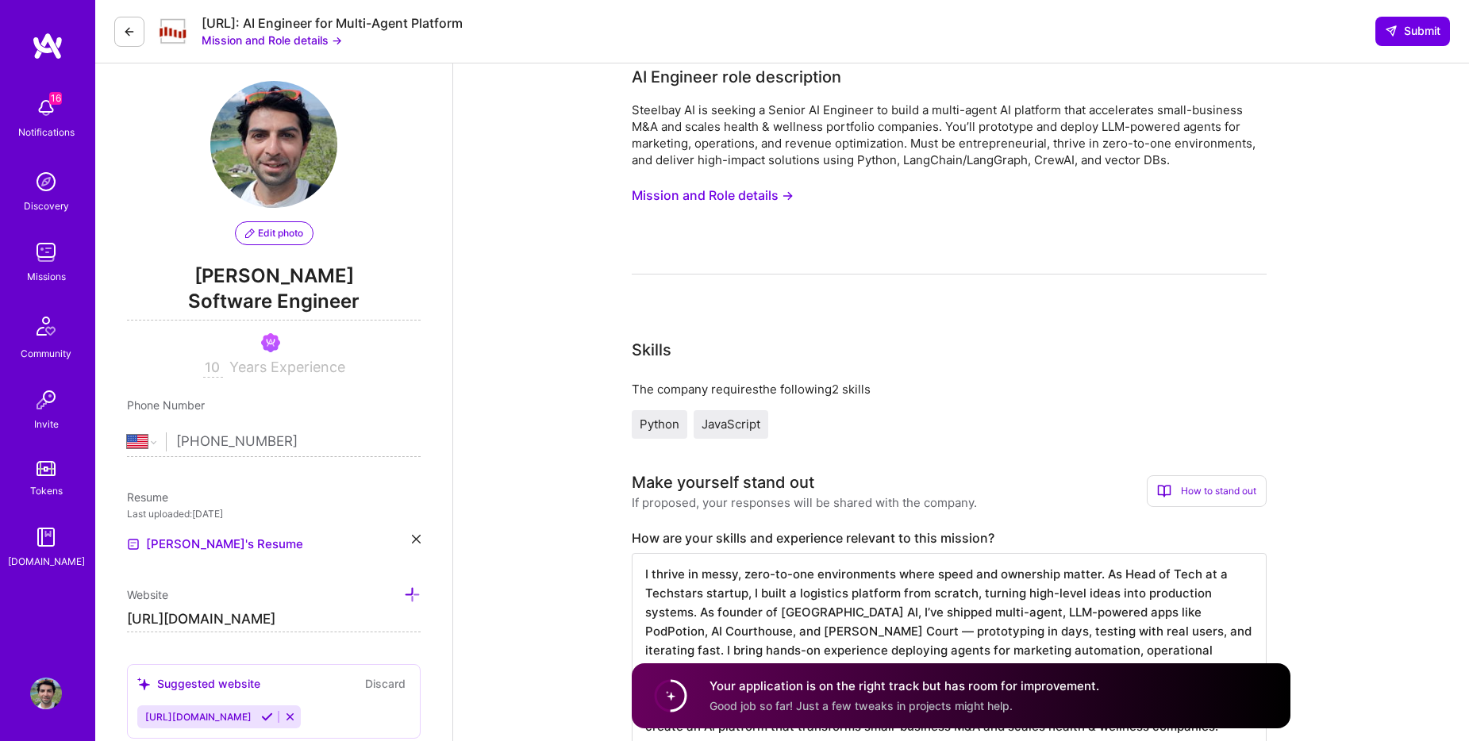
scroll to position [0, 0]
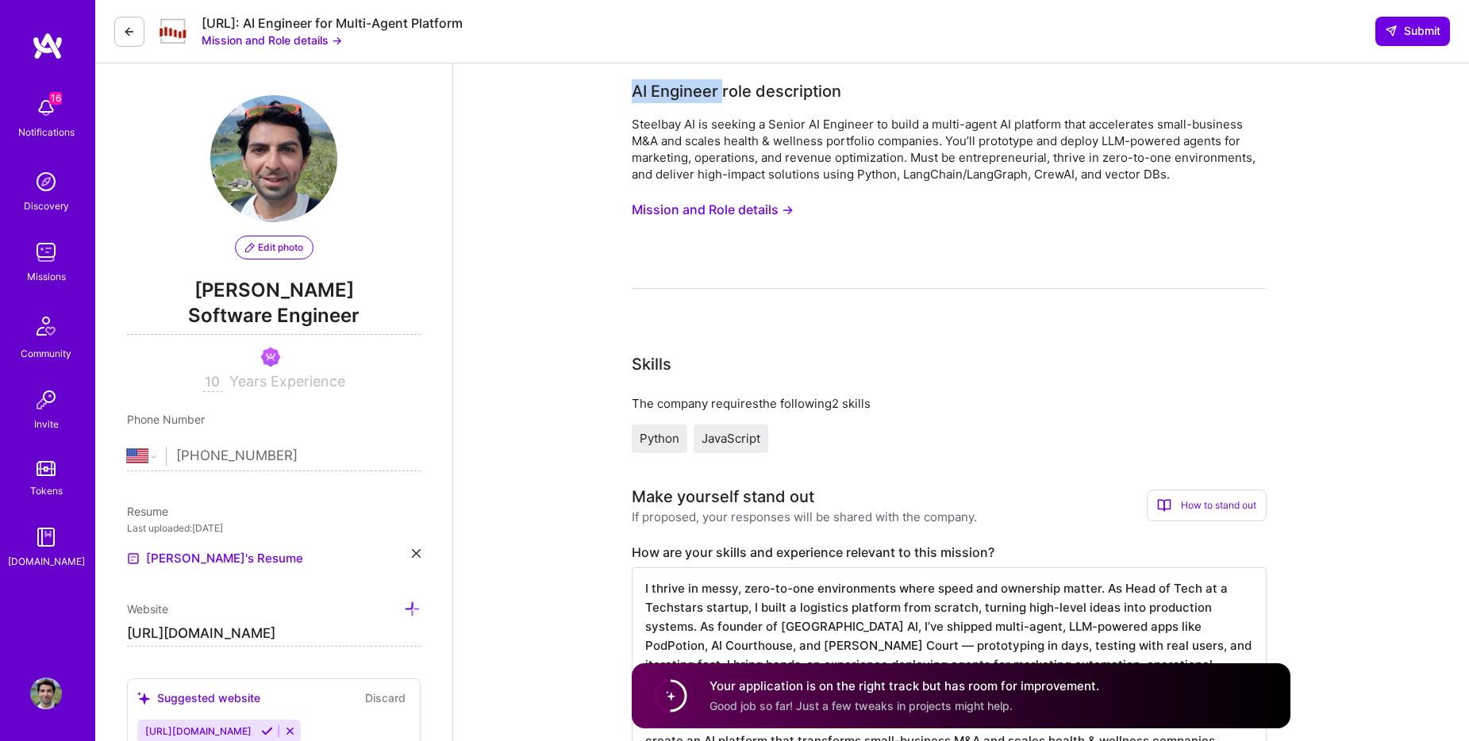
drag, startPoint x: 626, startPoint y: 95, endPoint x: 722, endPoint y: 92, distance: 96.9
copy div "AI Engineer"
click at [1403, 32] on span "Submit" at bounding box center [1413, 31] width 56 height 16
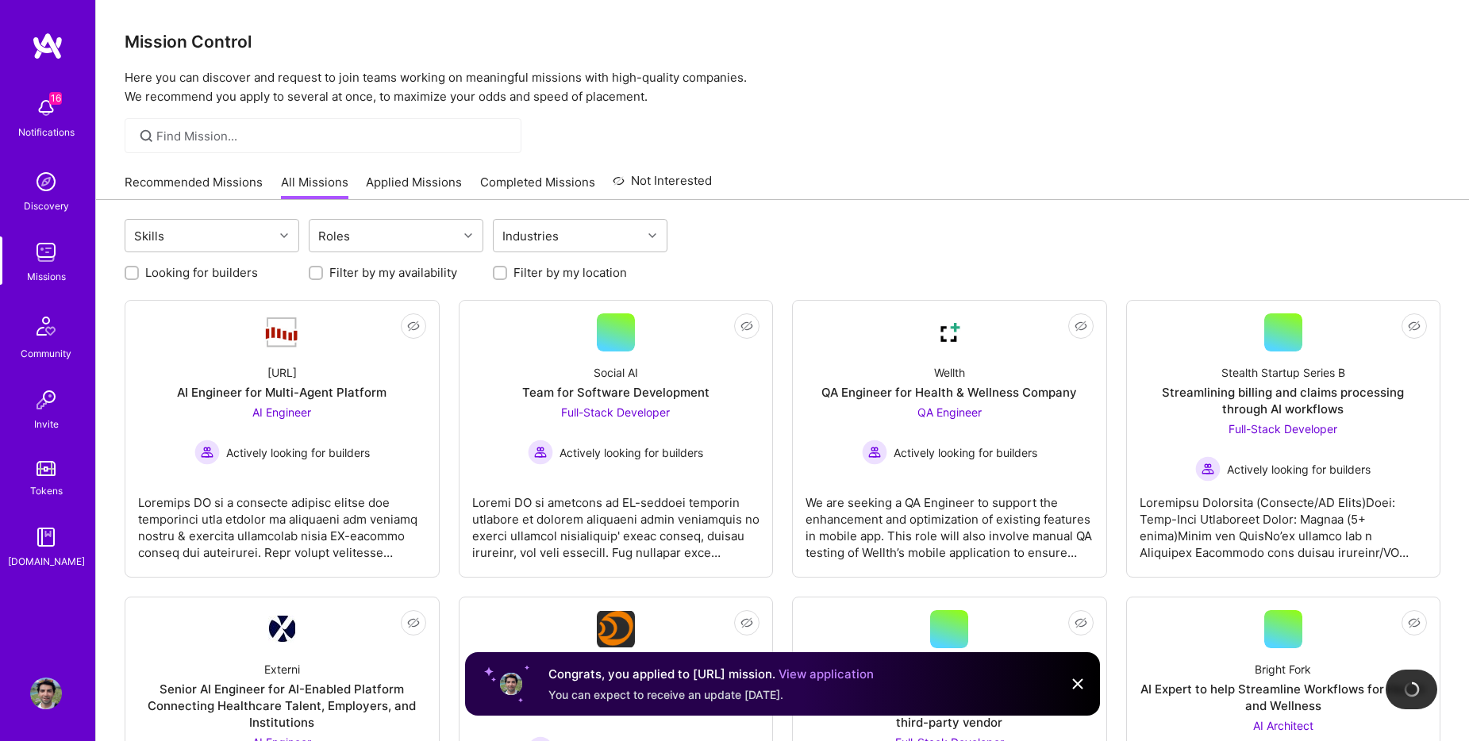
click at [1153, 50] on h3 "Mission Control" at bounding box center [783, 42] width 1316 height 20
click at [589, 529] on div at bounding box center [616, 521] width 288 height 79
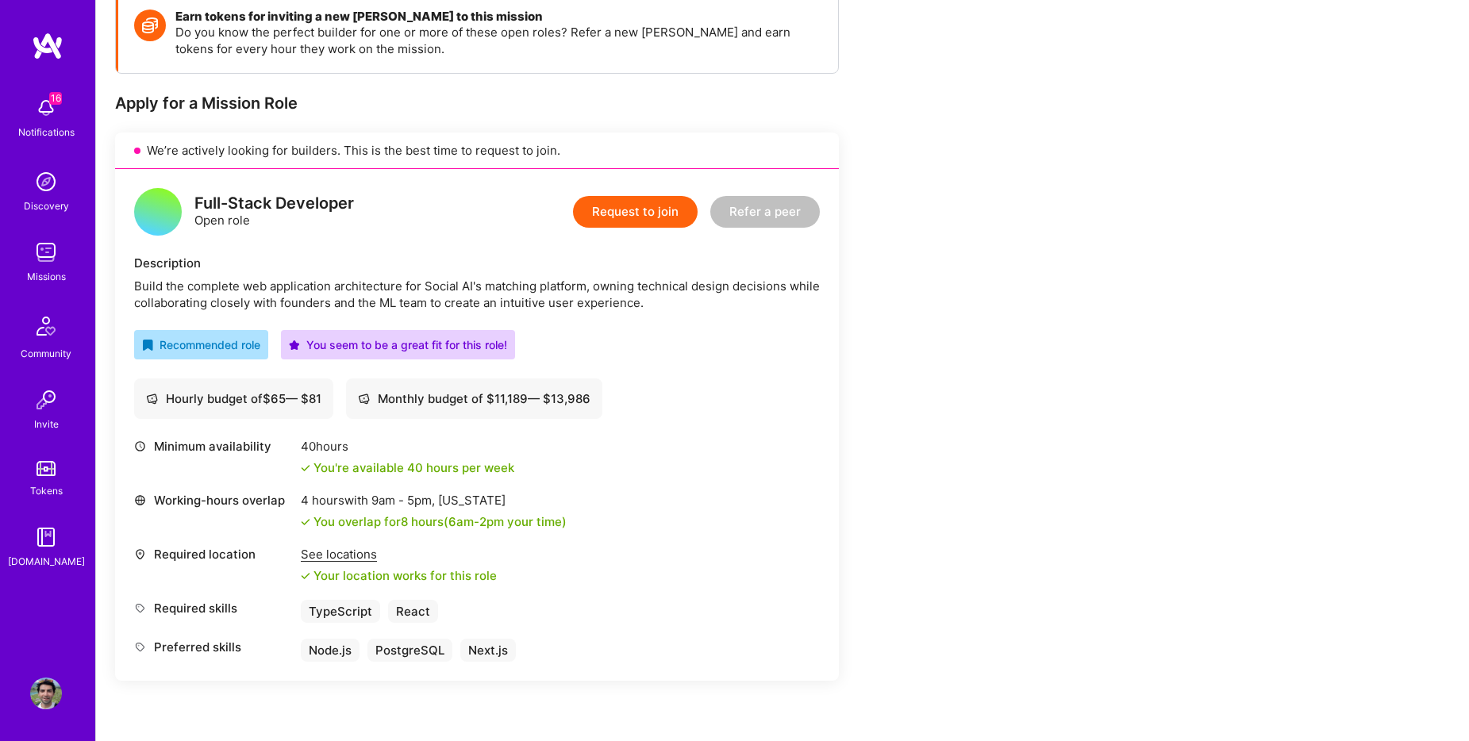
scroll to position [518, 0]
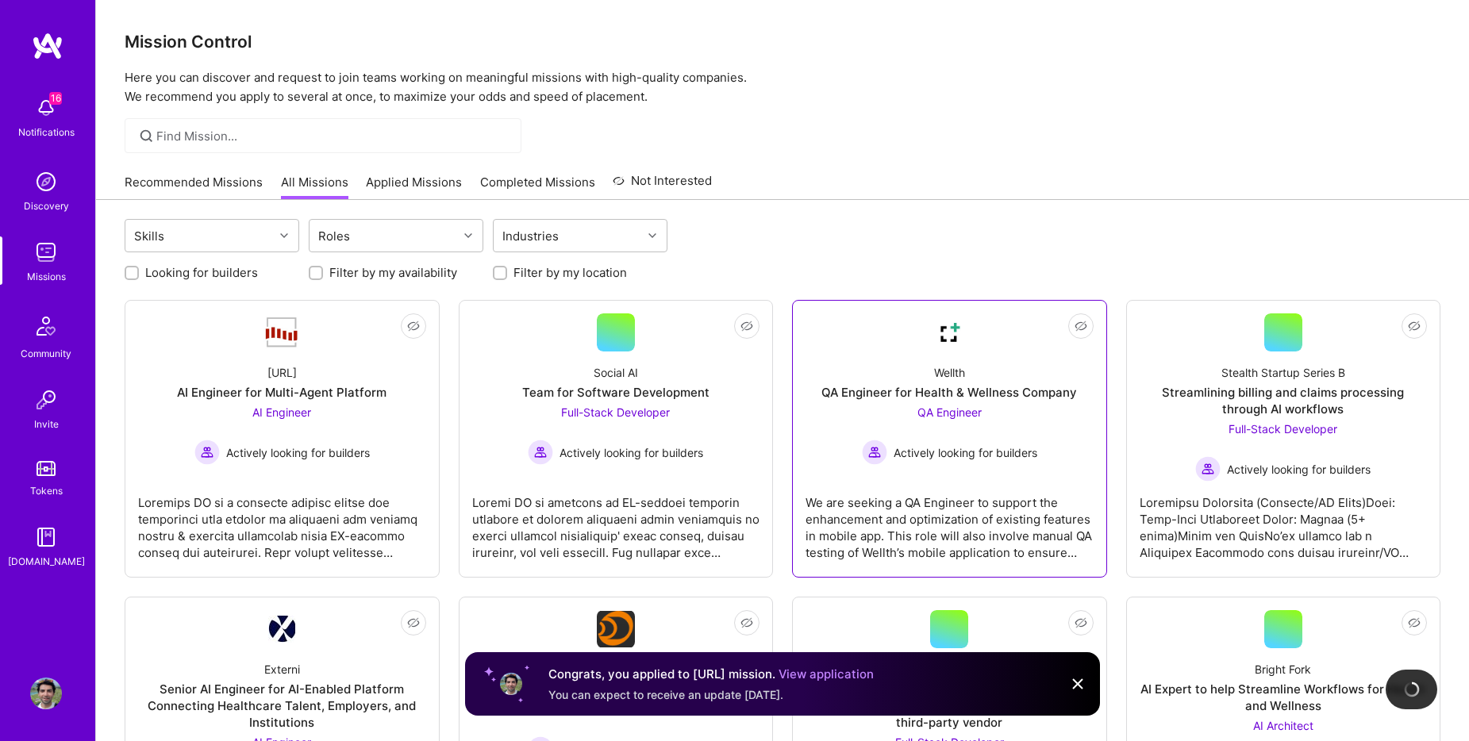
click at [834, 419] on div "Wellth QA Engineer for Health & Wellness Company QA Engineer Actively looking f…" at bounding box center [950, 409] width 288 height 114
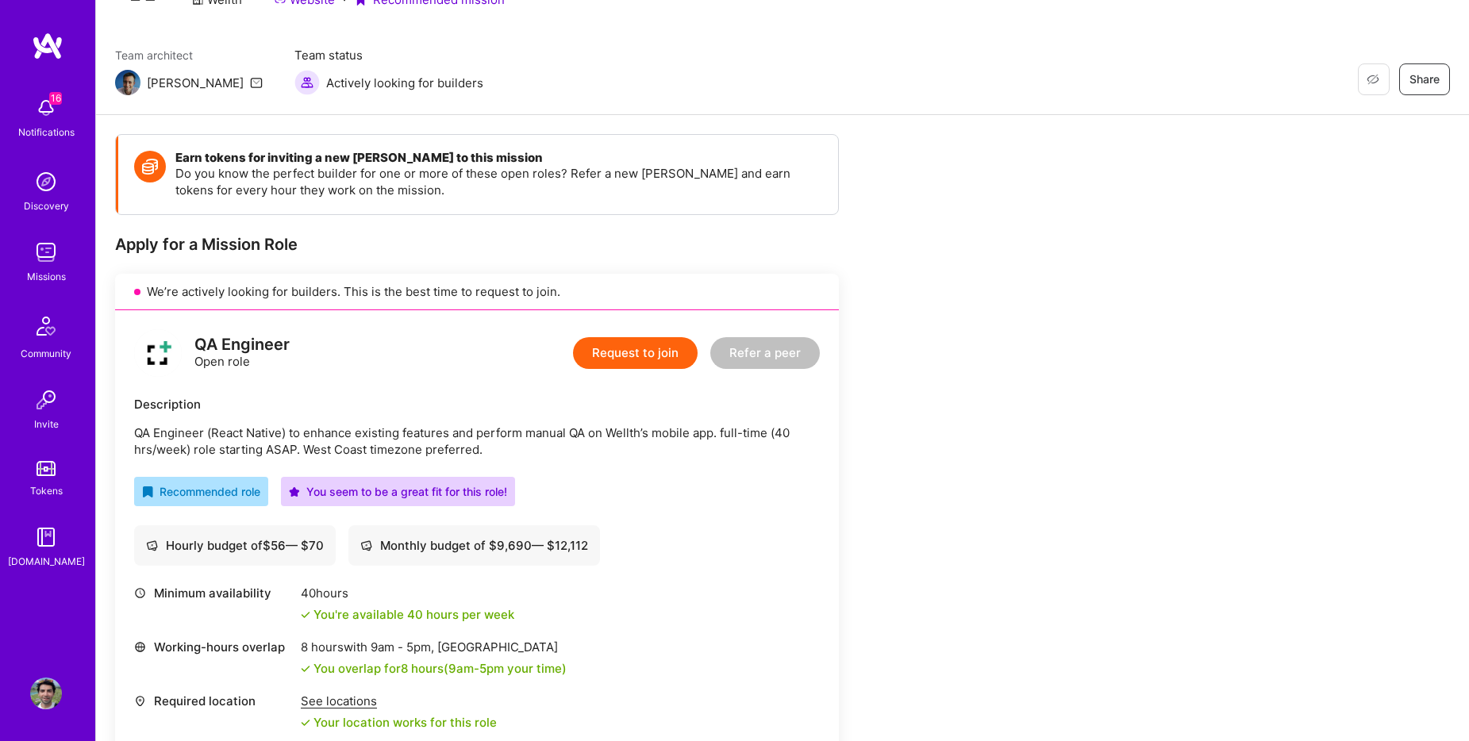
scroll to position [276, 0]
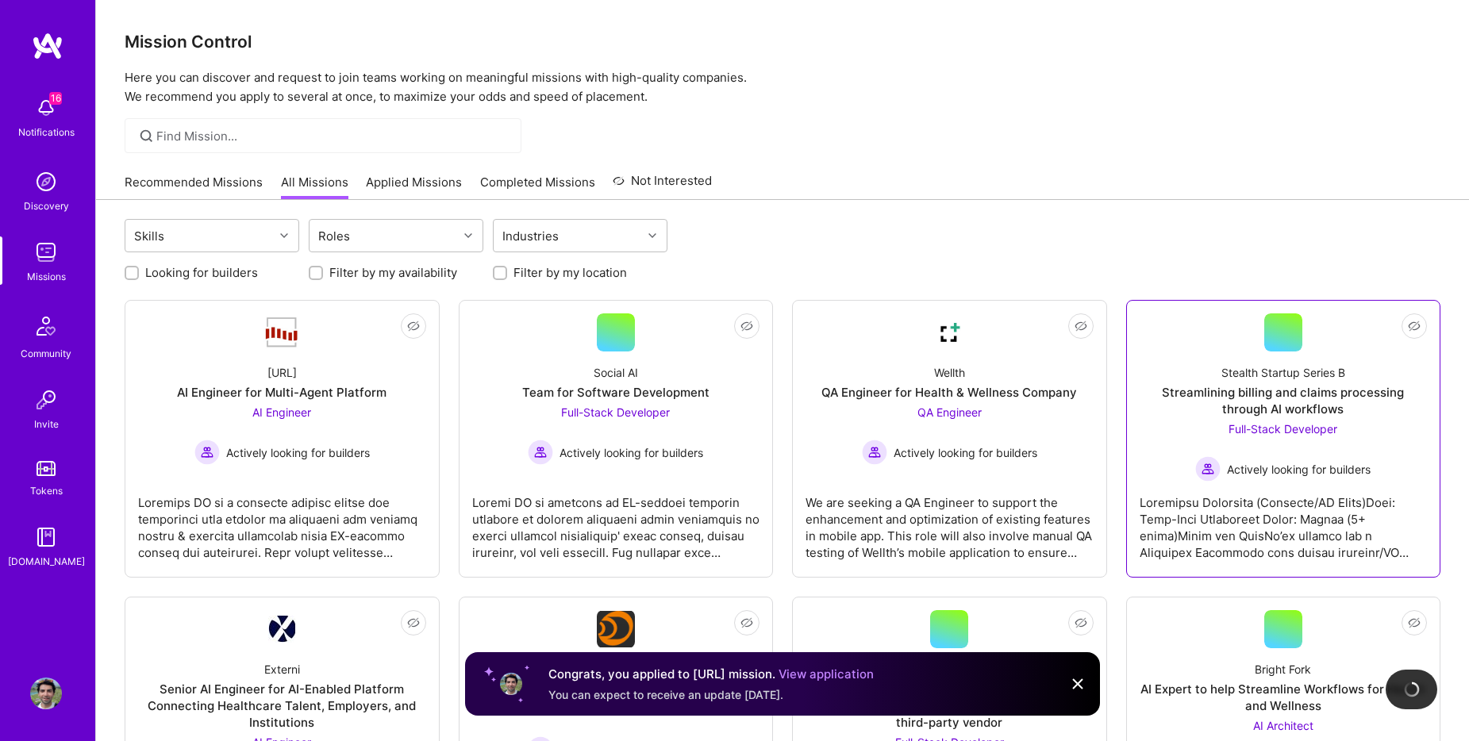
click at [1180, 357] on div "Stealth Startup Series B Streamlining billing and claims processing through AI …" at bounding box center [1284, 417] width 288 height 130
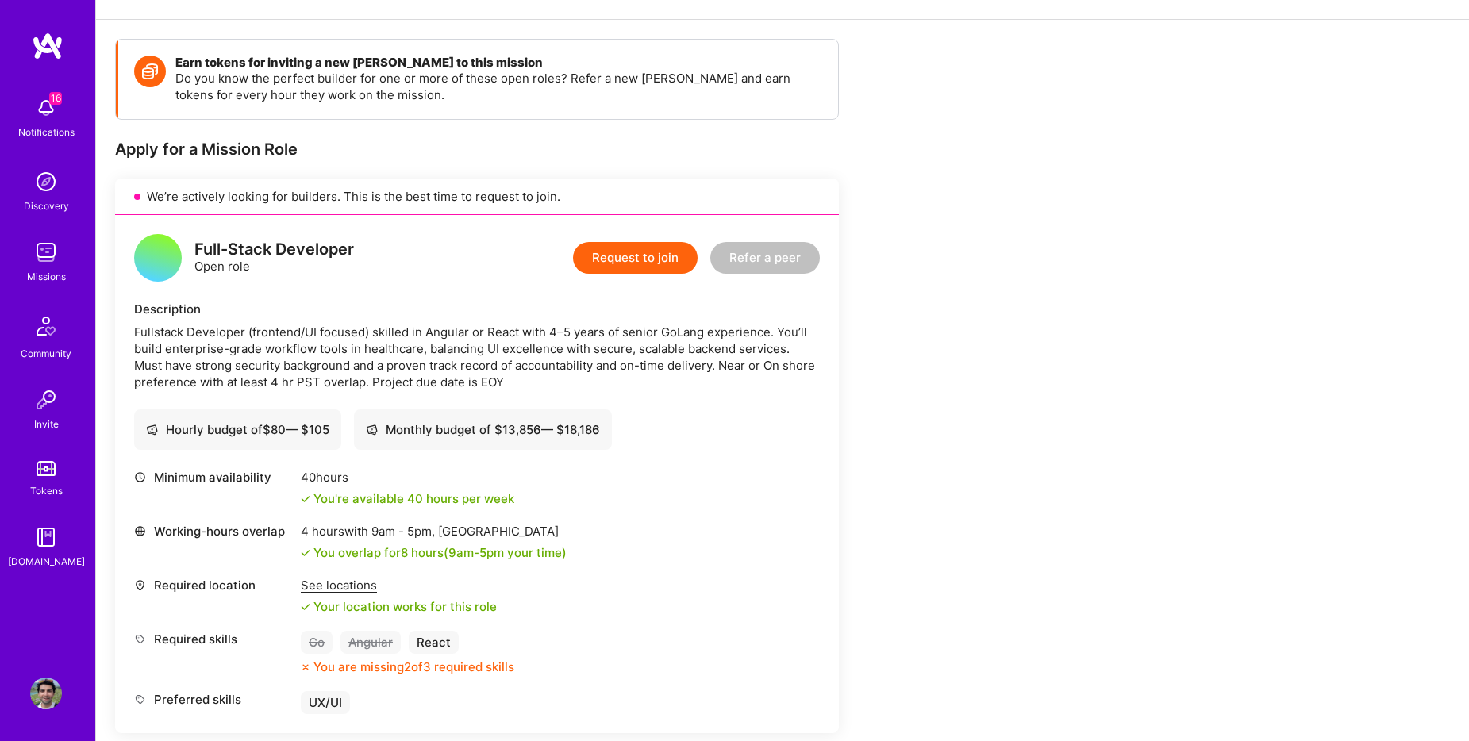
scroll to position [264, 0]
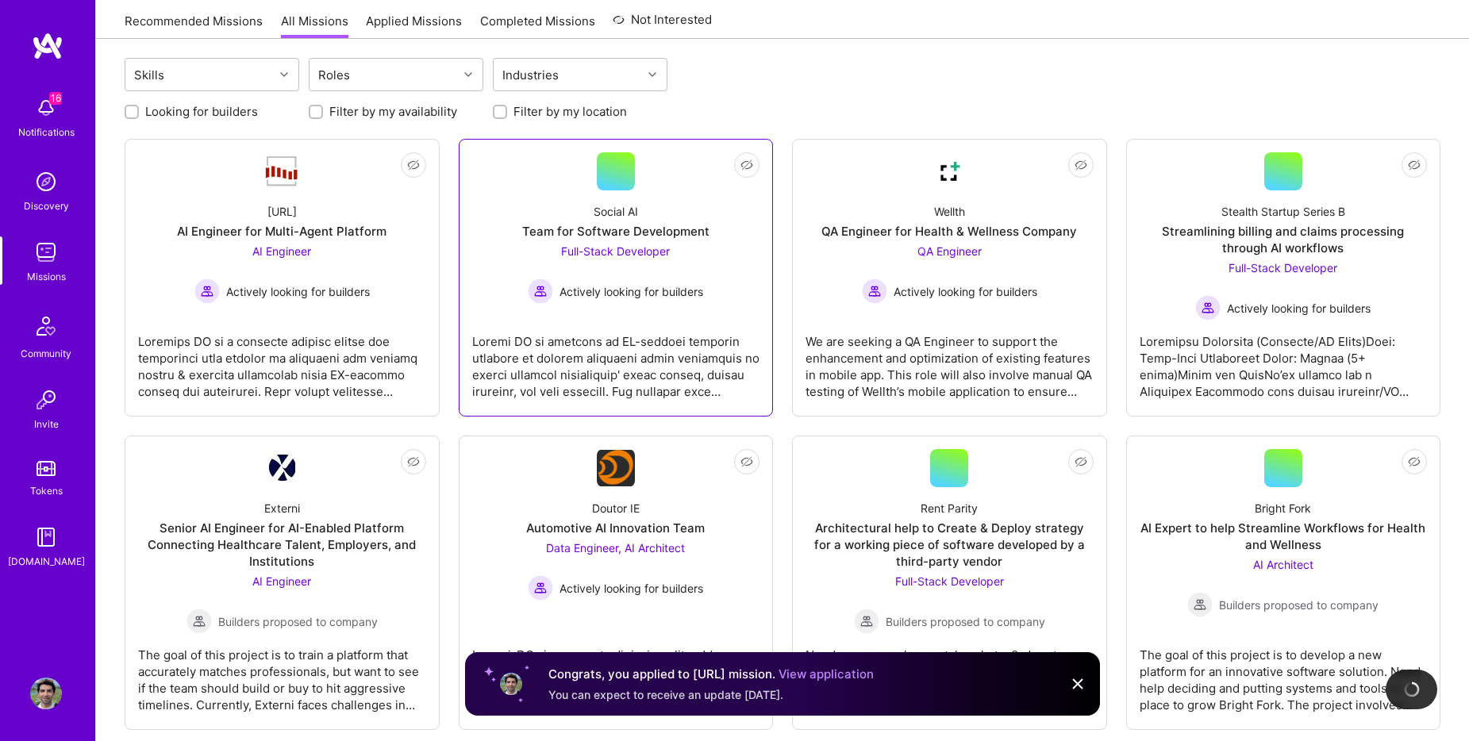
scroll to position [237, 0]
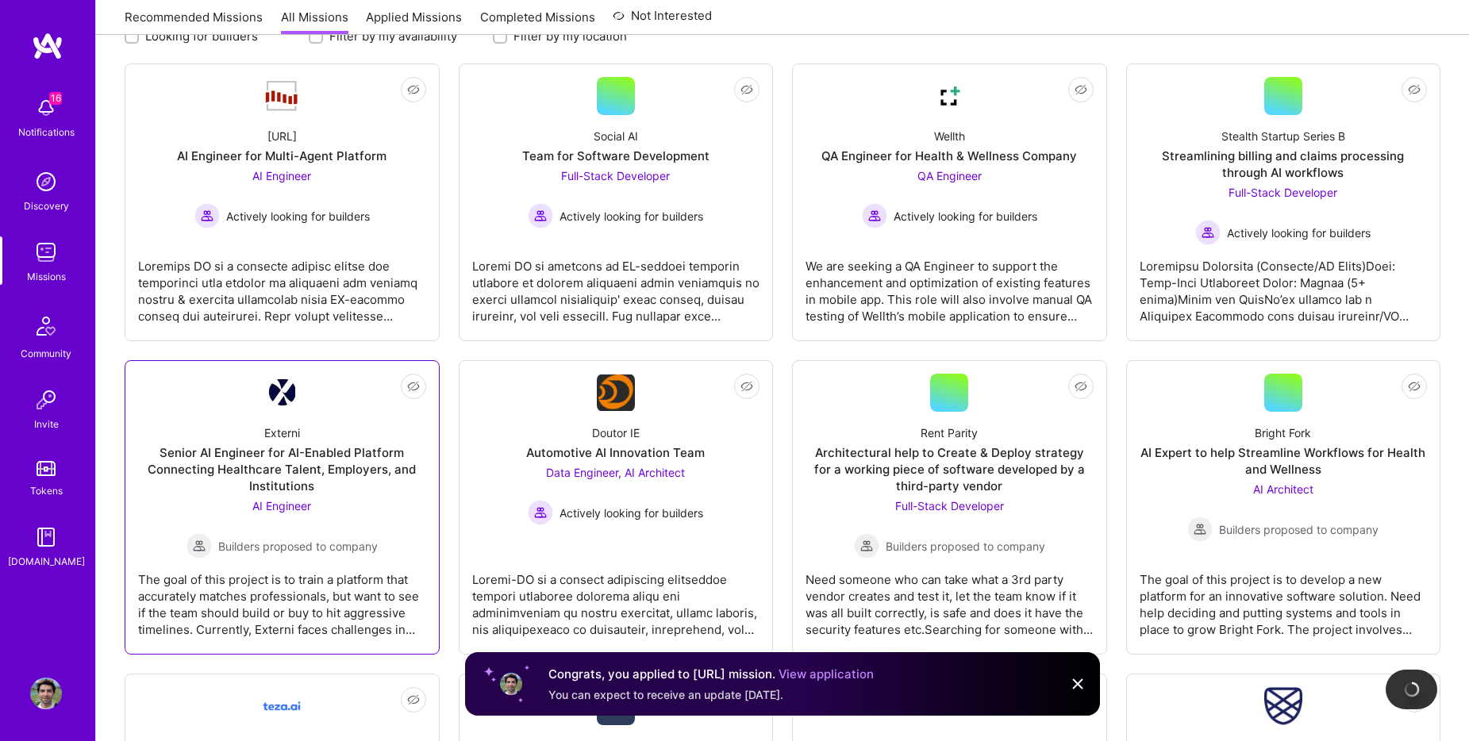
click at [379, 425] on div "Externi Senior AI Engineer for AI-Enabled Platform Connecting Healthcare Talent…" at bounding box center [282, 485] width 288 height 147
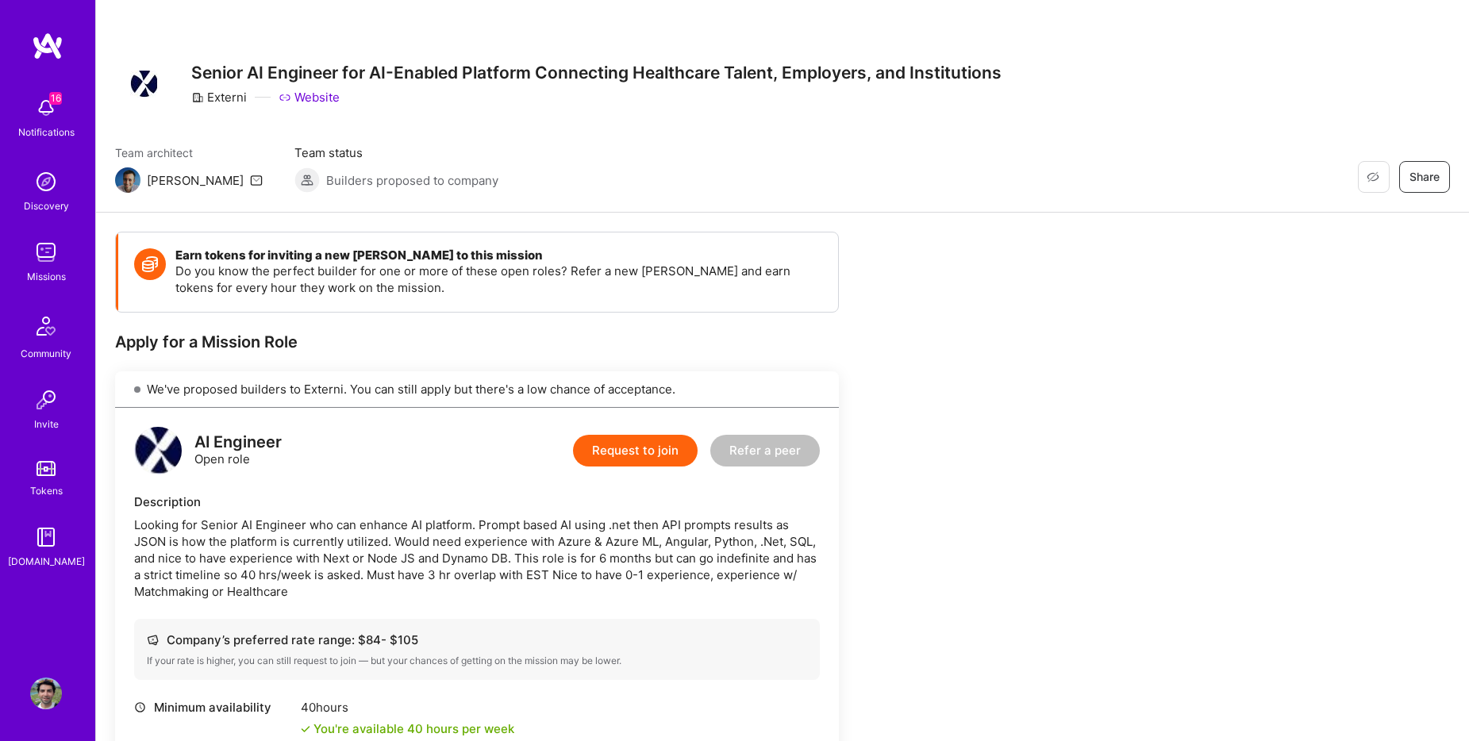
scroll to position [302, 0]
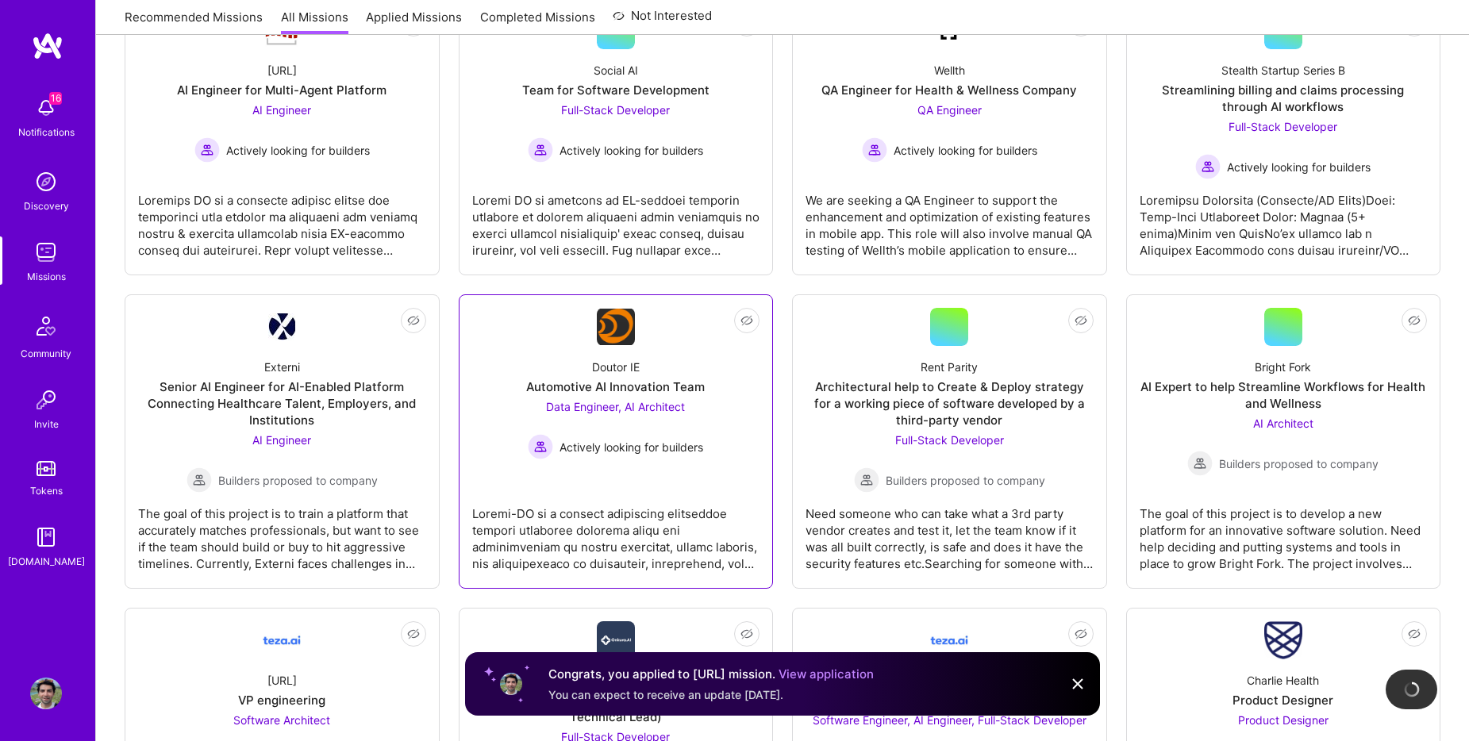
scroll to position [237, 0]
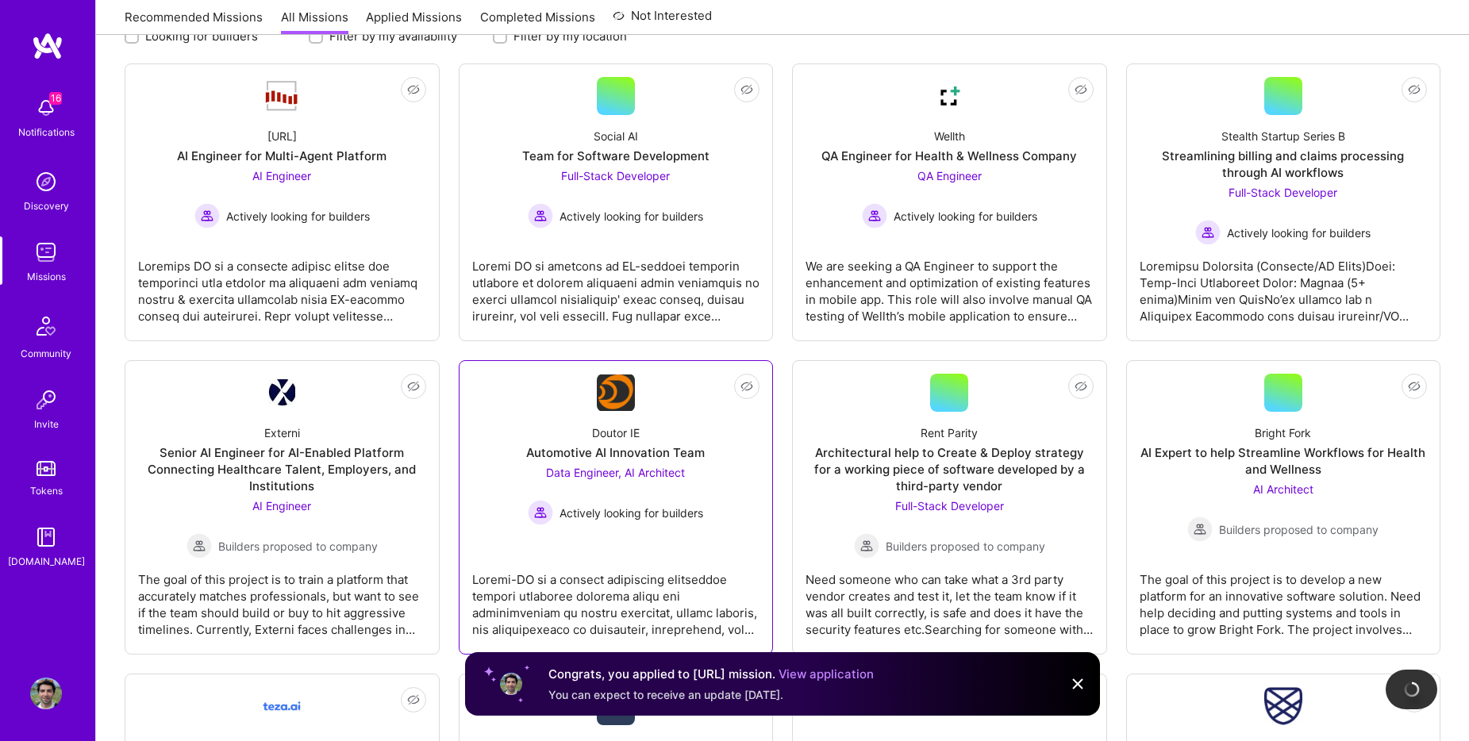
click at [611, 552] on link "Not Interested Doutor IE Automotive AI Innovation Team Data Engineer, AI Archit…" at bounding box center [616, 508] width 288 height 268
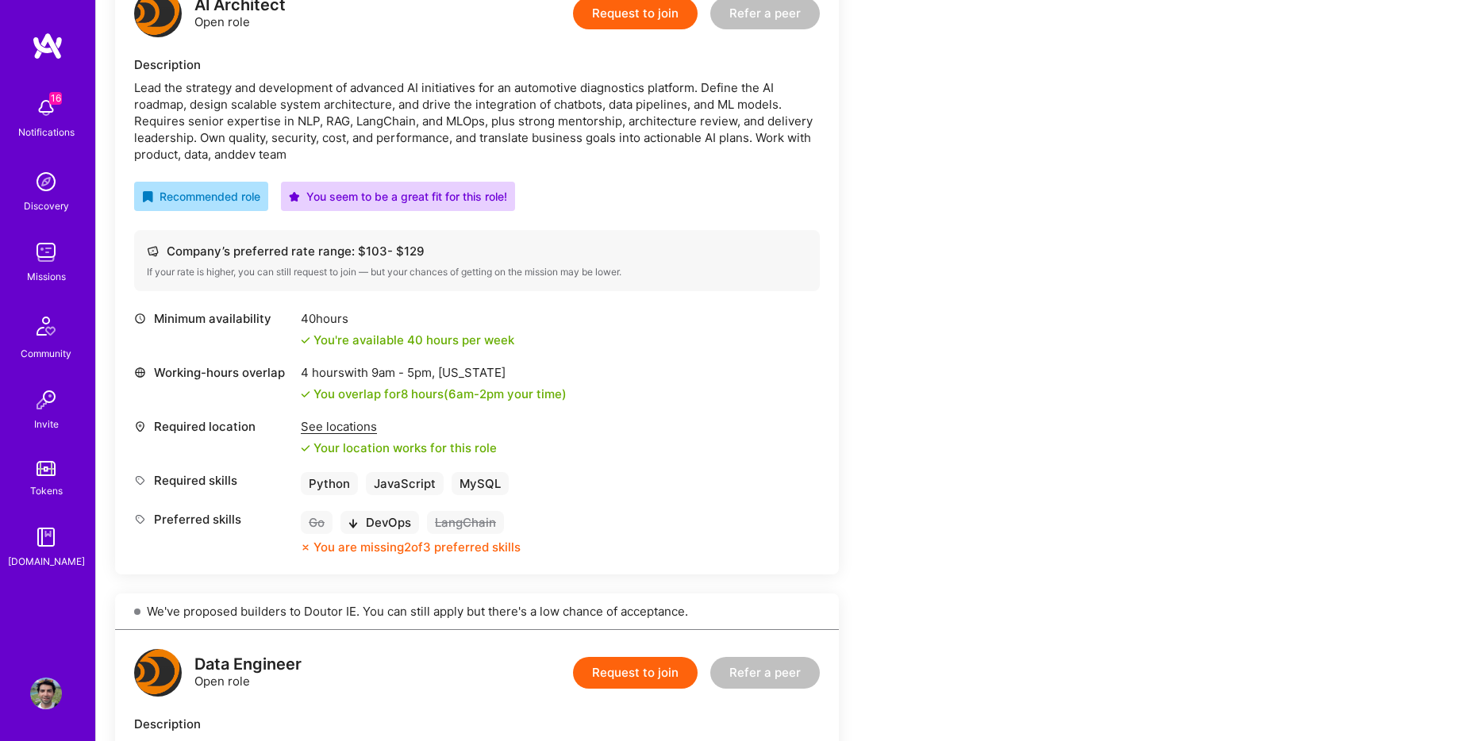
scroll to position [115, 0]
